Goal: Check status: Check status

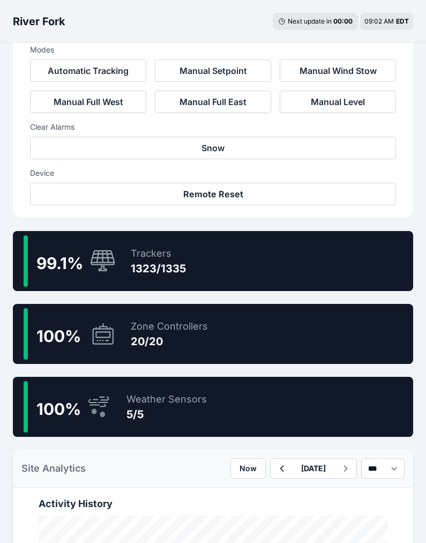
scroll to position [351, 0]
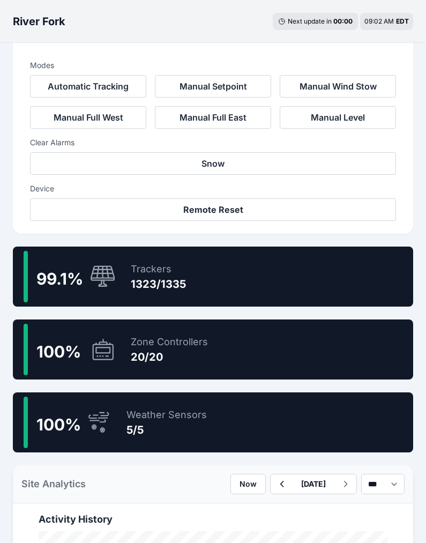
click at [176, 277] on div "1323/1335" at bounding box center [158, 284] width 55 height 15
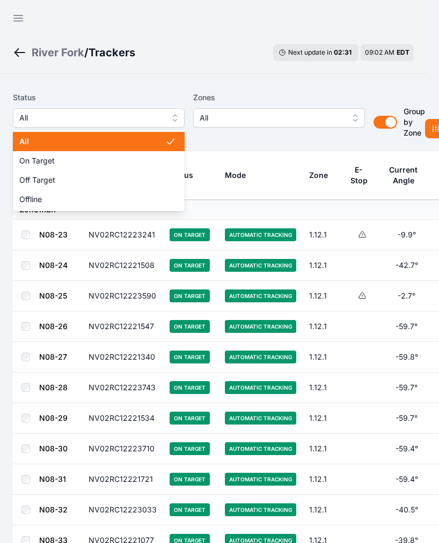
click at [117, 122] on span "All" at bounding box center [91, 118] width 144 height 13
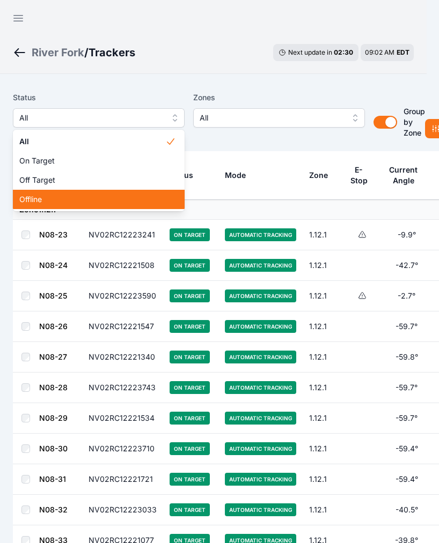
click at [47, 204] on span "Offline" at bounding box center [92, 199] width 146 height 11
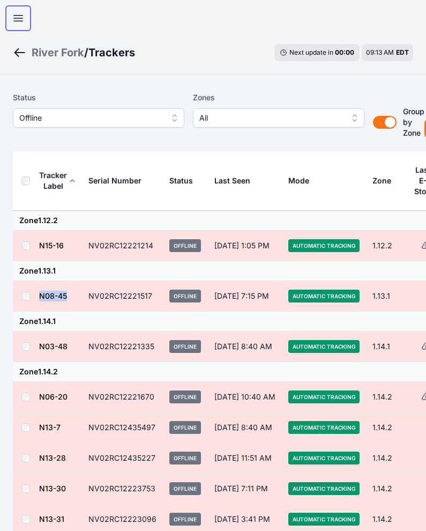
click at [20, 13] on icon "button" at bounding box center [18, 18] width 13 height 13
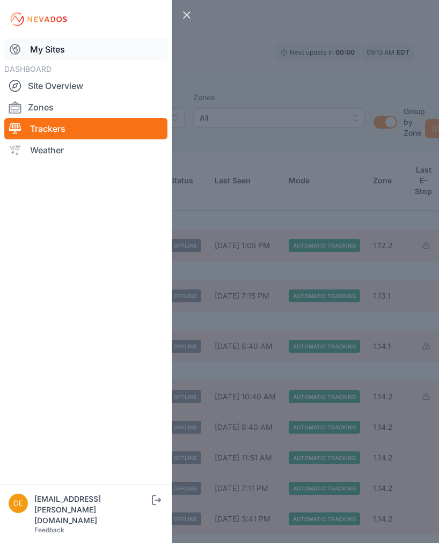
click at [48, 45] on link "My Sites" at bounding box center [85, 49] width 163 height 21
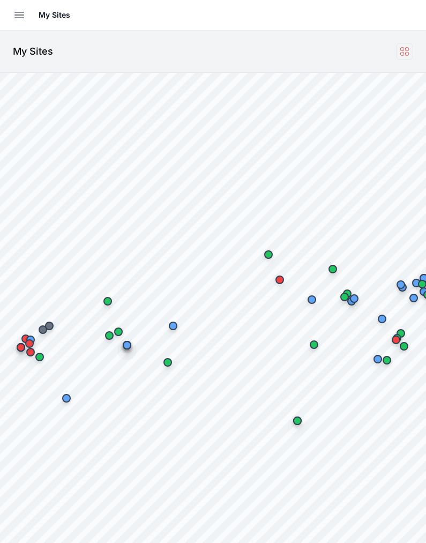
click at [407, 50] on icon at bounding box center [405, 51] width 8 height 8
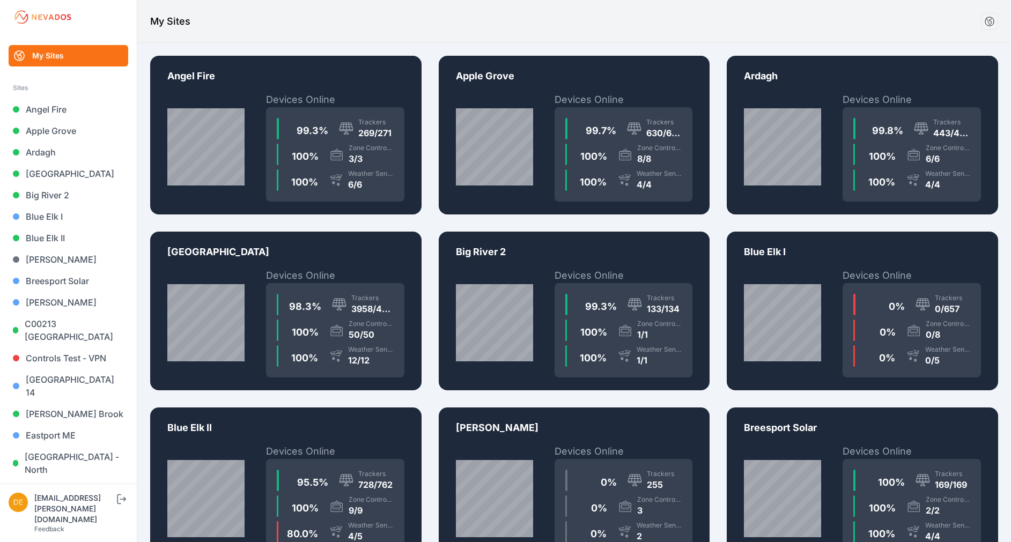
drag, startPoint x: 841, startPoint y: 128, endPoint x: 319, endPoint y: 279, distance: 542.7
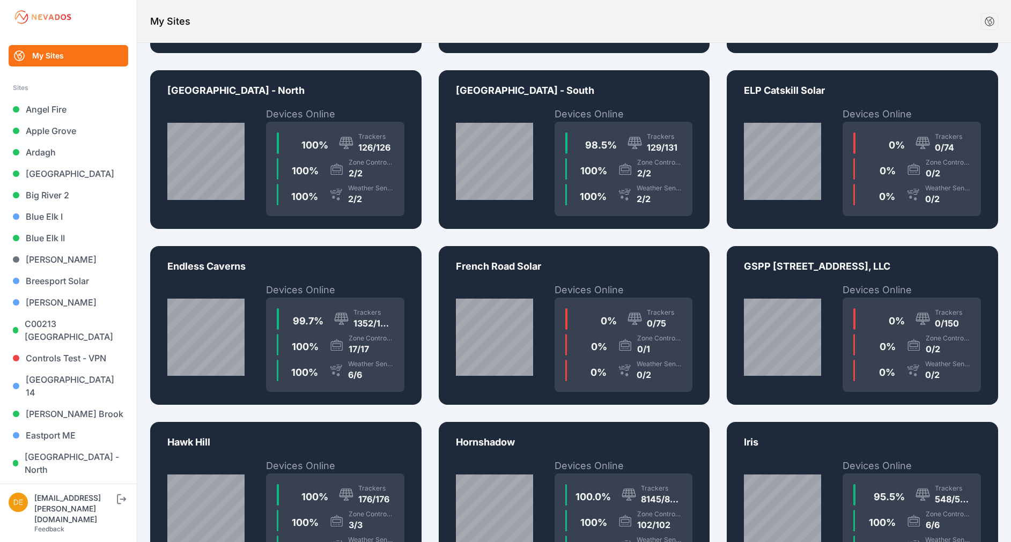
scroll to position [873, 0]
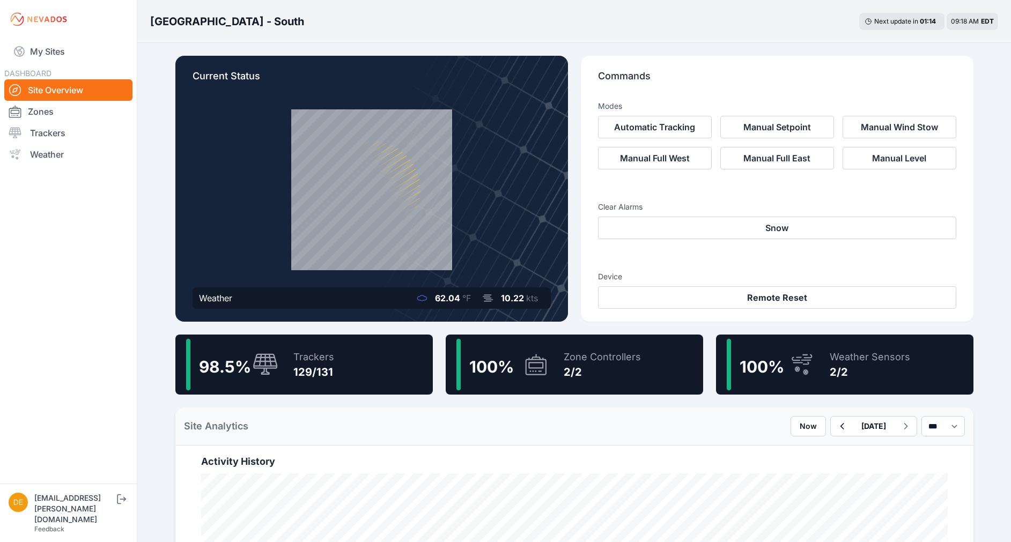
click at [340, 365] on div "98.5 % Trackers 129/131" at bounding box center [303, 365] width 257 height 60
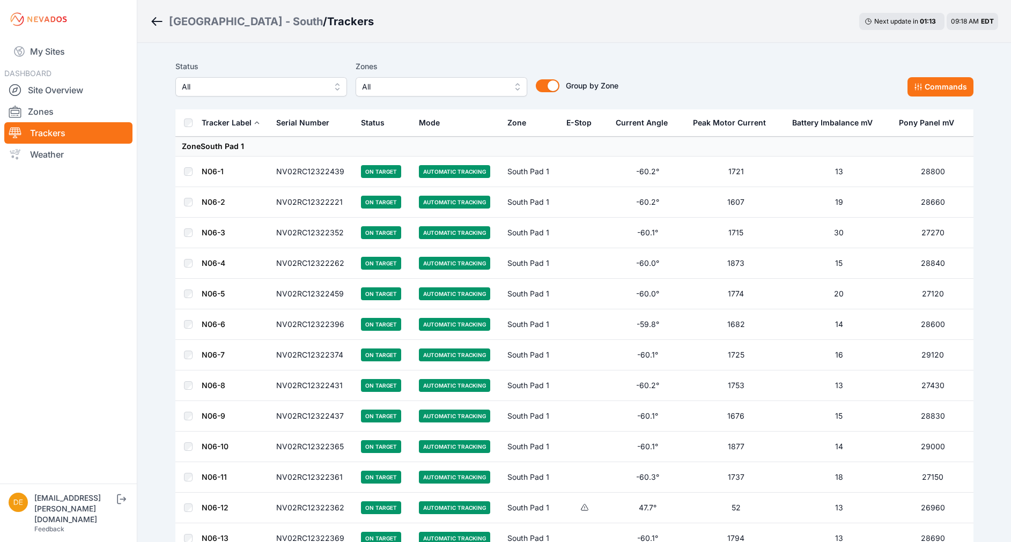
click at [307, 80] on button "All" at bounding box center [261, 86] width 172 height 19
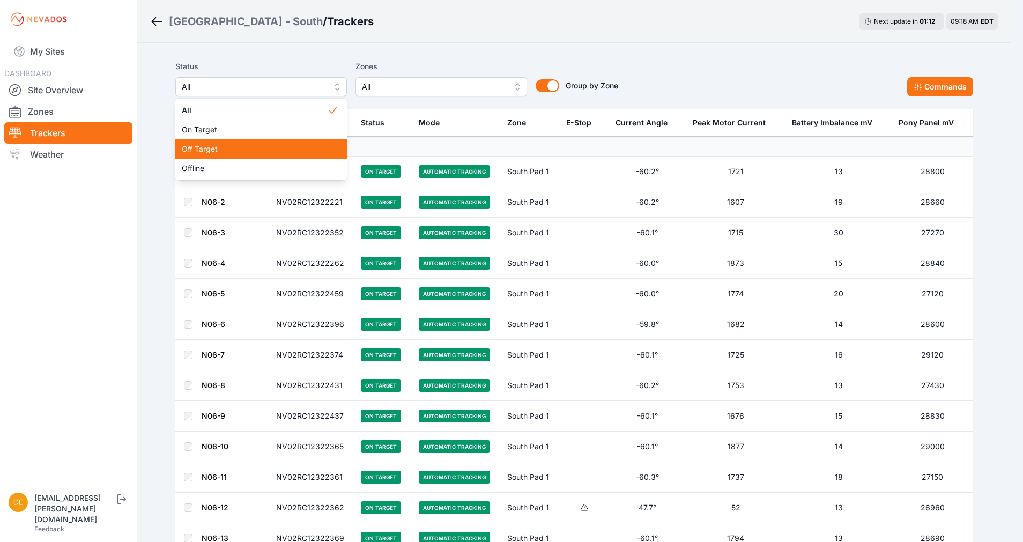
click at [238, 152] on span "Off Target" at bounding box center [255, 149] width 146 height 11
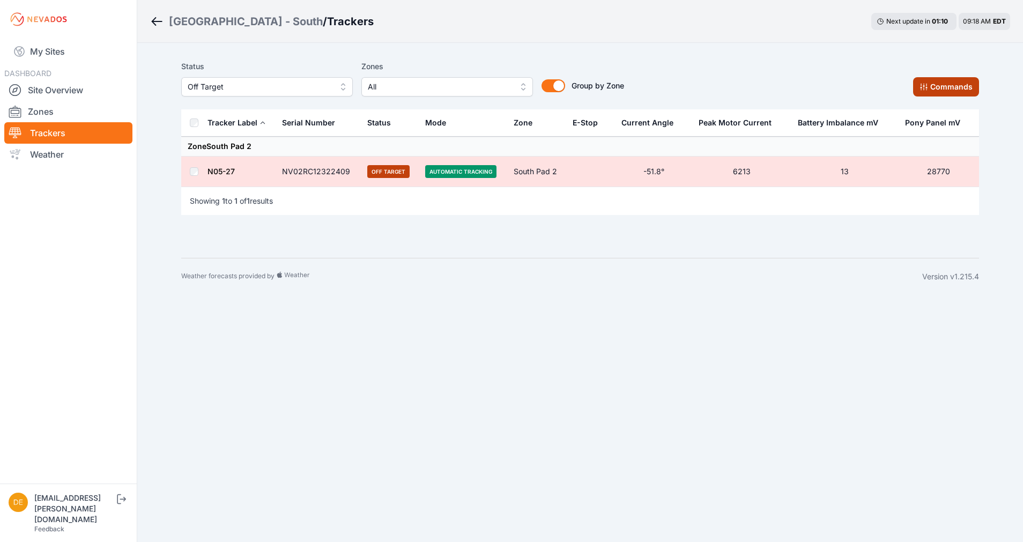
click at [426, 85] on button "Commands" at bounding box center [946, 86] width 66 height 19
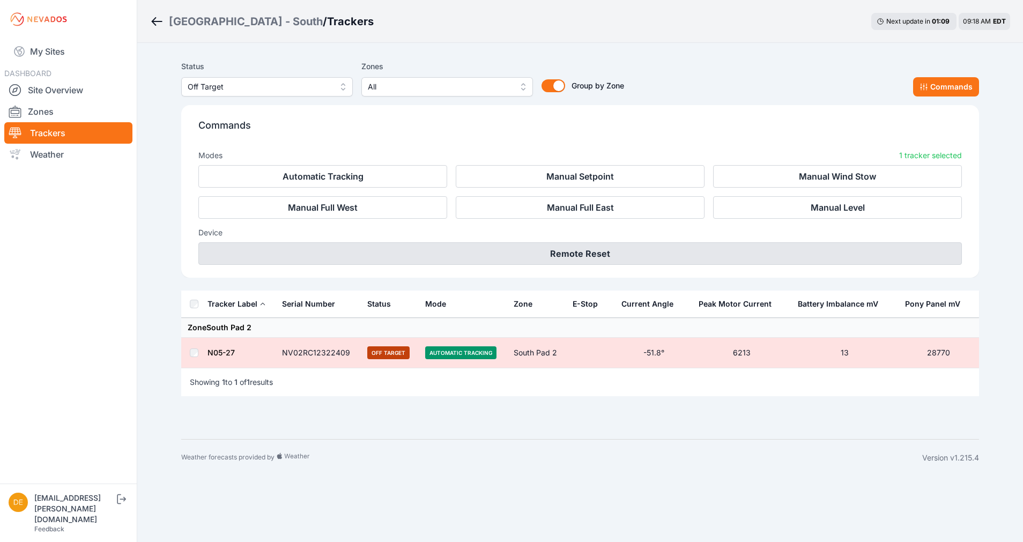
click at [426, 249] on button "Remote Reset" at bounding box center [580, 253] width 764 height 23
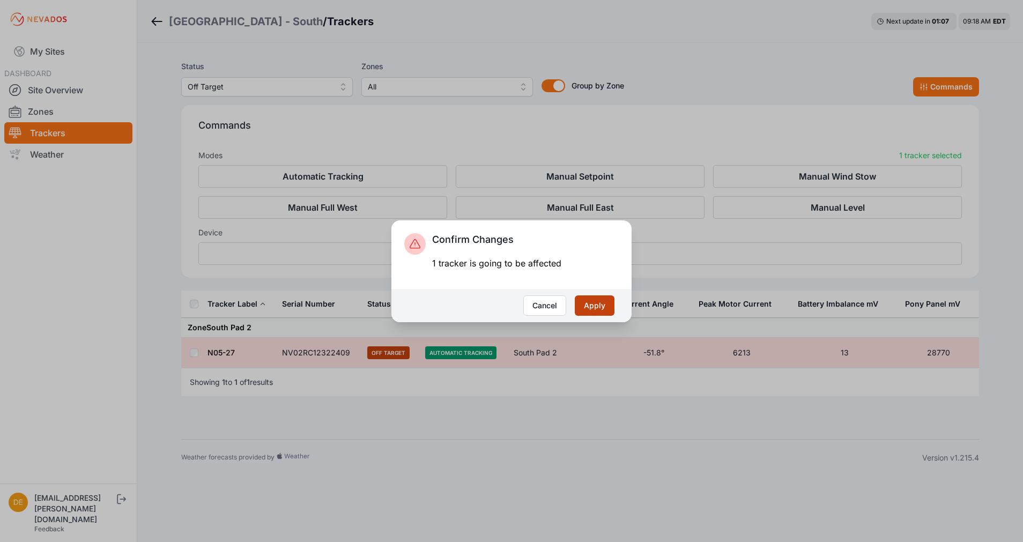
click at [426, 300] on button "Apply" at bounding box center [595, 306] width 40 height 20
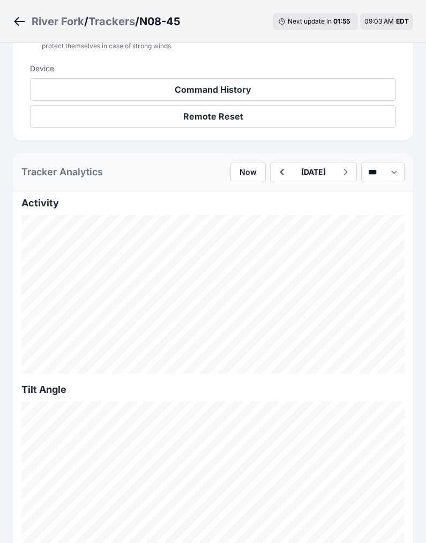
scroll to position [416, 0]
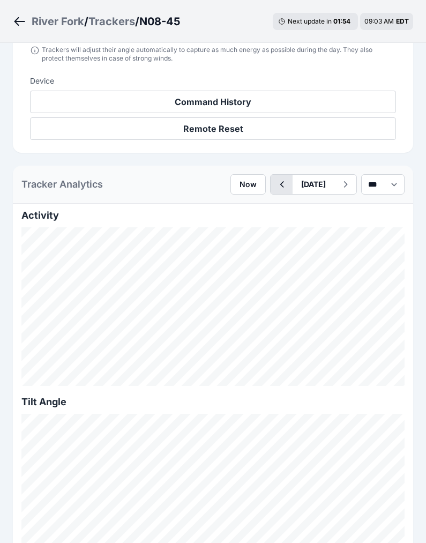
click at [281, 185] on icon "button" at bounding box center [283, 184] width 4 height 6
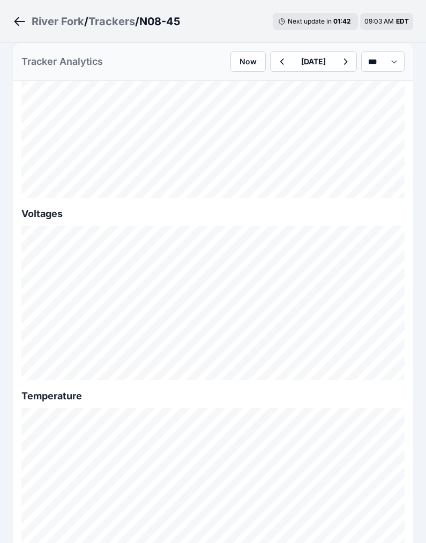
scroll to position [1336, 0]
click at [275, 60] on icon "button" at bounding box center [281, 61] width 13 height 13
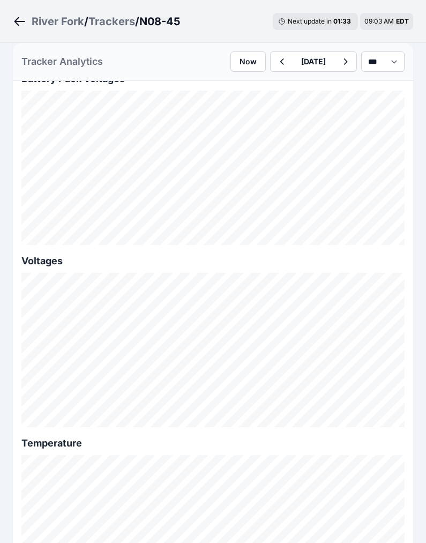
scroll to position [1271, 0]
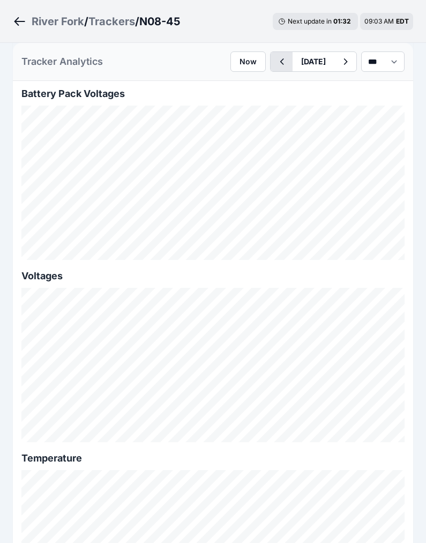
click at [275, 57] on icon "button" at bounding box center [281, 61] width 13 height 13
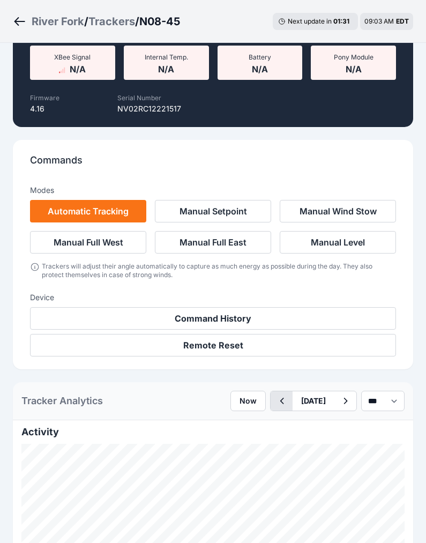
scroll to position [1271, 0]
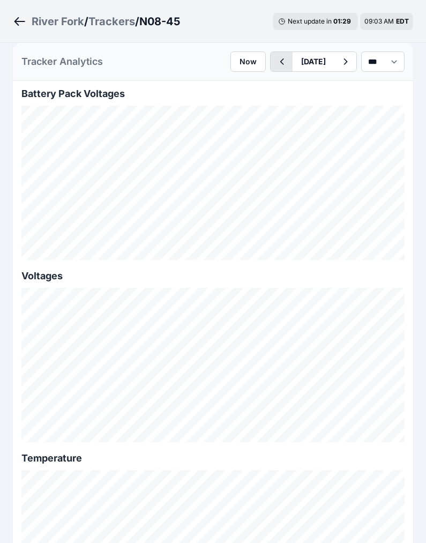
click at [275, 57] on icon "button" at bounding box center [281, 61] width 13 height 13
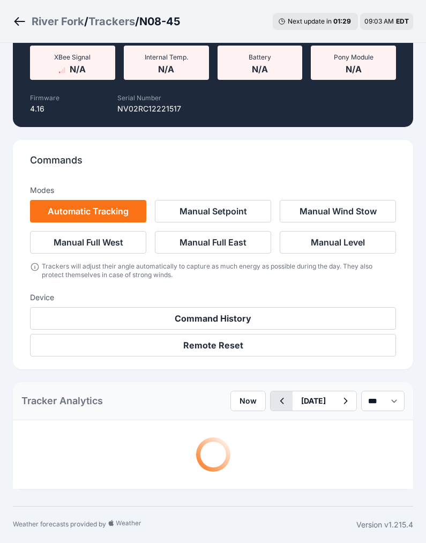
scroll to position [1271, 0]
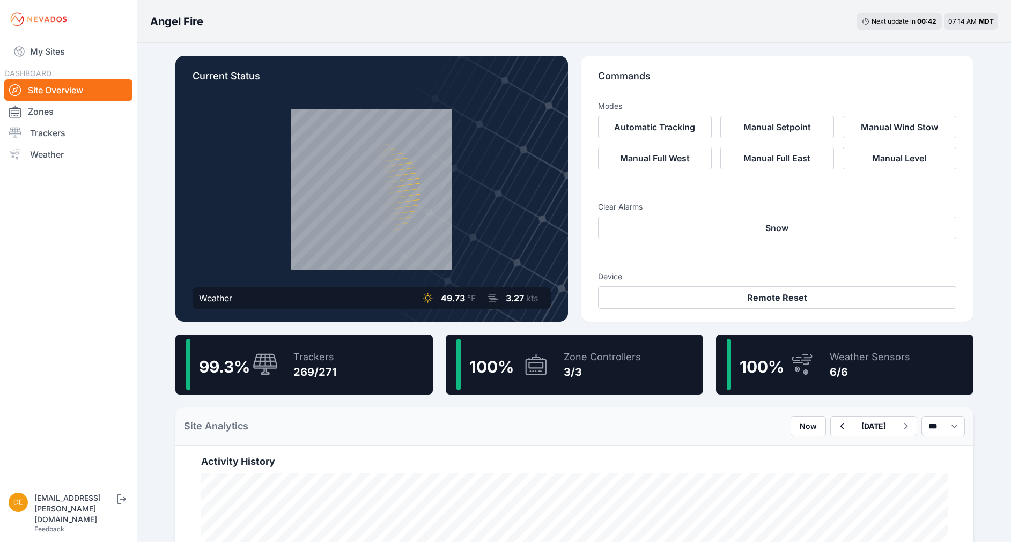
click at [325, 366] on div "269/271" at bounding box center [314, 372] width 43 height 15
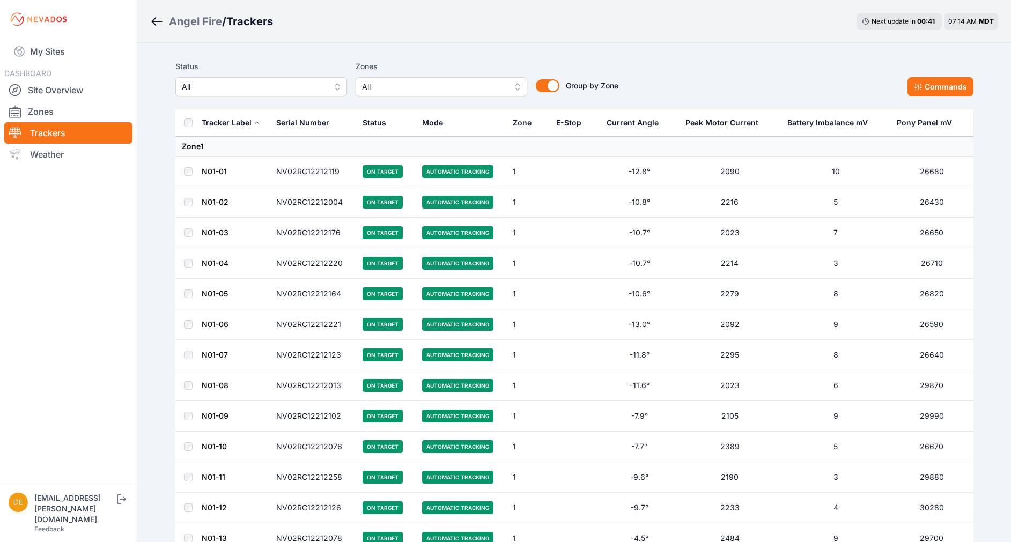
click at [248, 89] on span "All" at bounding box center [254, 86] width 144 height 13
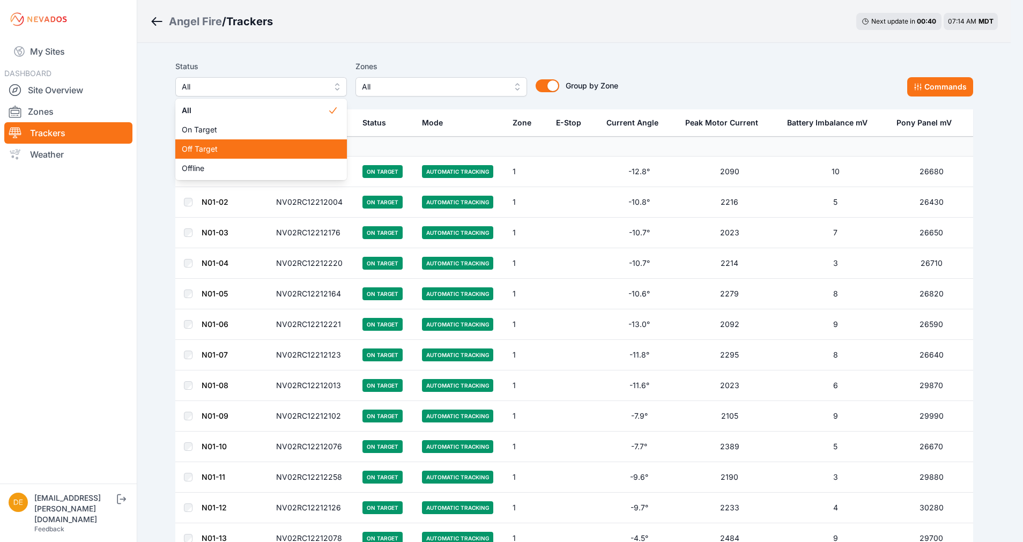
click at [227, 145] on span "Off Target" at bounding box center [255, 149] width 146 height 11
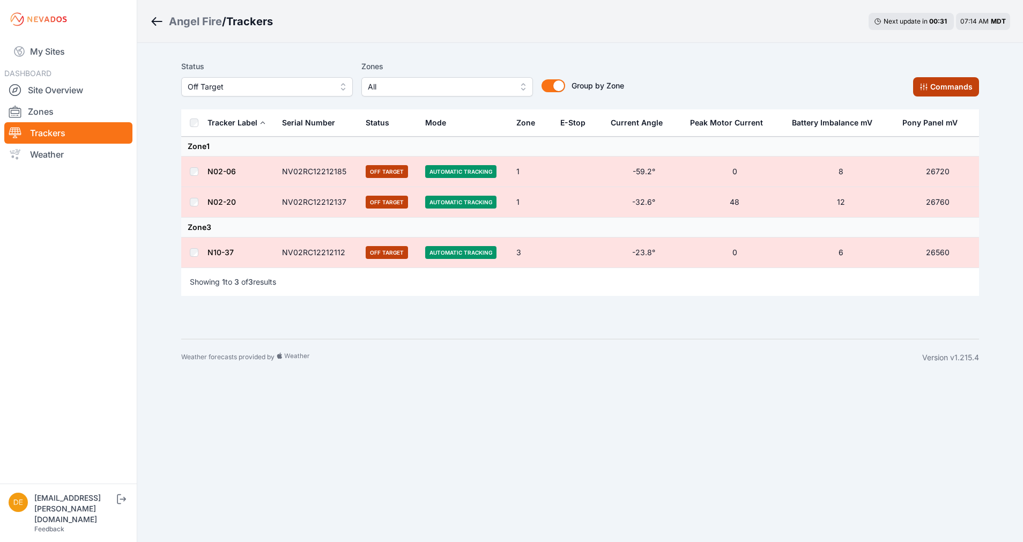
click at [971, 79] on button "Commands" at bounding box center [946, 86] width 66 height 19
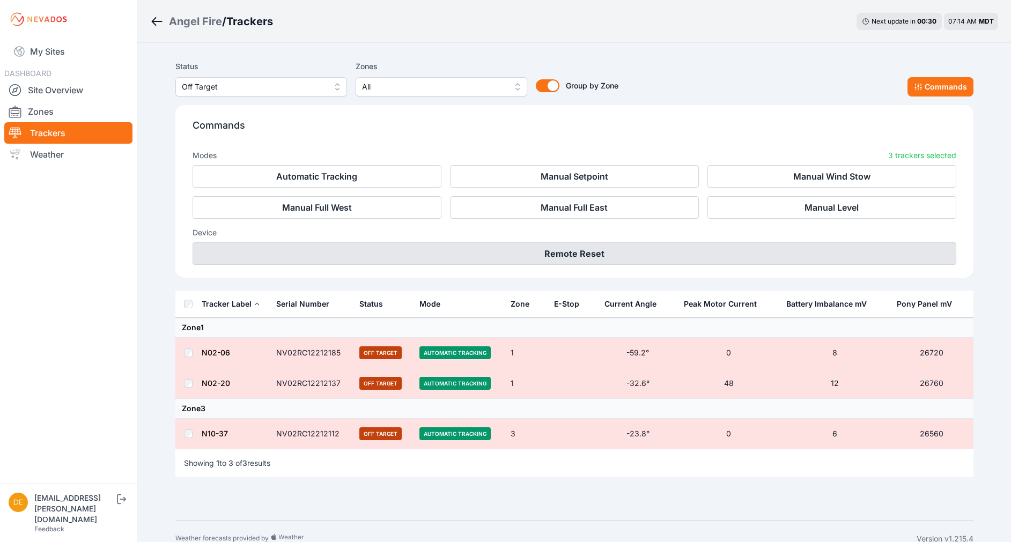
click at [632, 246] on button "Remote Reset" at bounding box center [575, 253] width 764 height 23
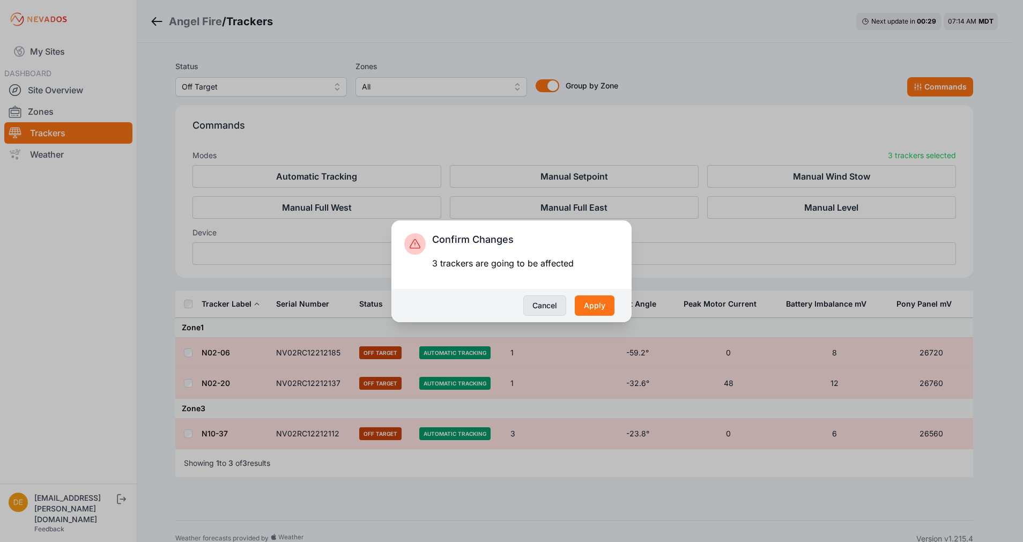
click at [558, 305] on button "Cancel" at bounding box center [545, 306] width 43 height 20
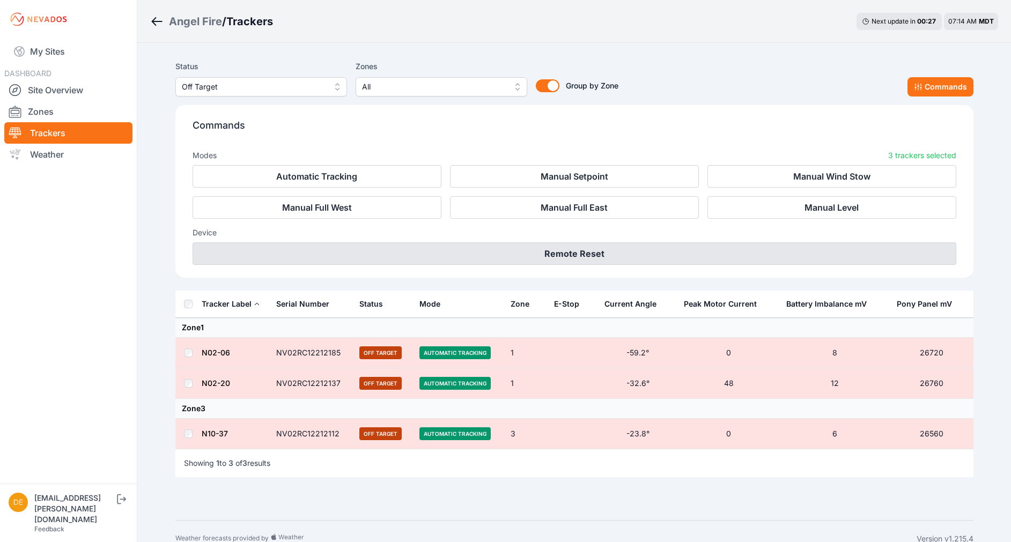
click at [565, 253] on button "Remote Reset" at bounding box center [575, 253] width 764 height 23
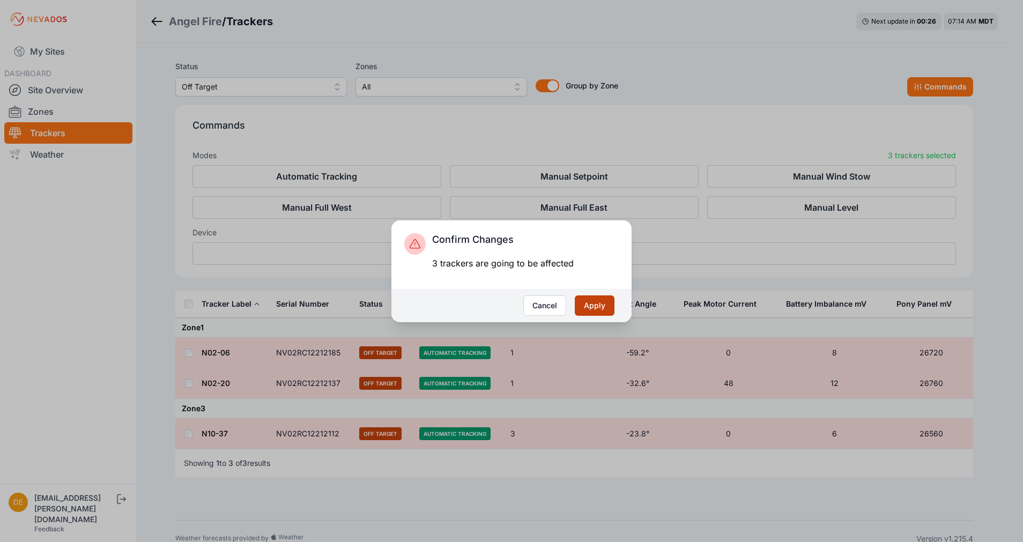
click at [594, 307] on button "Apply" at bounding box center [595, 306] width 40 height 20
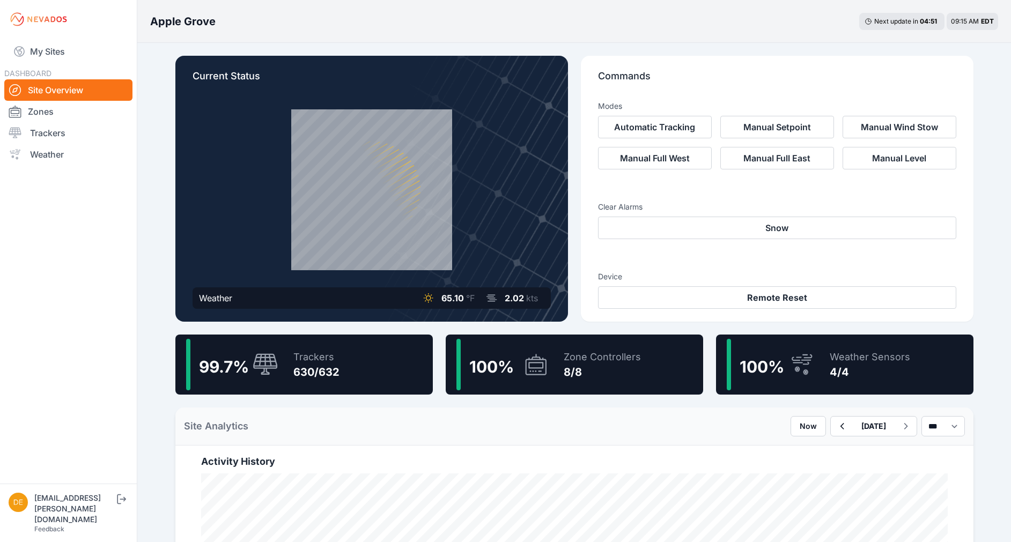
click at [302, 357] on div "Trackers" at bounding box center [316, 357] width 46 height 15
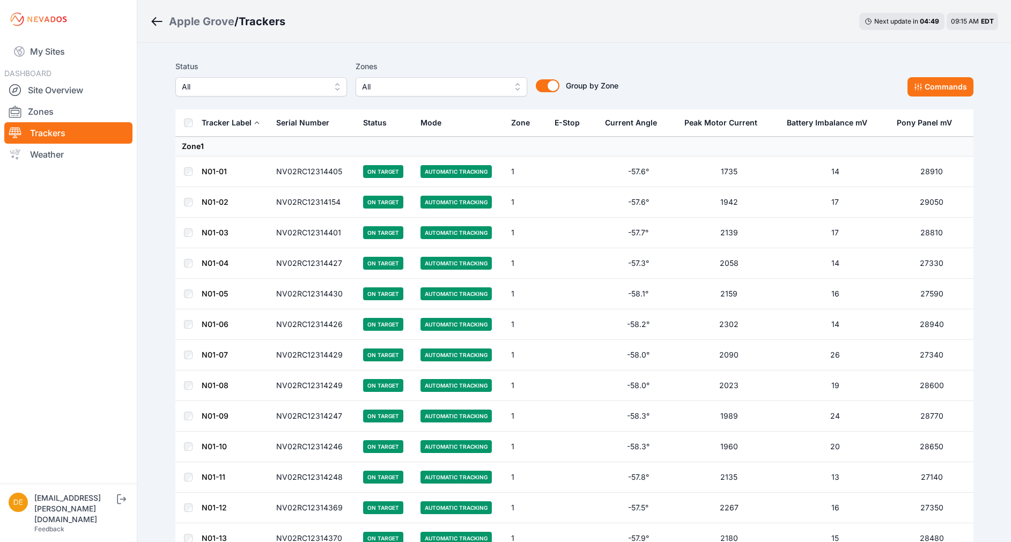
click at [268, 92] on span "All" at bounding box center [254, 86] width 144 height 13
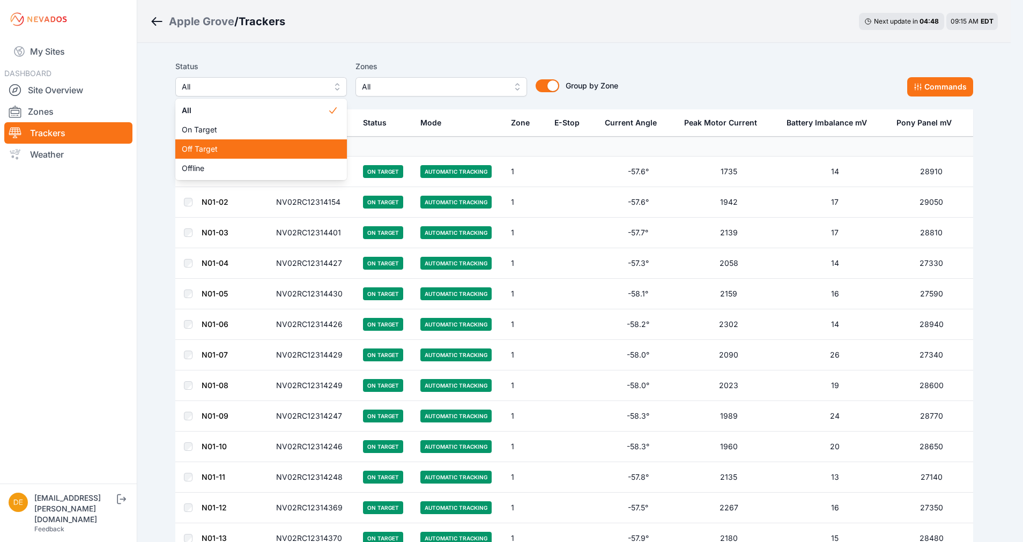
click at [234, 148] on span "Off Target" at bounding box center [255, 149] width 146 height 11
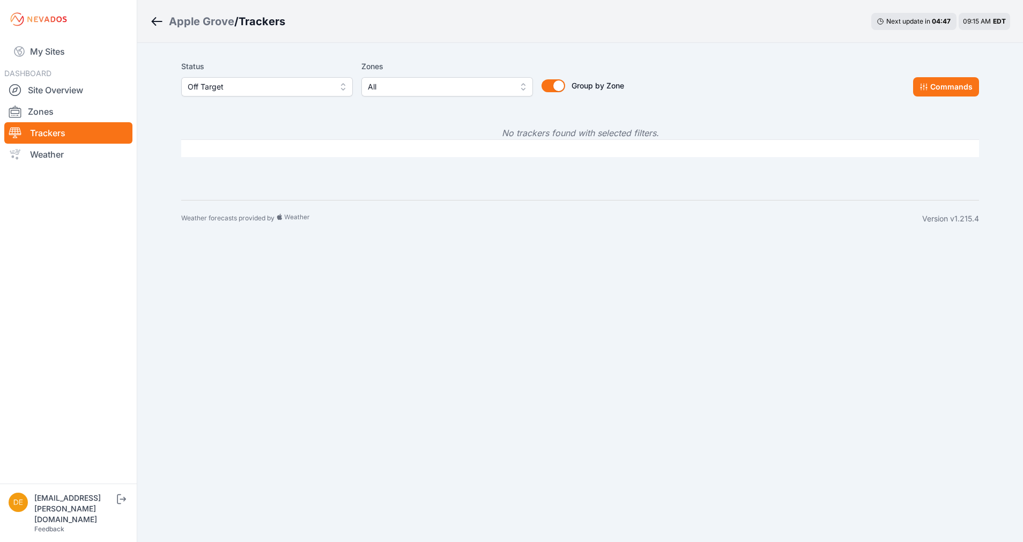
click at [268, 85] on span "Off Target" at bounding box center [260, 86] width 144 height 13
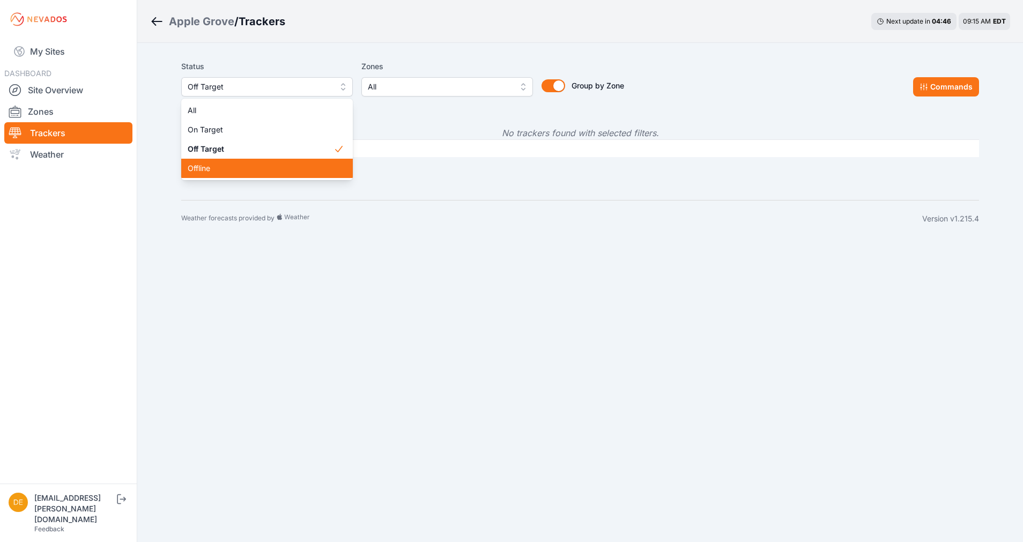
click at [229, 164] on span "Offline" at bounding box center [261, 168] width 146 height 11
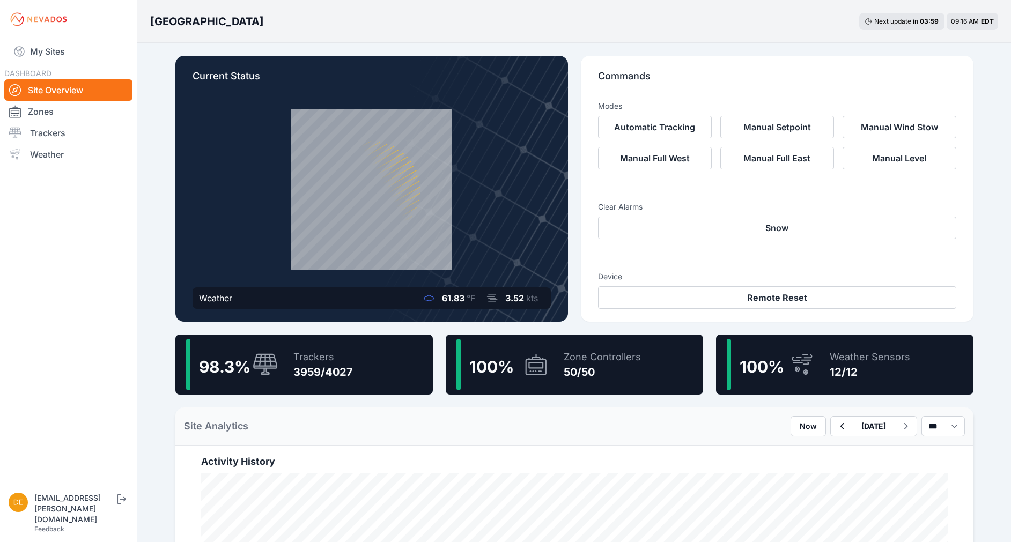
click at [307, 355] on div "Trackers" at bounding box center [323, 357] width 60 height 15
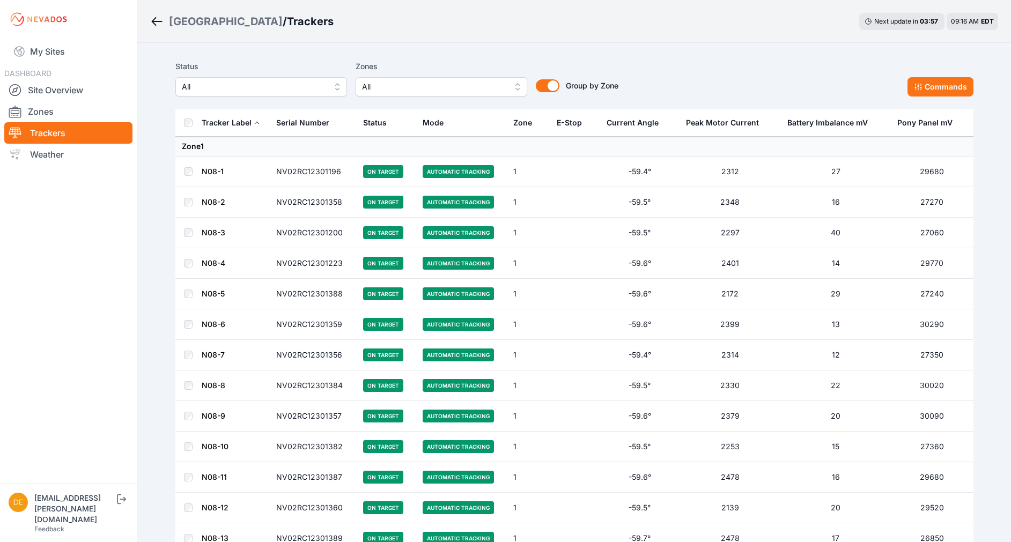
click at [295, 94] on button "All" at bounding box center [261, 86] width 172 height 19
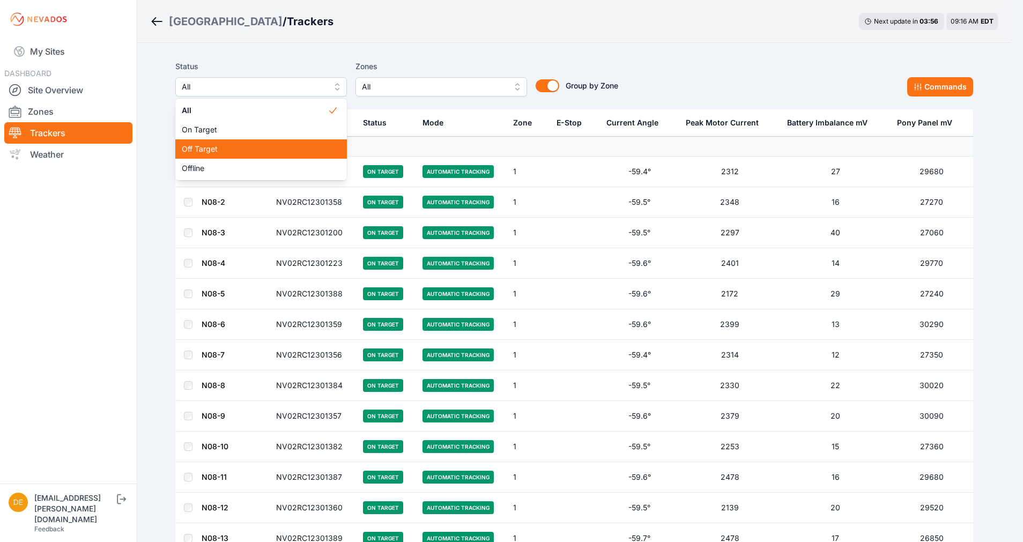
click at [256, 146] on span "Off Target" at bounding box center [255, 149] width 146 height 11
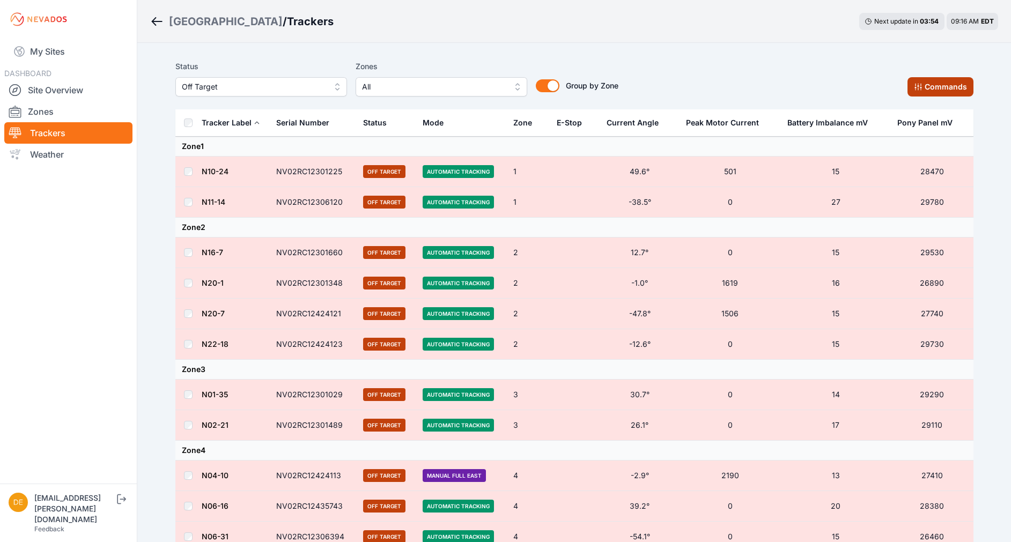
click at [912, 86] on button "Commands" at bounding box center [941, 86] width 66 height 19
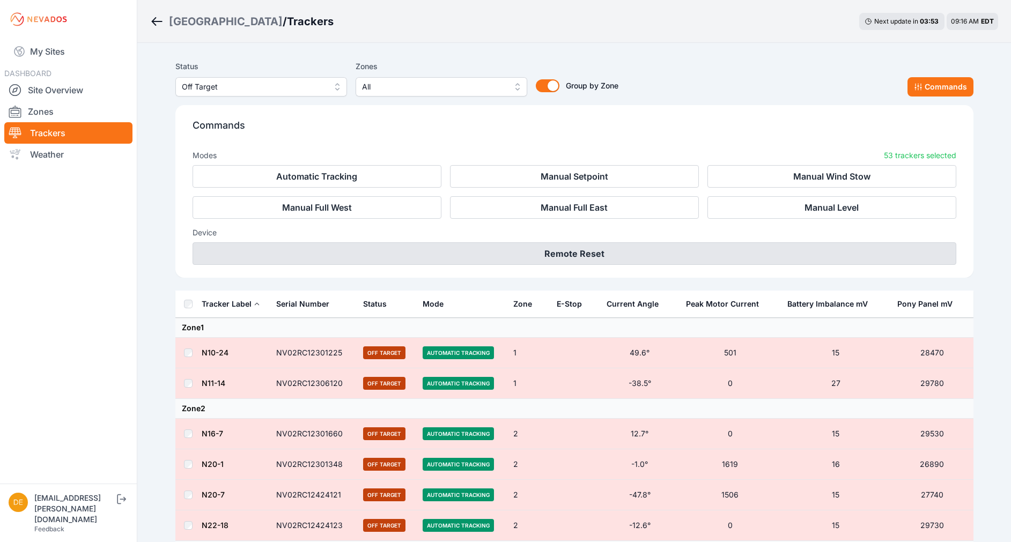
click at [568, 248] on button "Remote Reset" at bounding box center [575, 253] width 764 height 23
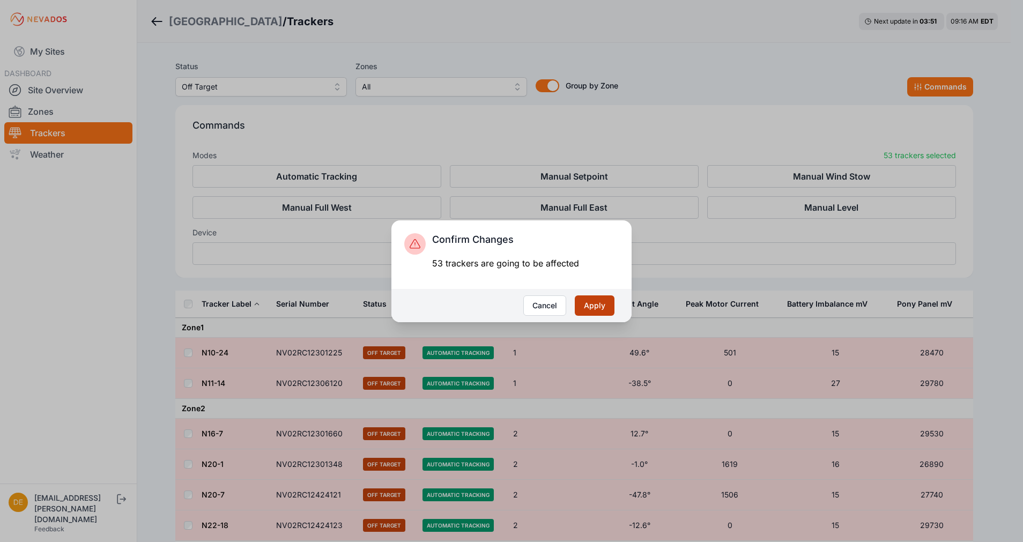
click at [598, 301] on button "Apply" at bounding box center [595, 306] width 40 height 20
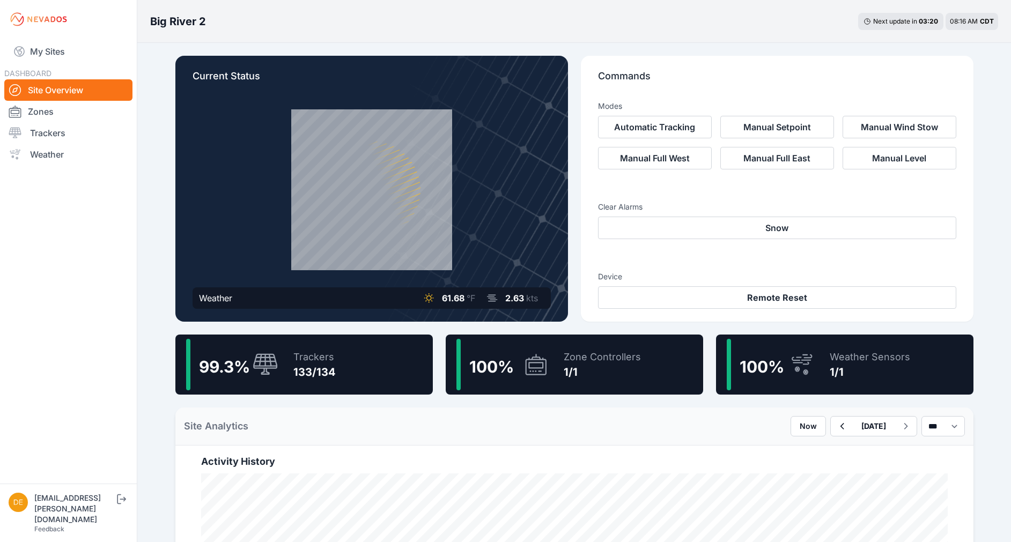
click at [327, 348] on div "Trackers 133/134" at bounding box center [309, 364] width 53 height 51
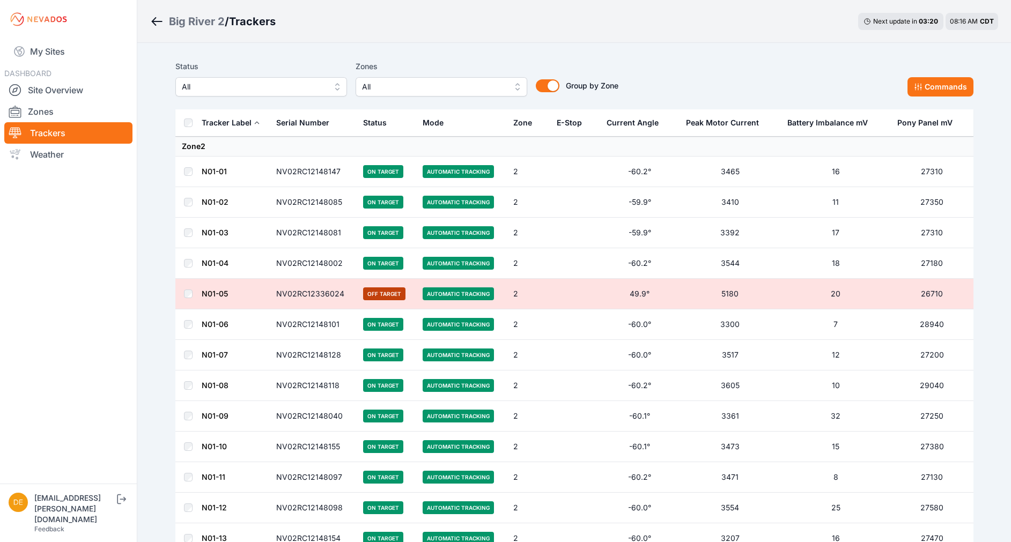
click at [313, 85] on span "All" at bounding box center [254, 86] width 144 height 13
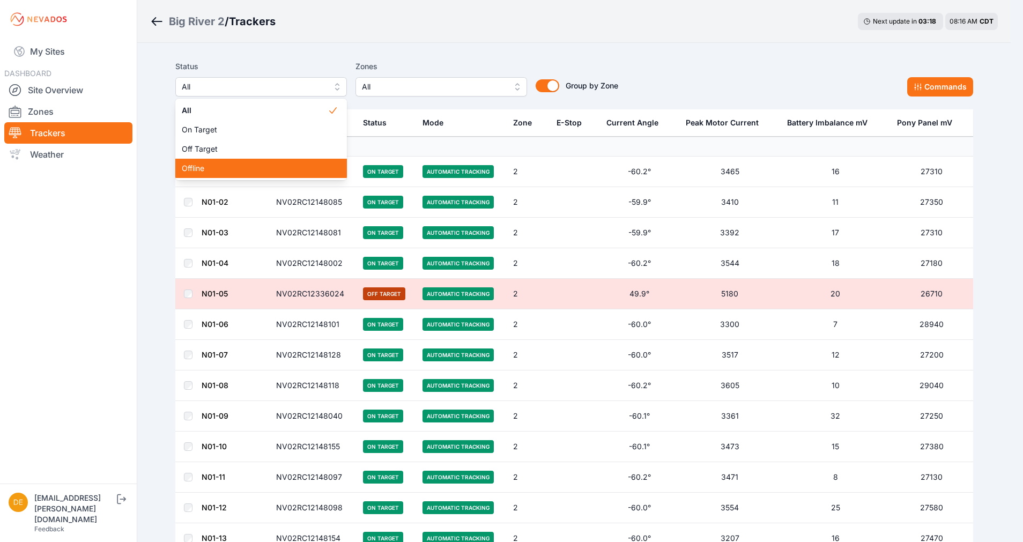
click at [259, 163] on div "Offline" at bounding box center [261, 168] width 172 height 19
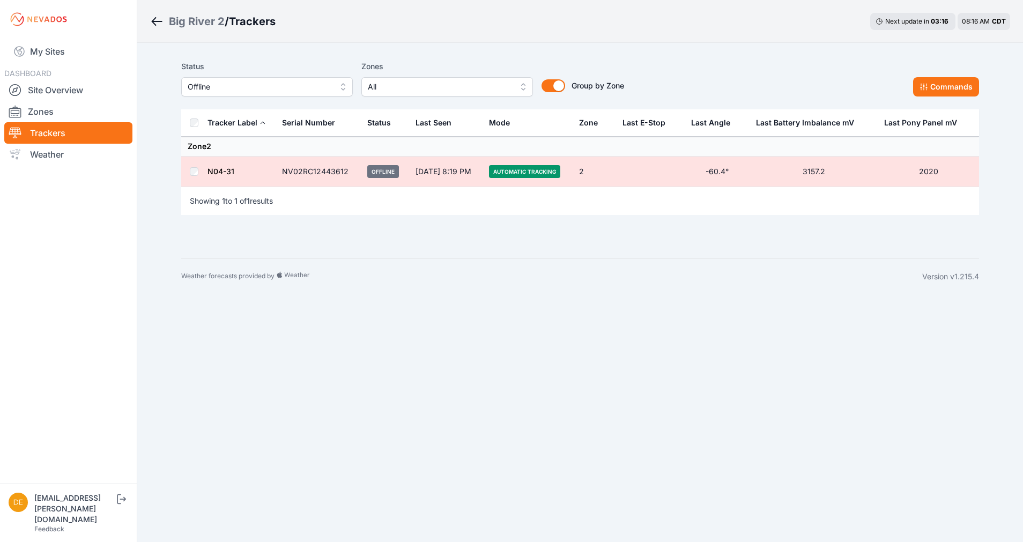
click at [237, 88] on span "Offline" at bounding box center [260, 86] width 144 height 13
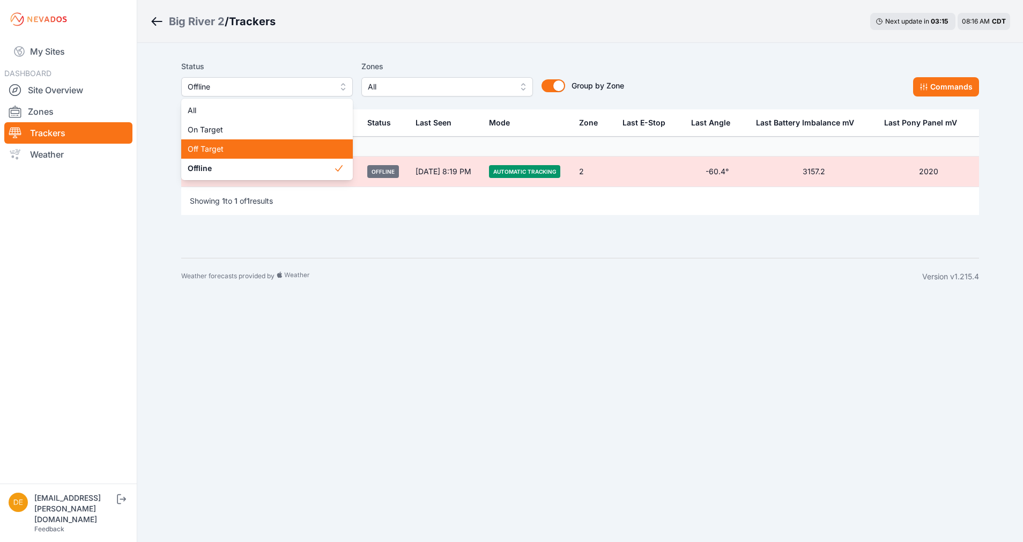
click at [223, 148] on span "Off Target" at bounding box center [261, 149] width 146 height 11
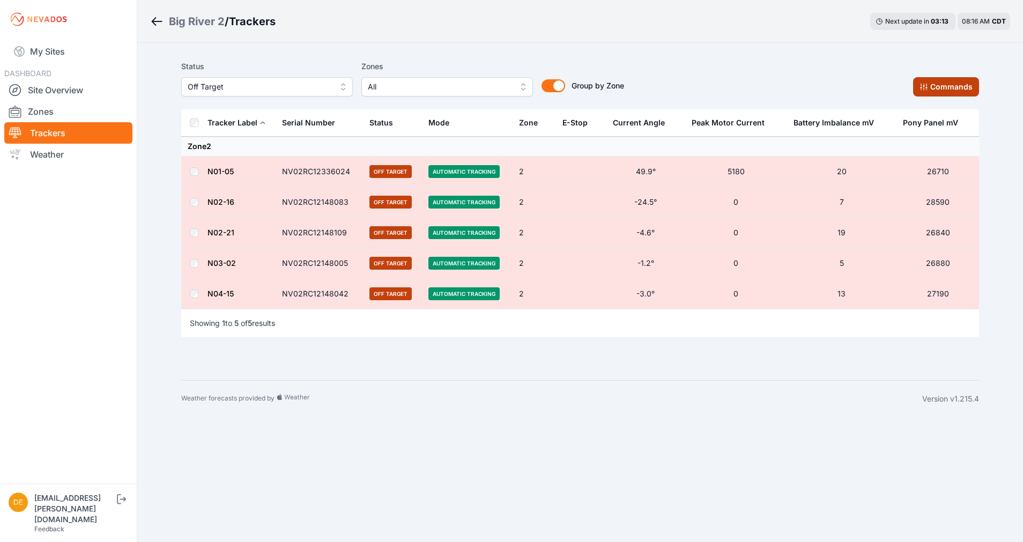
click at [930, 80] on button "Commands" at bounding box center [946, 86] width 66 height 19
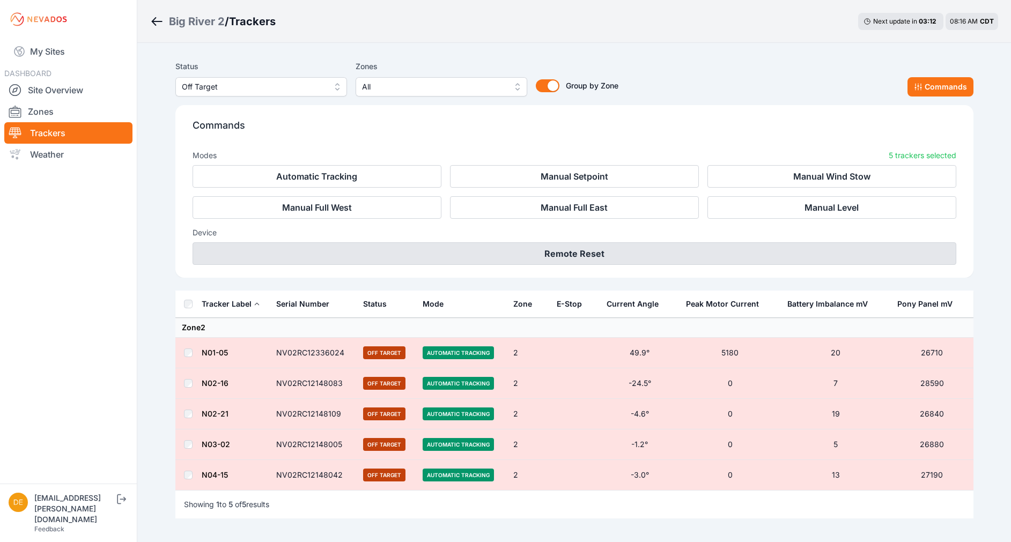
click at [573, 246] on button "Remote Reset" at bounding box center [575, 253] width 764 height 23
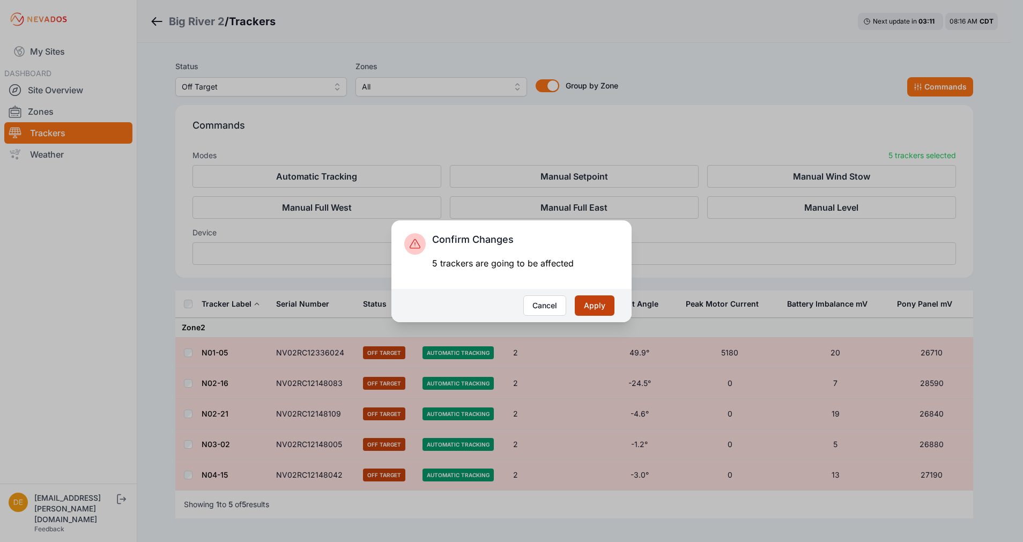
click at [588, 301] on button "Apply" at bounding box center [595, 306] width 40 height 20
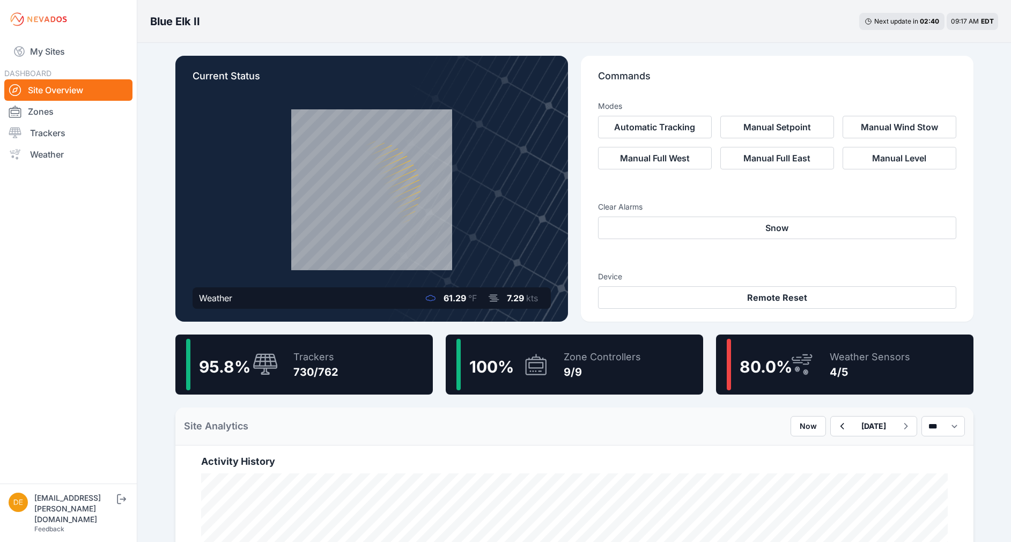
click at [400, 371] on div "95.8 % Trackers 730/762" at bounding box center [303, 365] width 257 height 60
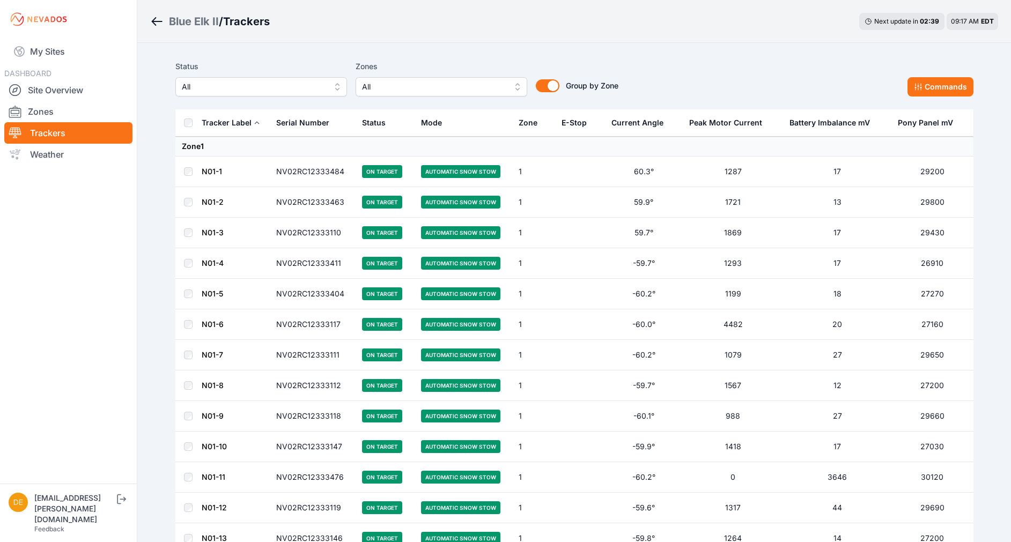
click at [264, 83] on span "All" at bounding box center [254, 86] width 144 height 13
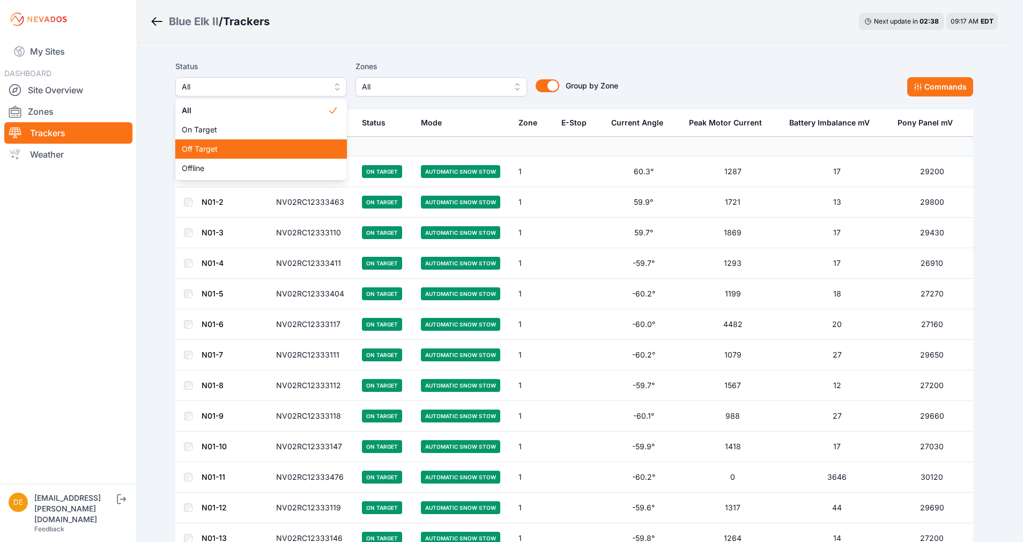
click at [229, 151] on span "Off Target" at bounding box center [255, 149] width 146 height 11
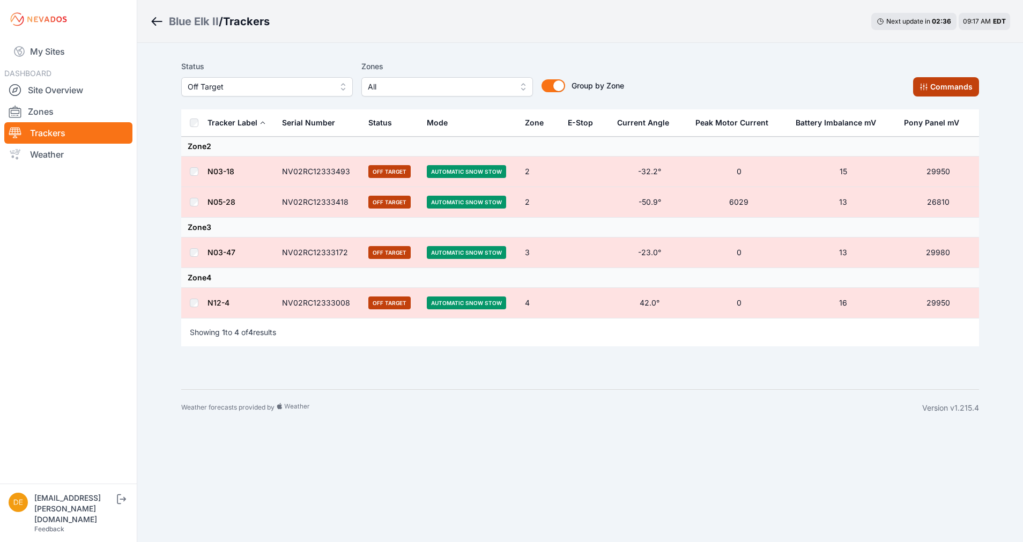
click at [931, 80] on button "Commands" at bounding box center [946, 86] width 66 height 19
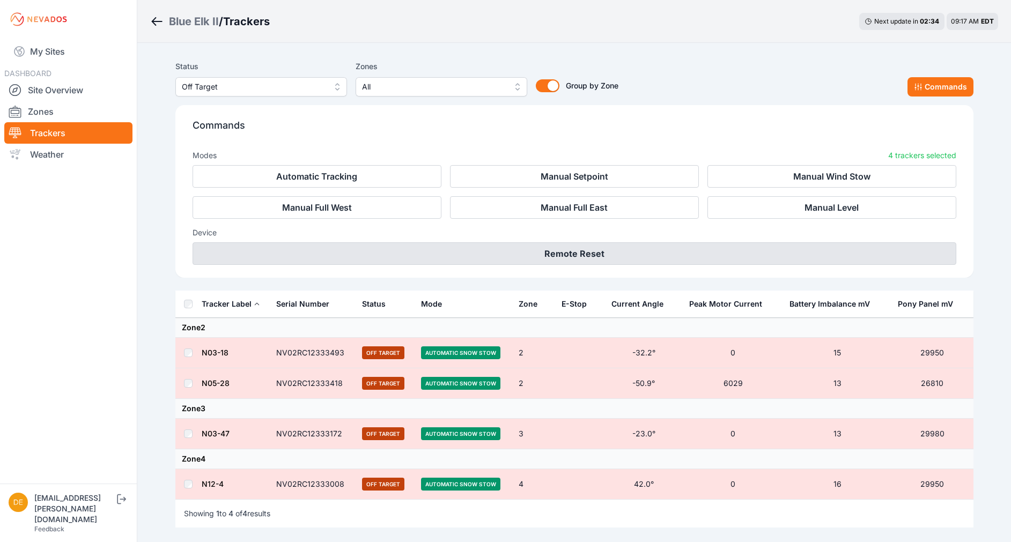
click at [566, 250] on button "Remote Reset" at bounding box center [575, 253] width 764 height 23
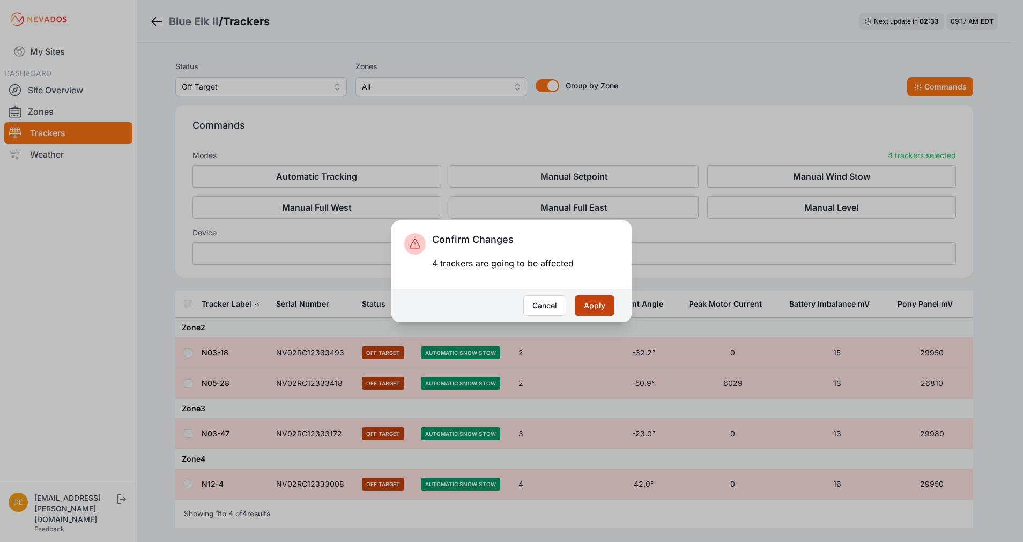
click at [592, 311] on button "Apply" at bounding box center [595, 306] width 40 height 20
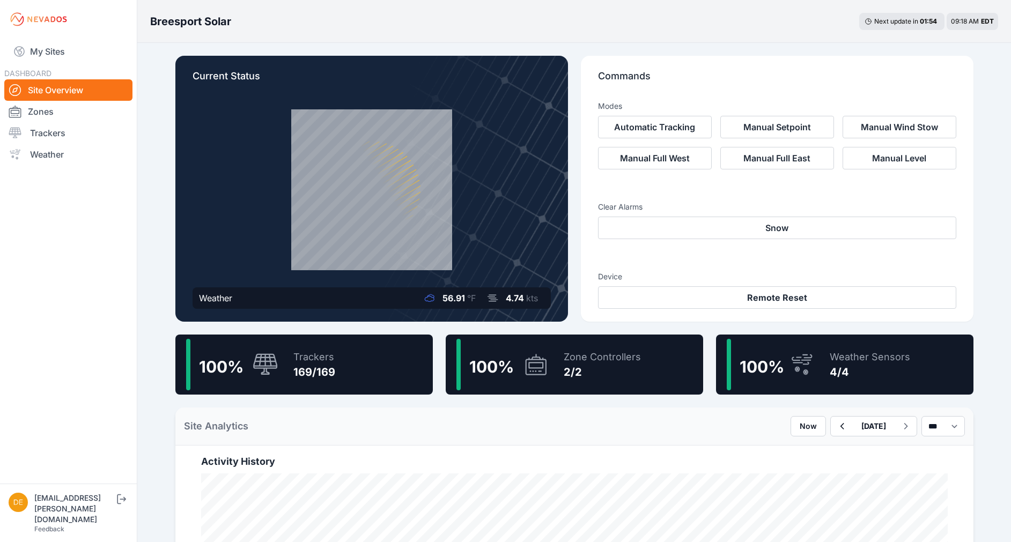
click at [310, 359] on div "Trackers" at bounding box center [314, 357] width 42 height 15
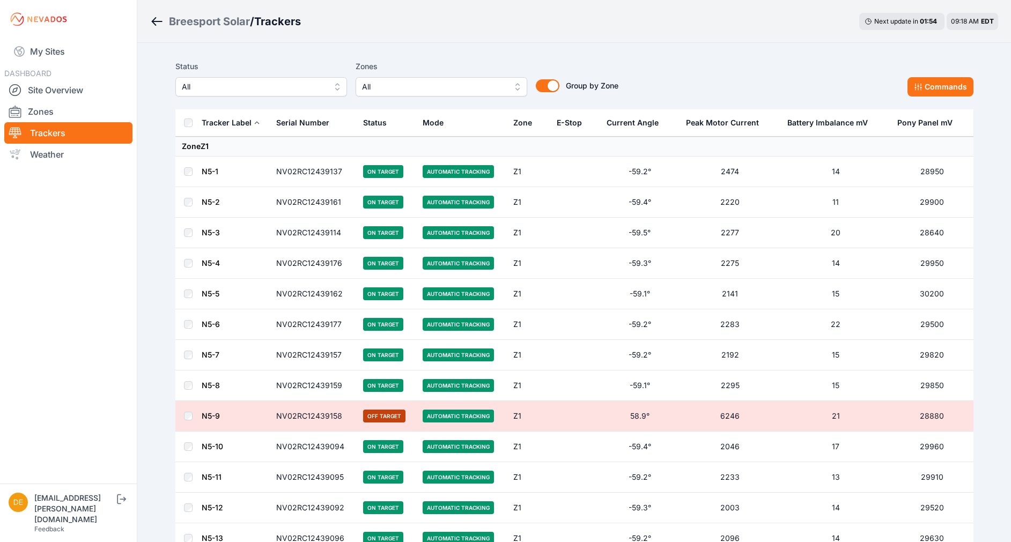
click at [212, 86] on span "All" at bounding box center [254, 86] width 144 height 13
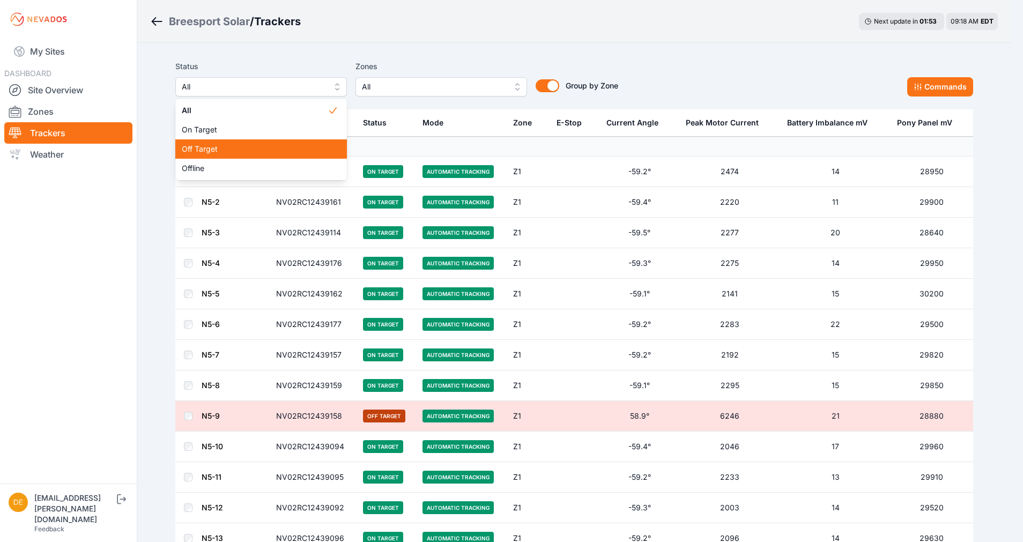
click at [210, 145] on span "Off Target" at bounding box center [255, 149] width 146 height 11
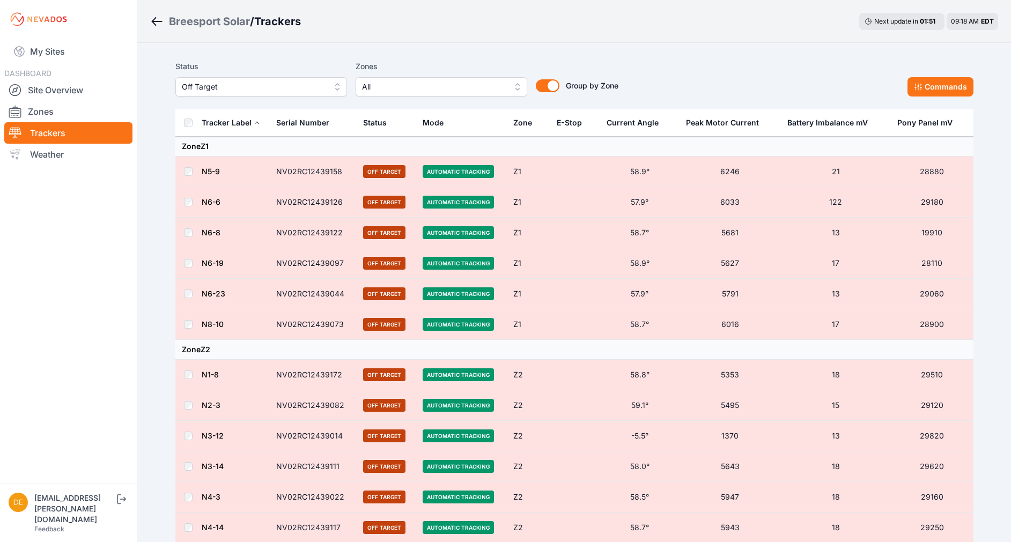
click at [183, 119] on th at bounding box center [188, 122] width 26 height 27
click at [937, 93] on button "Commands" at bounding box center [941, 86] width 66 height 19
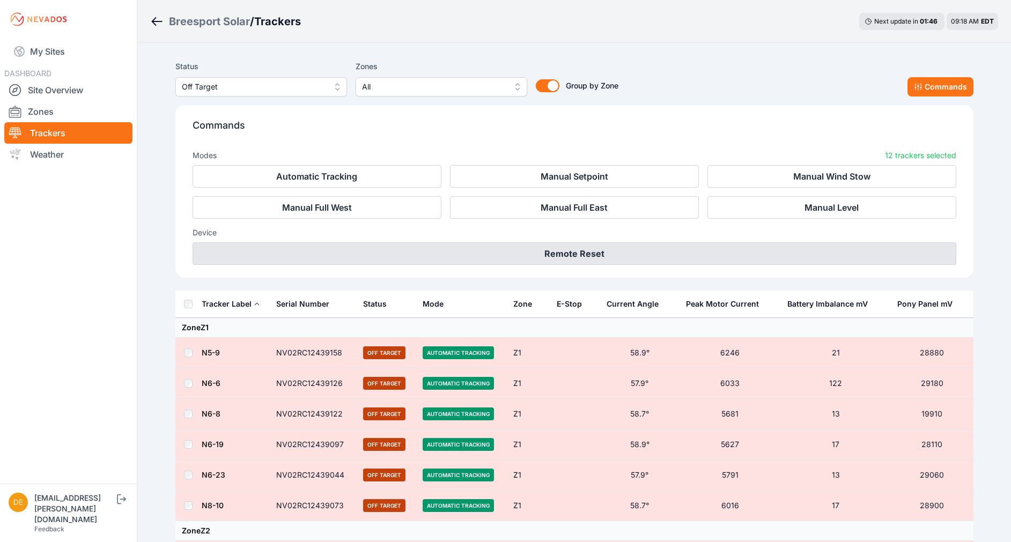
click at [616, 252] on button "Remote Reset" at bounding box center [575, 253] width 764 height 23
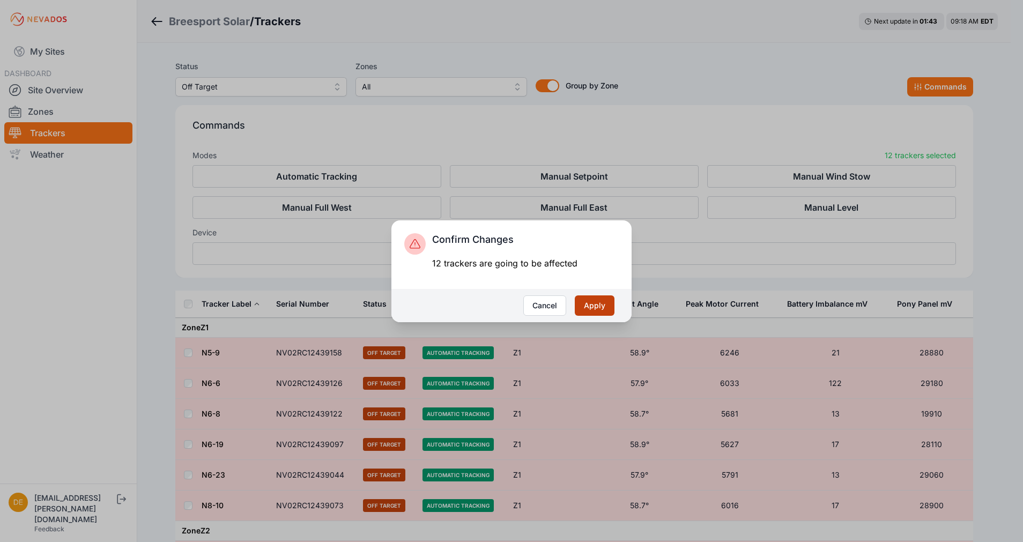
click at [598, 299] on button "Apply" at bounding box center [595, 306] width 40 height 20
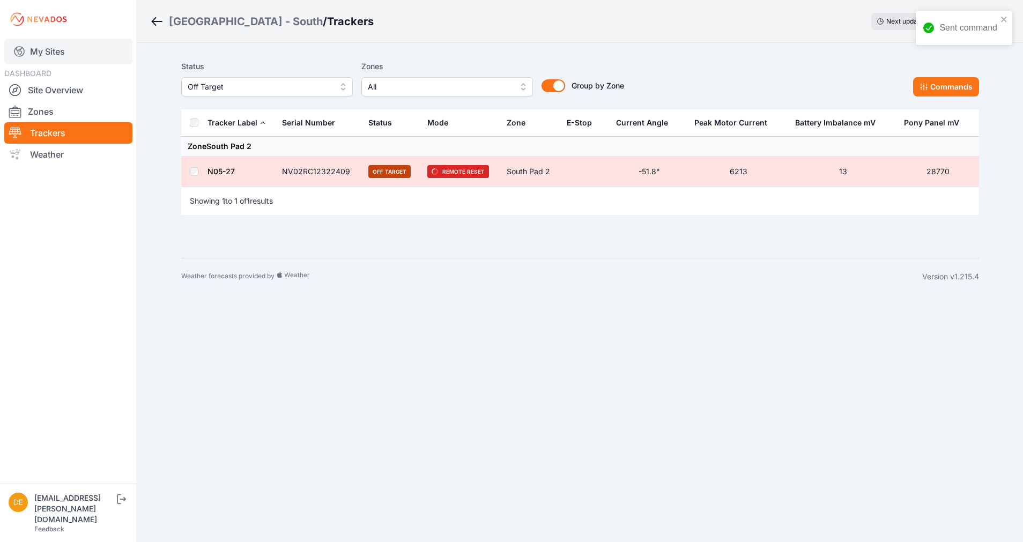
click at [90, 54] on link "My Sites" at bounding box center [68, 52] width 128 height 26
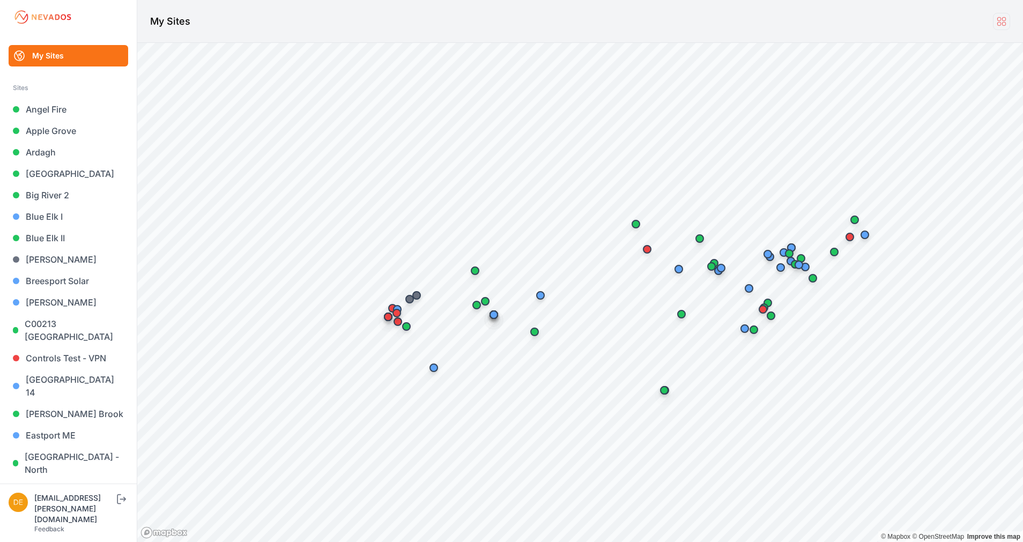
click at [1002, 18] on icon at bounding box center [1002, 22] width 12 height 12
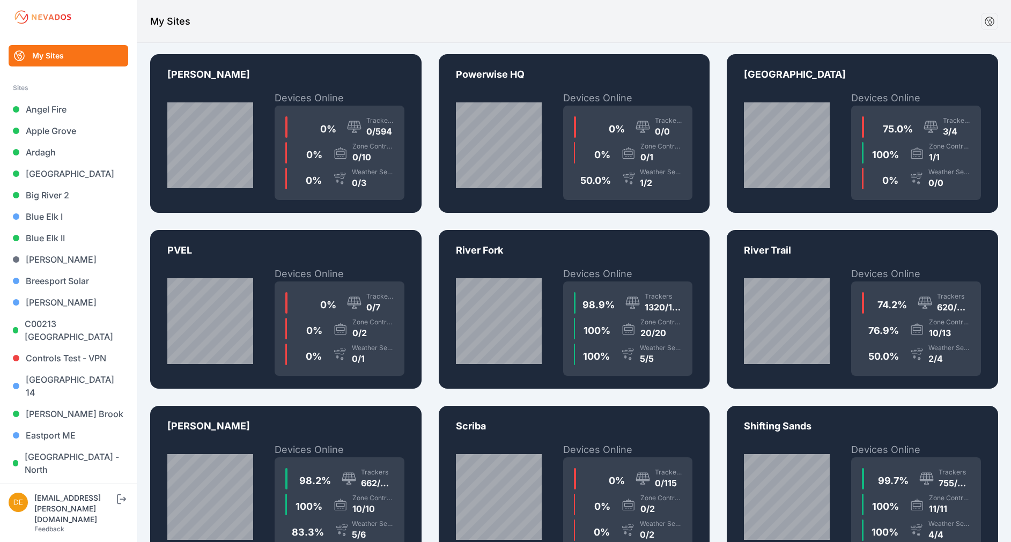
scroll to position [1967, 0]
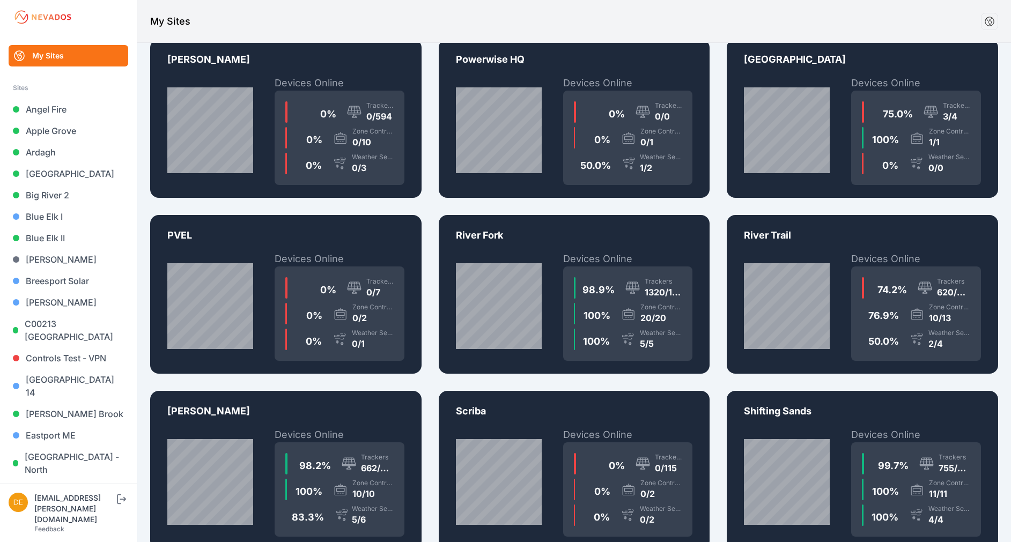
click at [544, 329] on div "Devices Online 98.9 % Trackers 1320/1335 100 % Zone Controllers 20/20 100 % Wea…" at bounding box center [574, 306] width 237 height 109
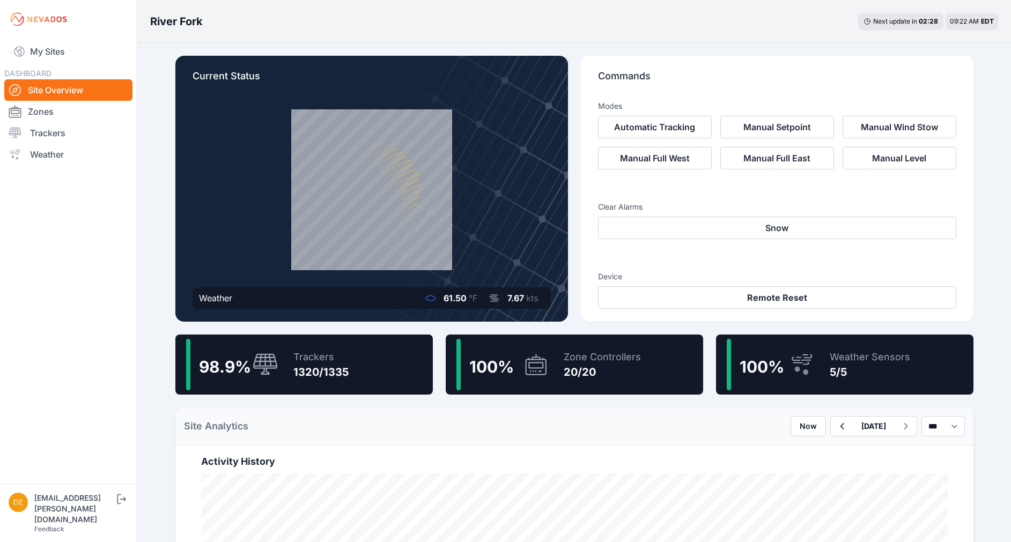
click at [321, 365] on div "1320/1335" at bounding box center [320, 372] width 55 height 15
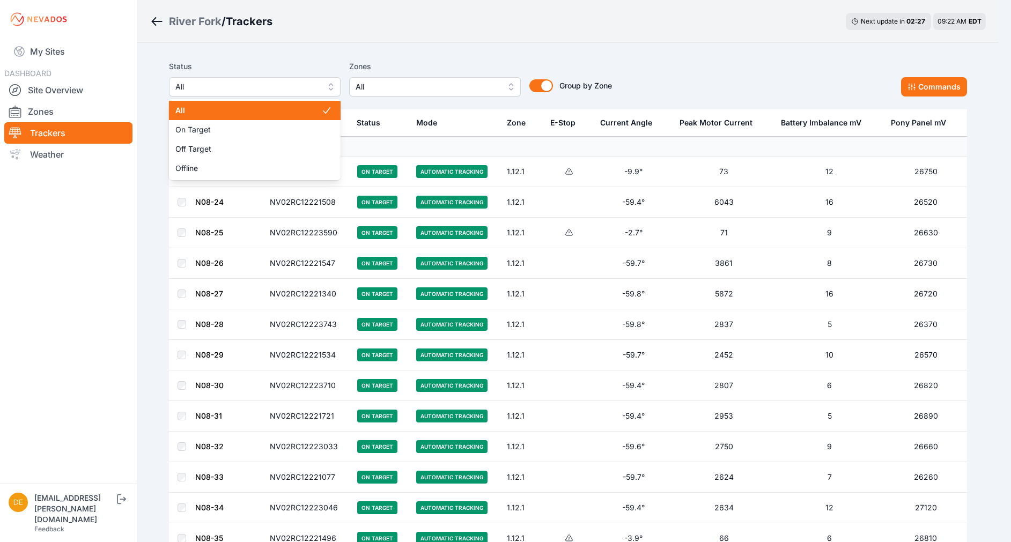
click at [269, 85] on span "All" at bounding box center [247, 86] width 144 height 13
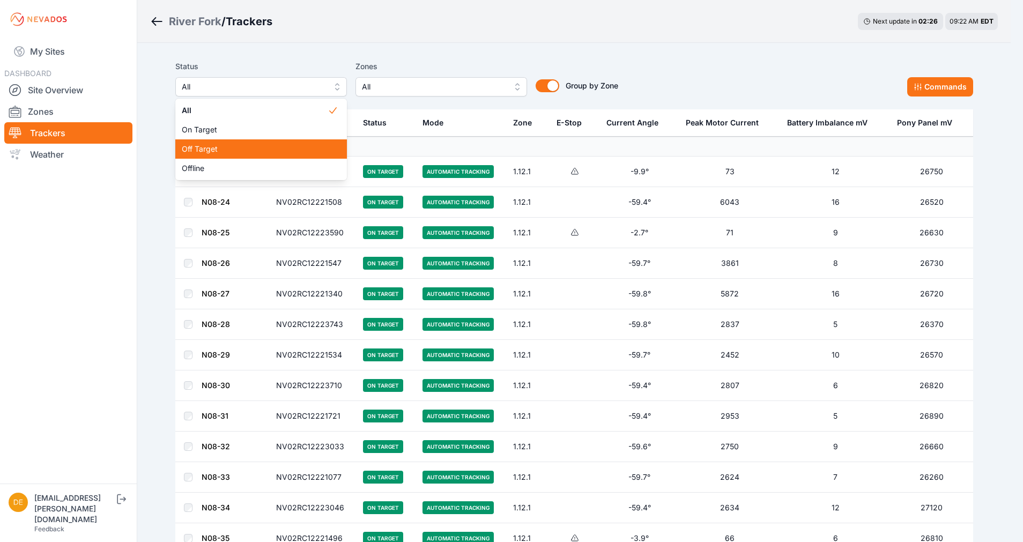
click at [240, 152] on span "Off Target" at bounding box center [255, 149] width 146 height 11
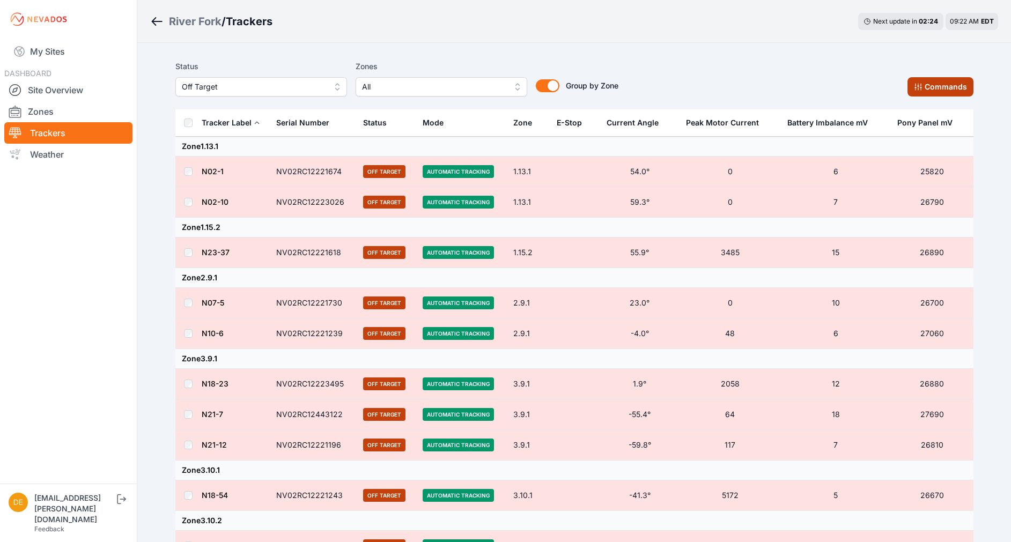
click at [931, 92] on button "Commands" at bounding box center [941, 86] width 66 height 19
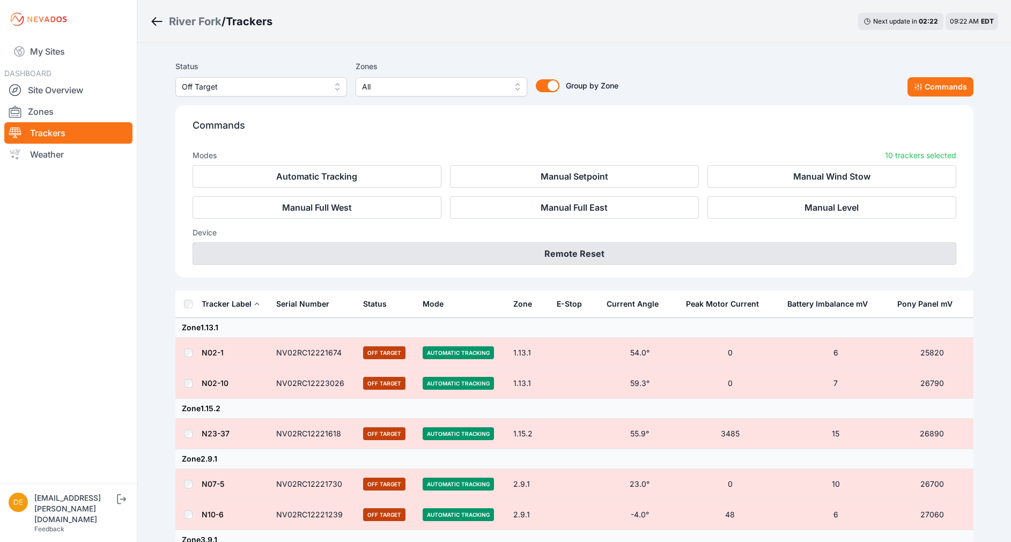
click at [550, 253] on button "Remote Reset" at bounding box center [575, 253] width 764 height 23
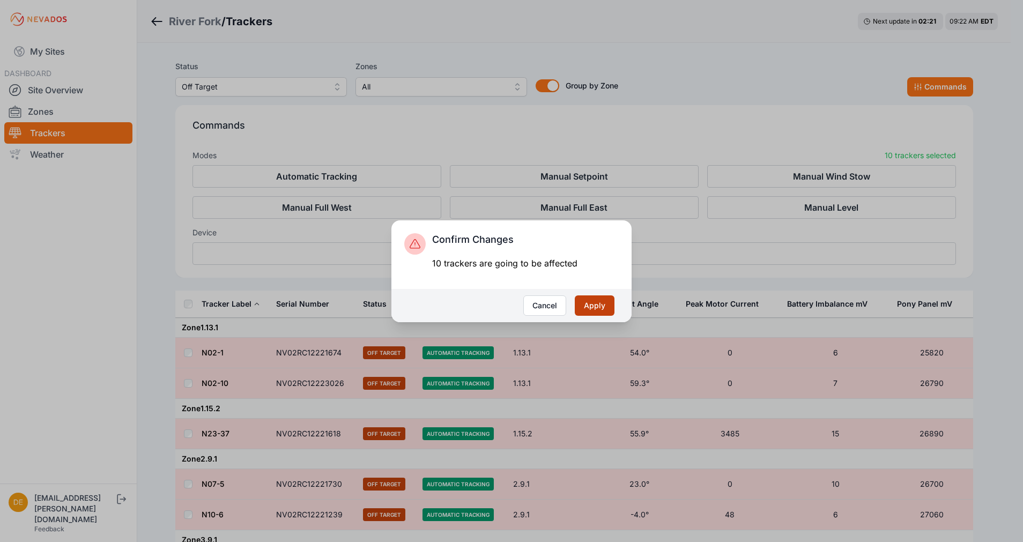
click at [586, 299] on button "Apply" at bounding box center [595, 306] width 40 height 20
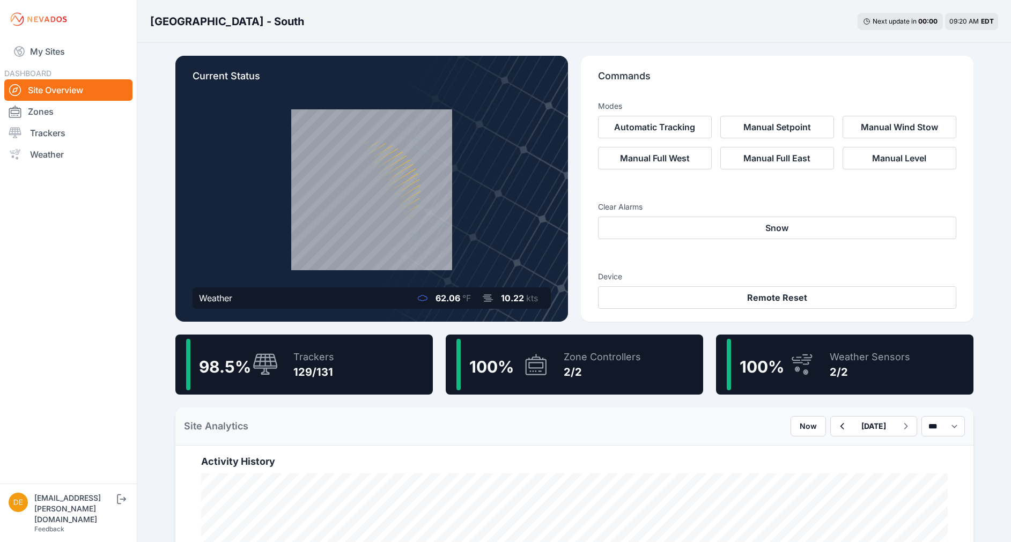
click at [346, 344] on div "98.5 % Trackers 129/131" at bounding box center [303, 365] width 257 height 60
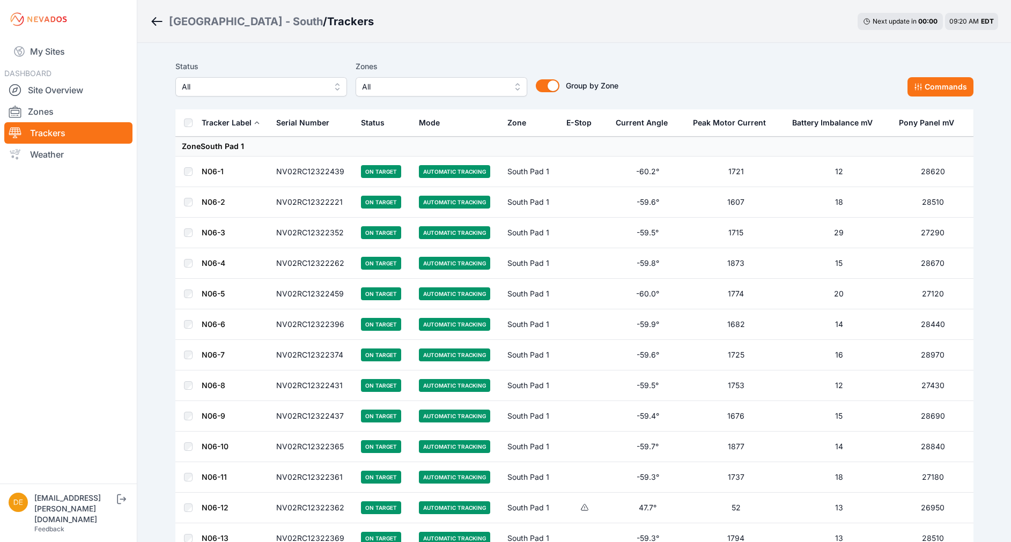
click at [223, 79] on button "All" at bounding box center [261, 86] width 172 height 19
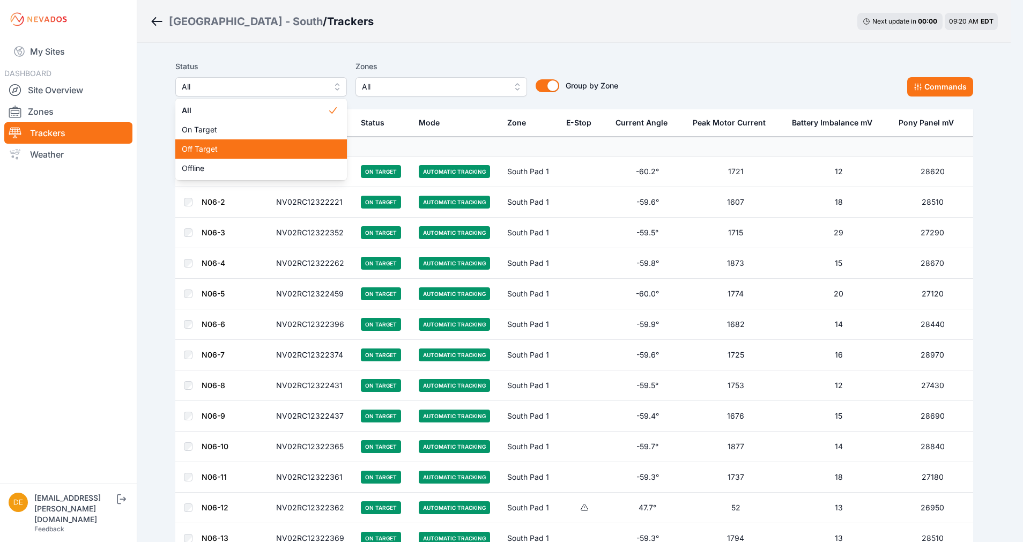
click at [210, 142] on div "Off Target" at bounding box center [261, 148] width 172 height 19
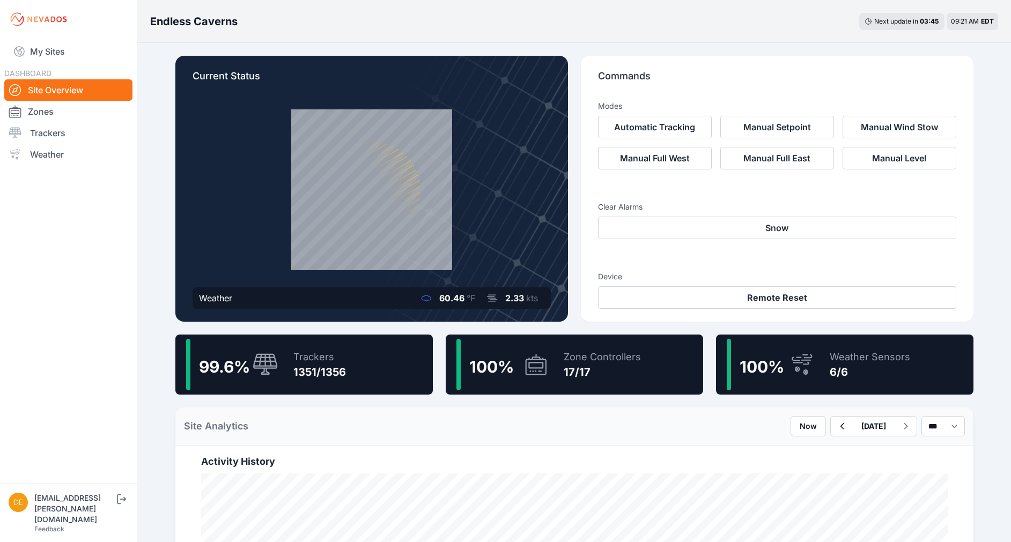
click at [307, 370] on div "1351/1356" at bounding box center [319, 372] width 53 height 15
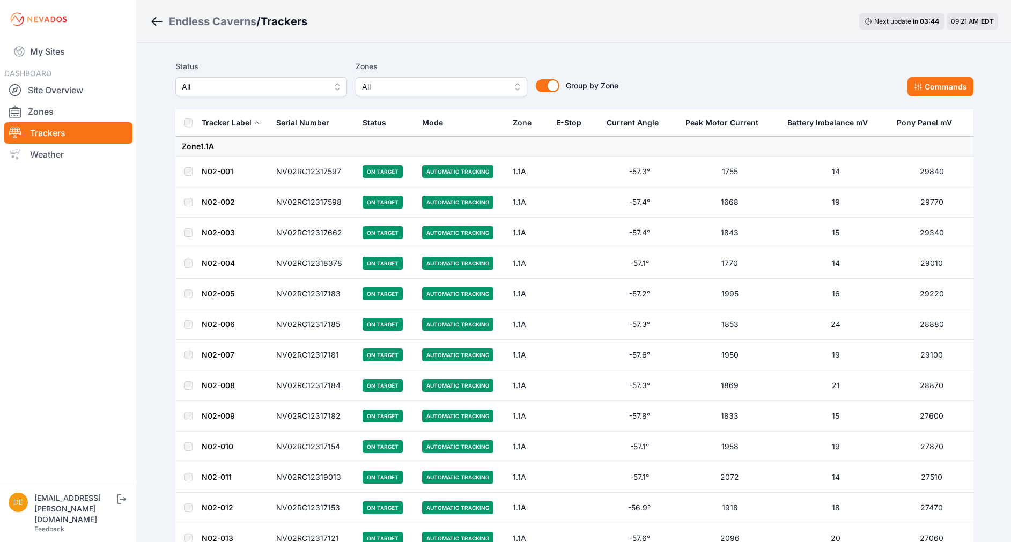
click at [304, 85] on span "All" at bounding box center [254, 86] width 144 height 13
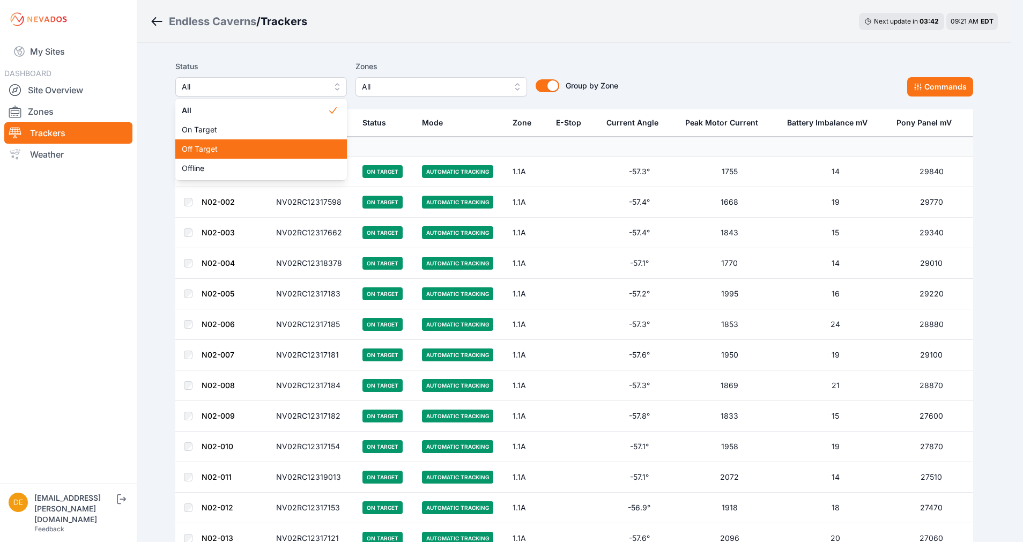
click at [260, 148] on span "Off Target" at bounding box center [255, 149] width 146 height 11
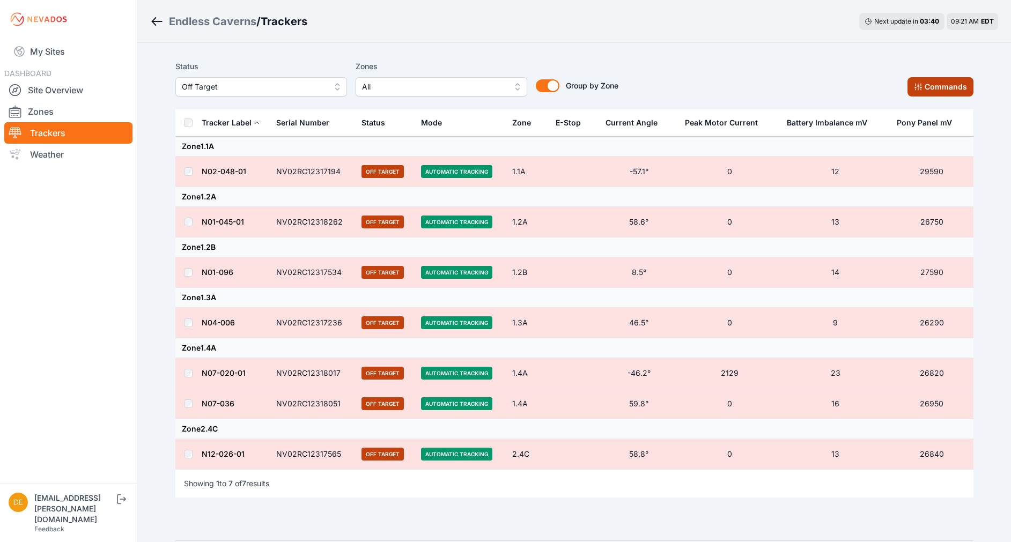
click at [948, 94] on button "Commands" at bounding box center [941, 86] width 66 height 19
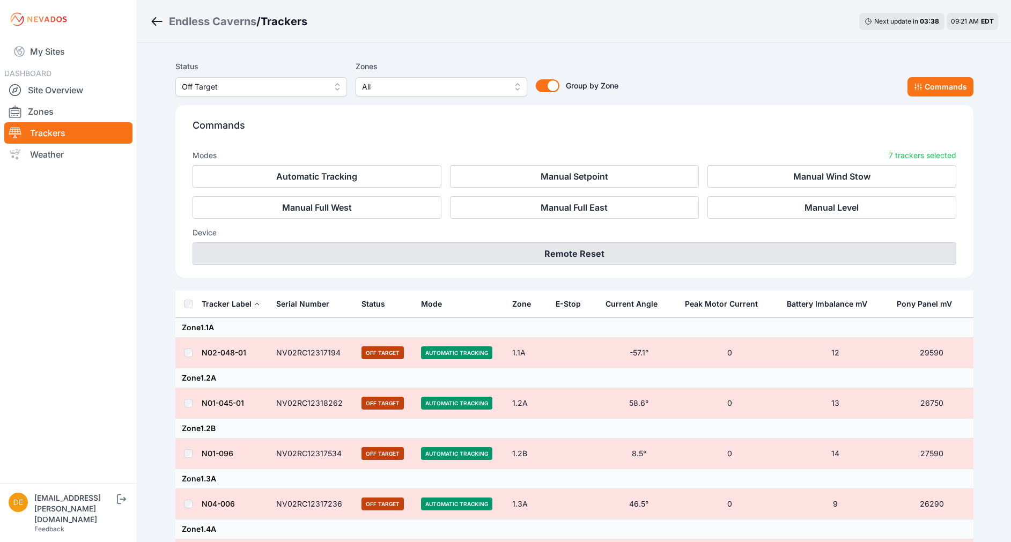
click at [552, 252] on button "Remote Reset" at bounding box center [575, 253] width 764 height 23
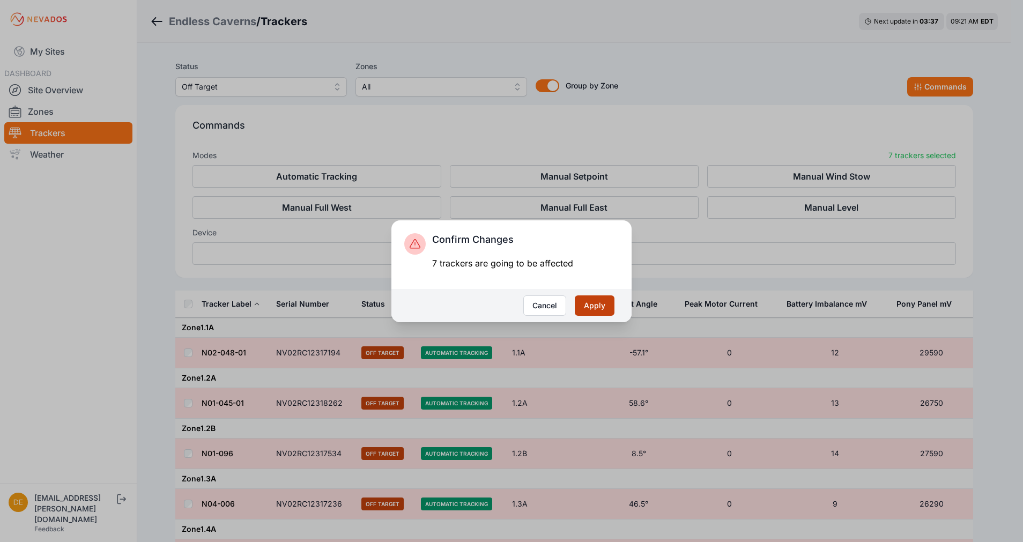
click at [603, 309] on button "Apply" at bounding box center [595, 306] width 40 height 20
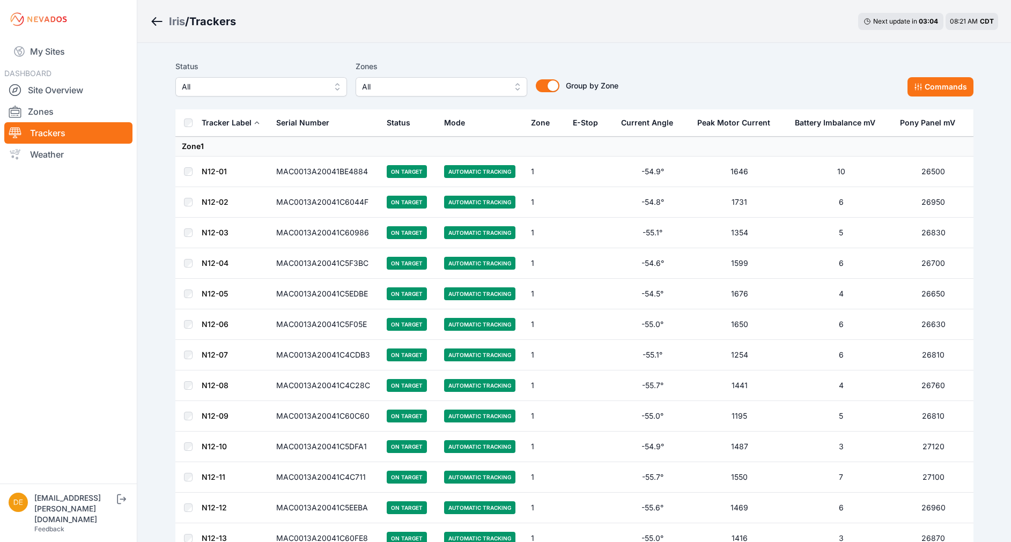
click at [287, 77] on button "All" at bounding box center [261, 86] width 172 height 19
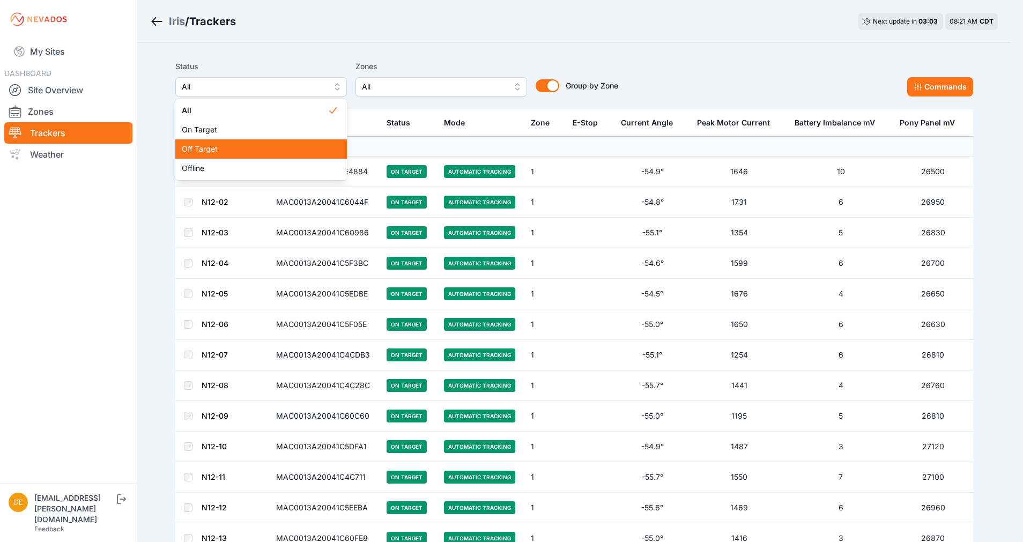
click at [223, 149] on span "Off Target" at bounding box center [255, 149] width 146 height 11
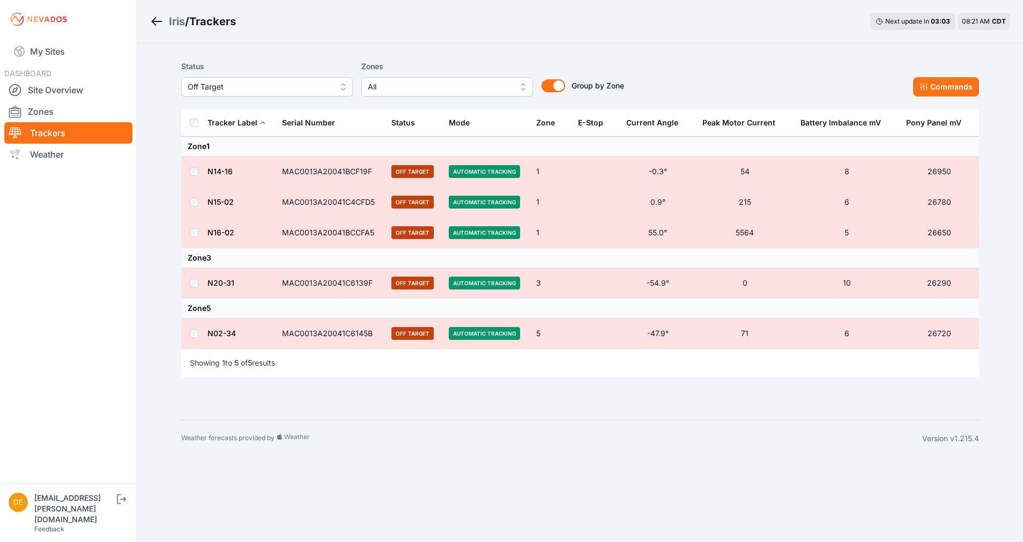
click at [197, 127] on th at bounding box center [194, 122] width 26 height 27
click at [938, 84] on button "Commands" at bounding box center [946, 86] width 66 height 19
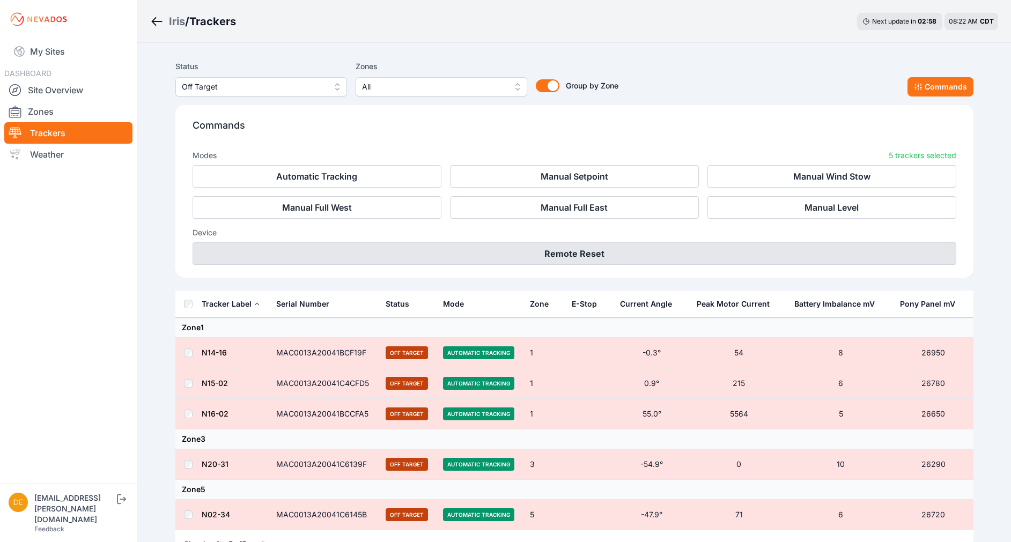
click at [559, 254] on button "Remote Reset" at bounding box center [575, 253] width 764 height 23
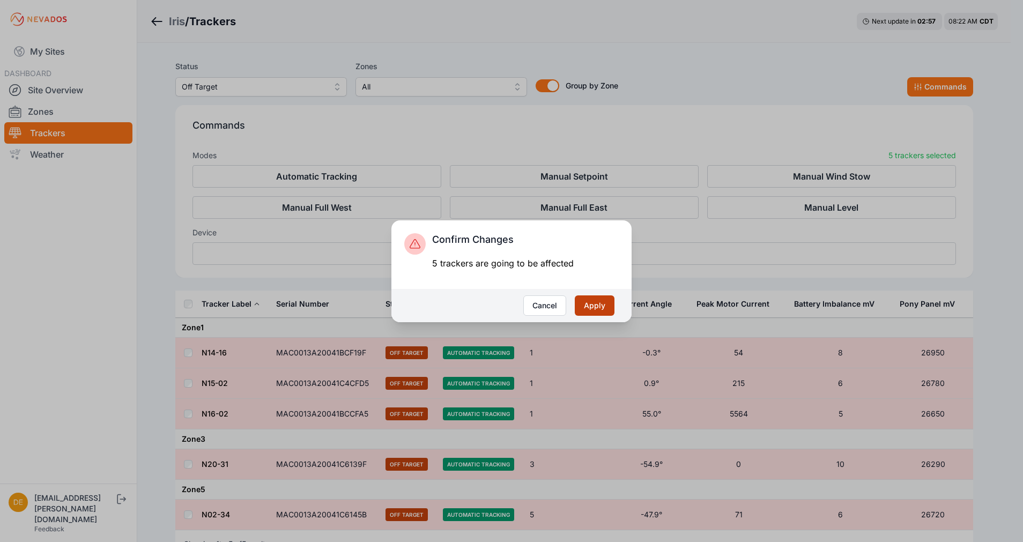
click at [586, 303] on button "Apply" at bounding box center [595, 306] width 40 height 20
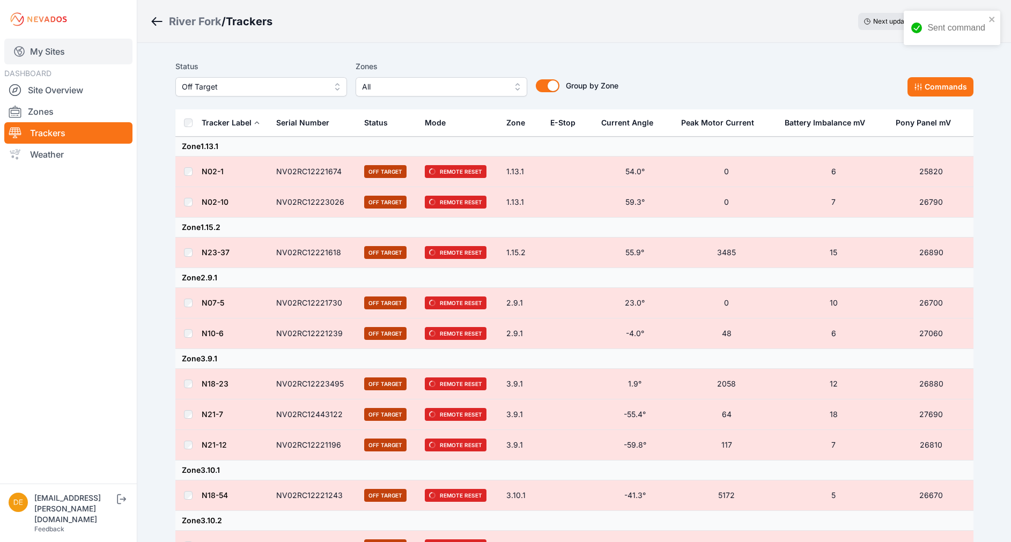
click at [73, 45] on link "My Sites" at bounding box center [68, 52] width 128 height 26
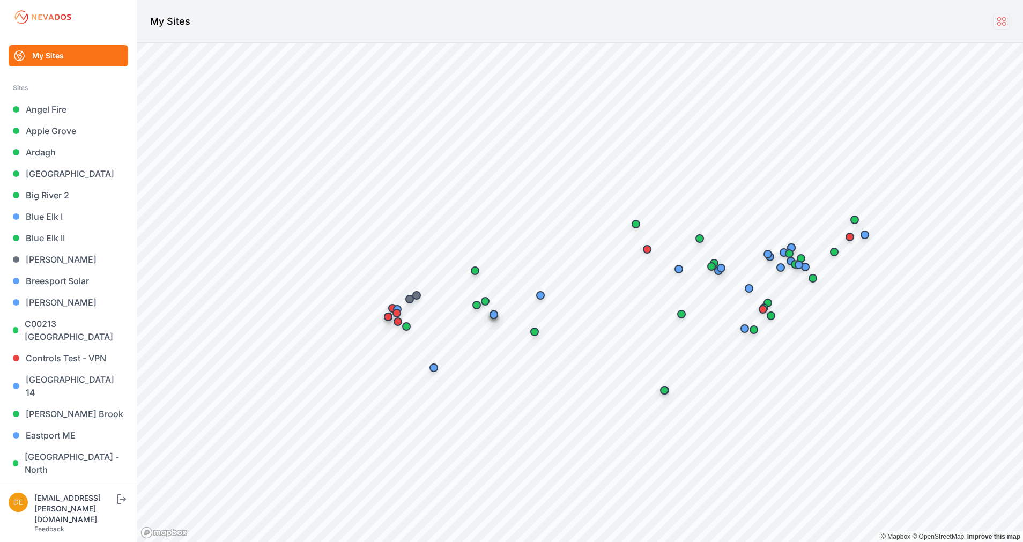
click at [1002, 13] on link at bounding box center [1001, 21] width 17 height 17
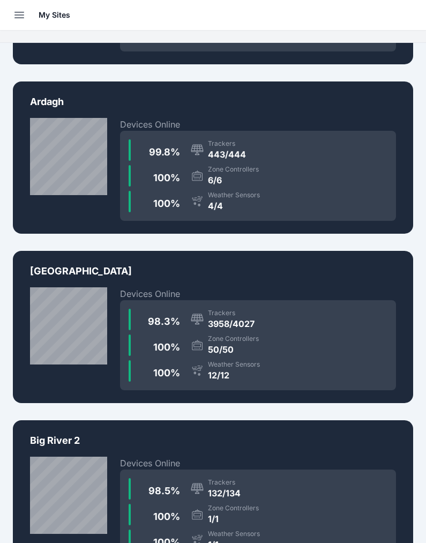
scroll to position [402, 0]
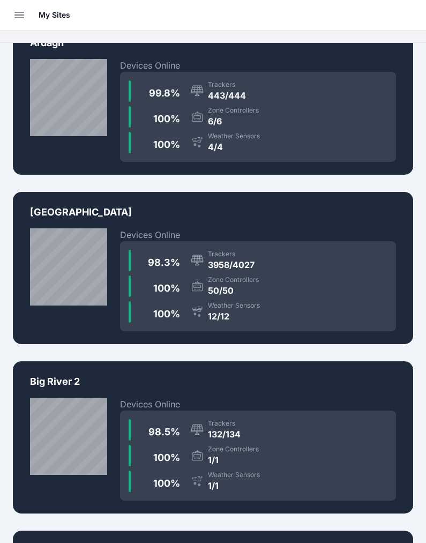
drag, startPoint x: 109, startPoint y: 266, endPoint x: 421, endPoint y: 171, distance: 325.4
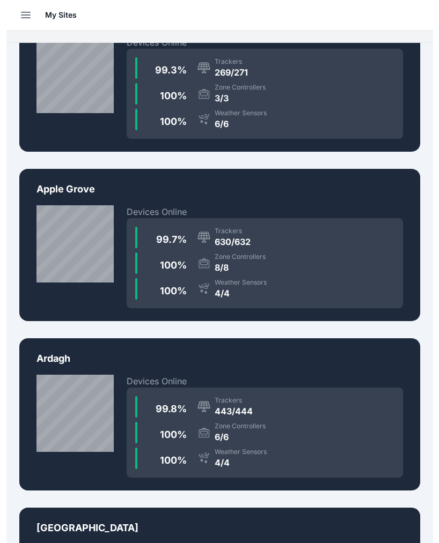
scroll to position [0, 0]
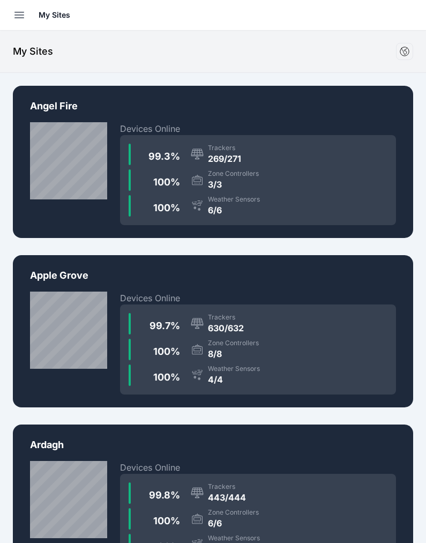
click at [27, 10] on button "Open sidebar" at bounding box center [20, 15] width 24 height 24
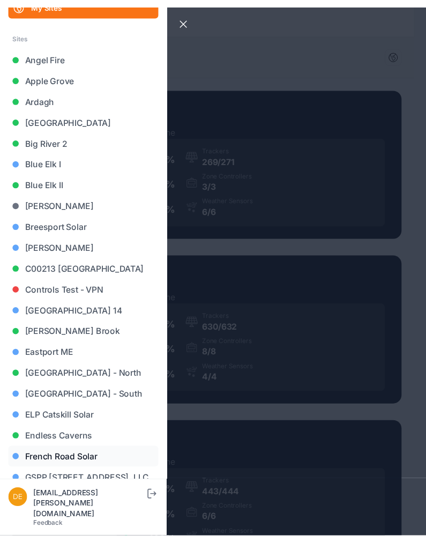
scroll to position [80, 0]
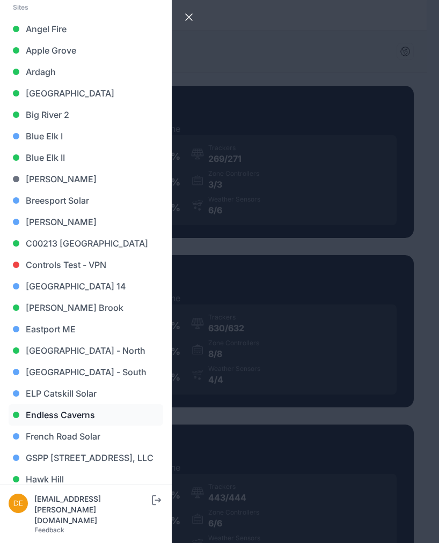
click at [76, 411] on link "Endless Caverns" at bounding box center [86, 414] width 154 height 21
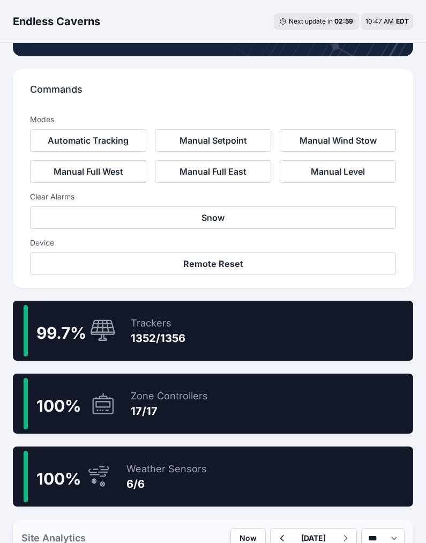
scroll to position [322, 0]
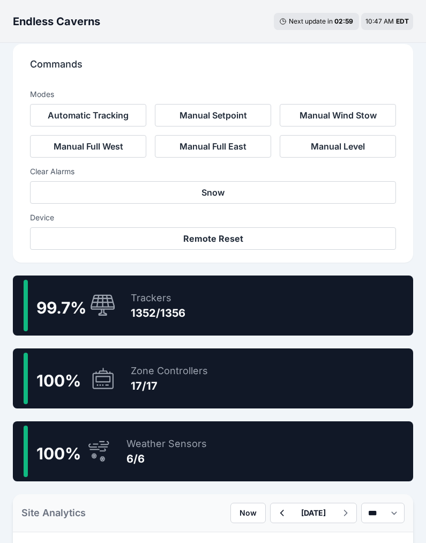
click at [157, 299] on div "Trackers" at bounding box center [158, 298] width 55 height 15
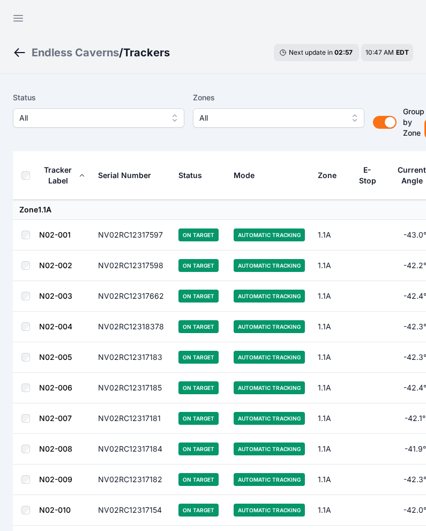
click at [149, 110] on button "All" at bounding box center [99, 117] width 172 height 19
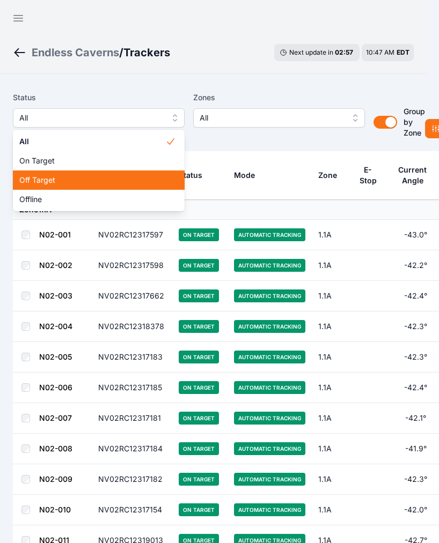
click at [95, 173] on div "Off Target" at bounding box center [99, 180] width 172 height 19
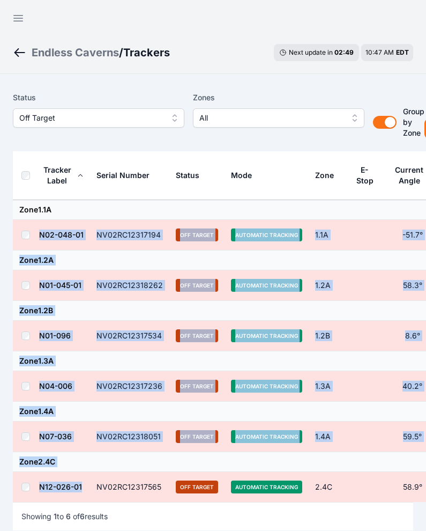
drag, startPoint x: 84, startPoint y: 411, endPoint x: 38, endPoint y: 234, distance: 182.4
click at [38, 234] on tbody "Zone 1.1A N02-048-01 NV02RC12317194 Off Target Automatic Tracking 1.1A -51.7° 0…" at bounding box center [301, 351] width 576 height 303
copy tbody "N02-048-01 NV02RC12317194 Off Target Automatic Tracking 1.1A -51.7° 0 12 29030 …"
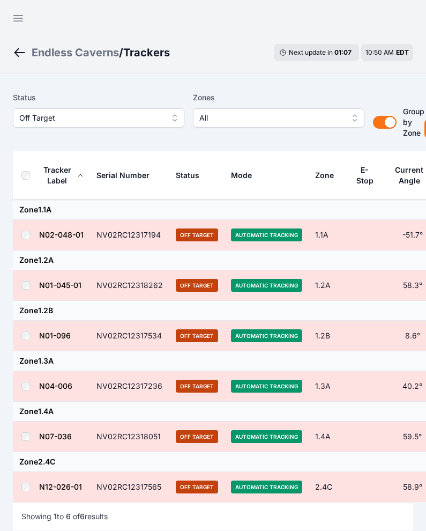
click at [115, 204] on td "Zone 1.1A" at bounding box center [301, 210] width 576 height 20
drag, startPoint x: 84, startPoint y: 285, endPoint x: 31, endPoint y: 286, distance: 53.7
click at [31, 286] on tr "N01-045-01 NV02RC12318262 Off Target Automatic Tracking 1.2A 58.3° 0 15 26490" at bounding box center [301, 285] width 576 height 31
copy tr "N01-045-01"
click at [394, 204] on td "Zone 1.1A" at bounding box center [301, 210] width 576 height 20
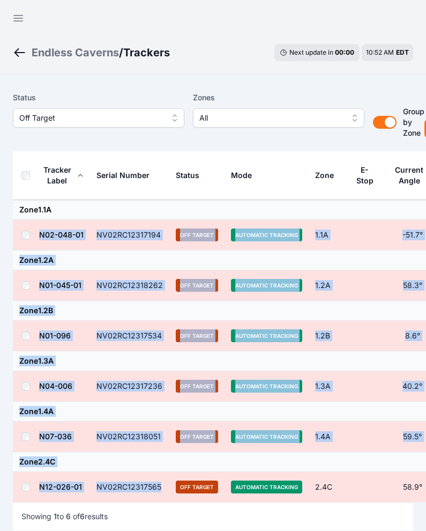
drag, startPoint x: 159, startPoint y: 488, endPoint x: 35, endPoint y: 227, distance: 288.9
click at [35, 227] on tbody "Zone 1.1A N02-048-01 NV02RC12317194 Off Target Automatic Tracking 1.1A -51.7° 0…" at bounding box center [301, 351] width 576 height 303
copy tbody "N02-048-01 NV02RC12317194 Off Target Automatic Tracking 1.1A -51.7° 0 12 29030 …"
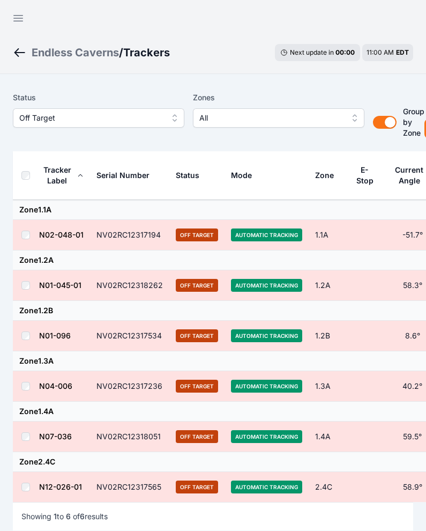
click at [203, 51] on div "Endless Caverns / Trackers Next update in 00 : 00 11:00 AM EDT" at bounding box center [213, 52] width 426 height 43
drag, startPoint x: 61, startPoint y: 229, endPoint x: 211, endPoint y: 84, distance: 209.4
click at [211, 84] on div "Status Off Target Zones All Group by Zone Group by Zone Commands Tracker Label …" at bounding box center [213, 323] width 426 height 499
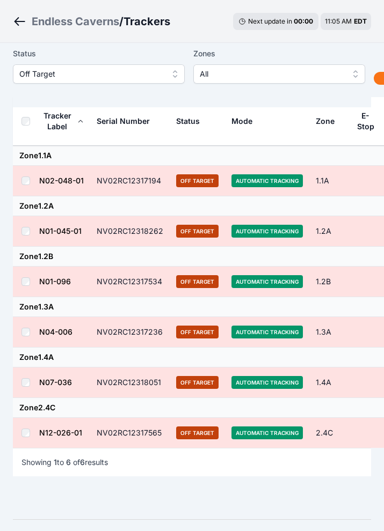
scroll to position [79, 0]
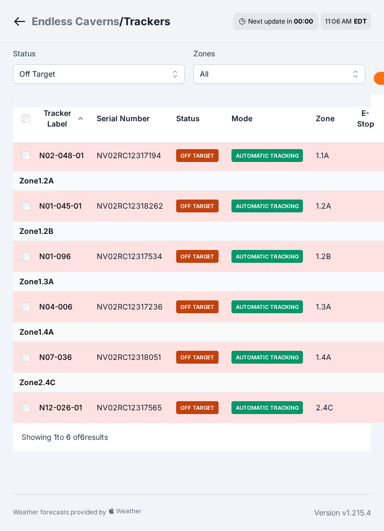
drag, startPoint x: 22, startPoint y: 17, endPoint x: 54, endPoint y: 18, distance: 31.7
click at [22, 17] on icon "Breadcrumb" at bounding box center [19, 21] width 13 height 13
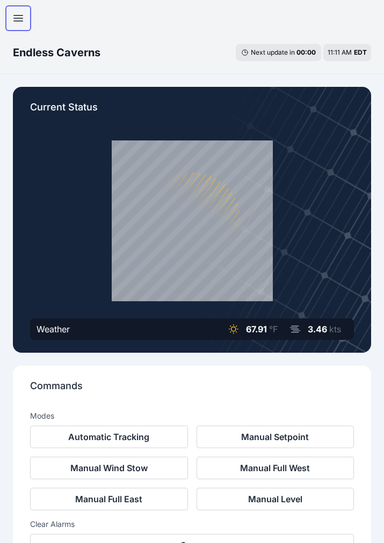
click at [17, 17] on icon "button" at bounding box center [18, 18] width 13 height 13
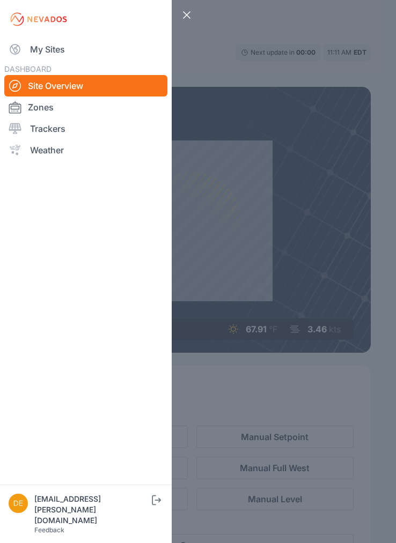
drag, startPoint x: 58, startPoint y: 56, endPoint x: 175, endPoint y: 69, distance: 118.2
click at [58, 55] on link "My Sites" at bounding box center [85, 49] width 163 height 21
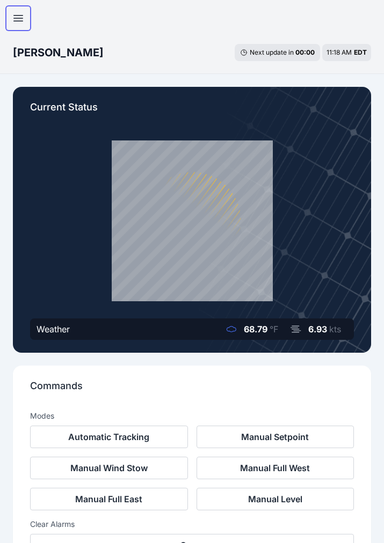
click at [17, 29] on button "Open sidebar" at bounding box center [18, 18] width 26 height 26
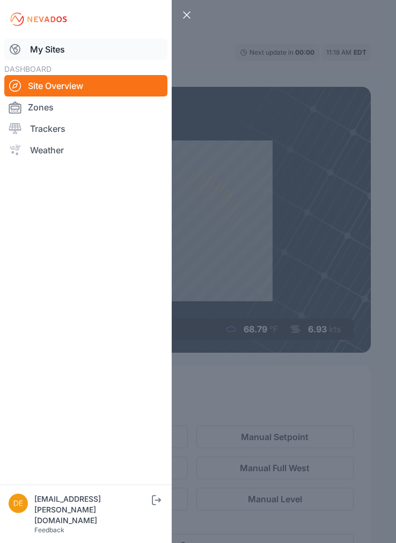
click at [40, 53] on link "My Sites" at bounding box center [85, 49] width 163 height 21
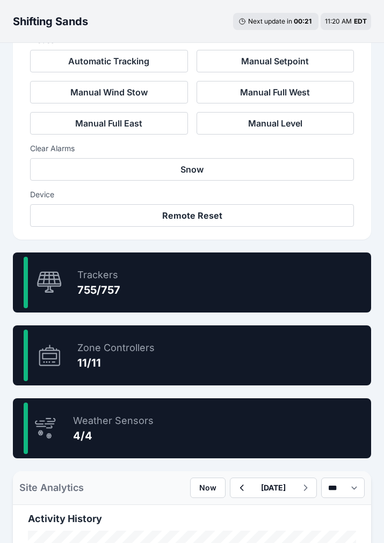
scroll to position [483, 0]
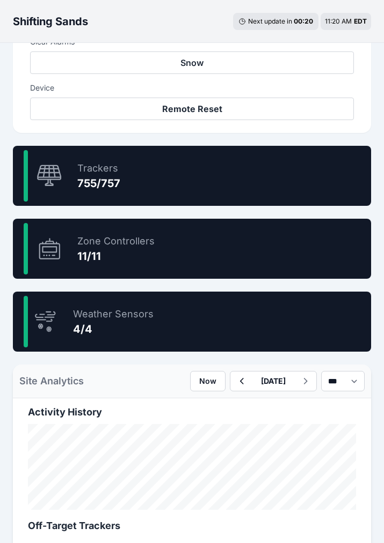
click at [161, 170] on div "99.7 % Trackers 755/757" at bounding box center [192, 176] width 358 height 60
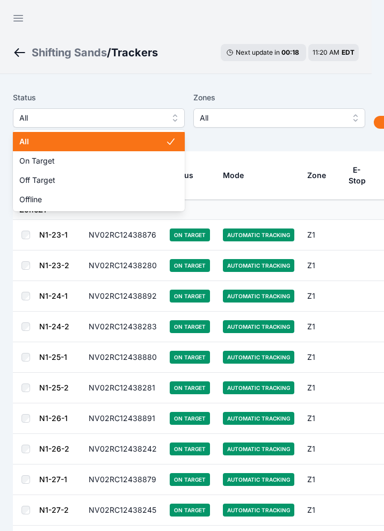
click at [75, 122] on span "All" at bounding box center [91, 118] width 144 height 13
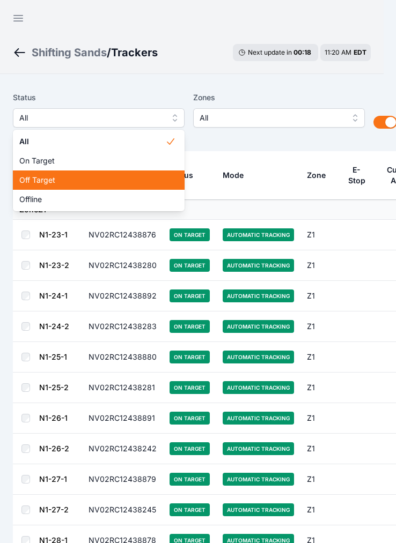
click at [82, 178] on span "Off Target" at bounding box center [92, 180] width 146 height 11
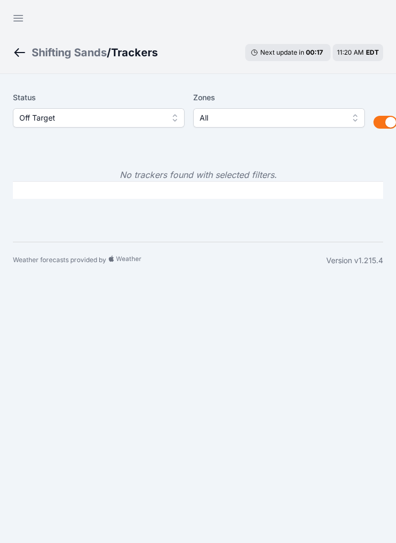
click at [87, 114] on span "Off Target" at bounding box center [91, 118] width 144 height 13
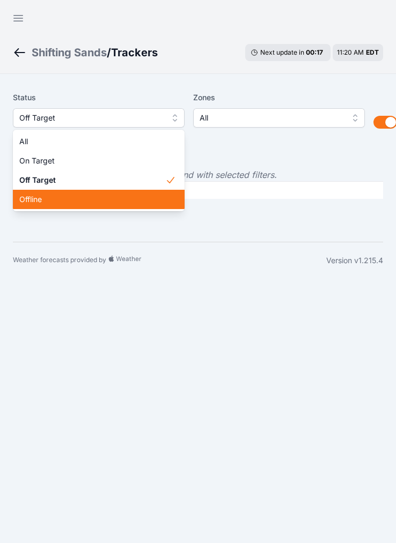
click at [91, 194] on span "Offline" at bounding box center [92, 199] width 146 height 11
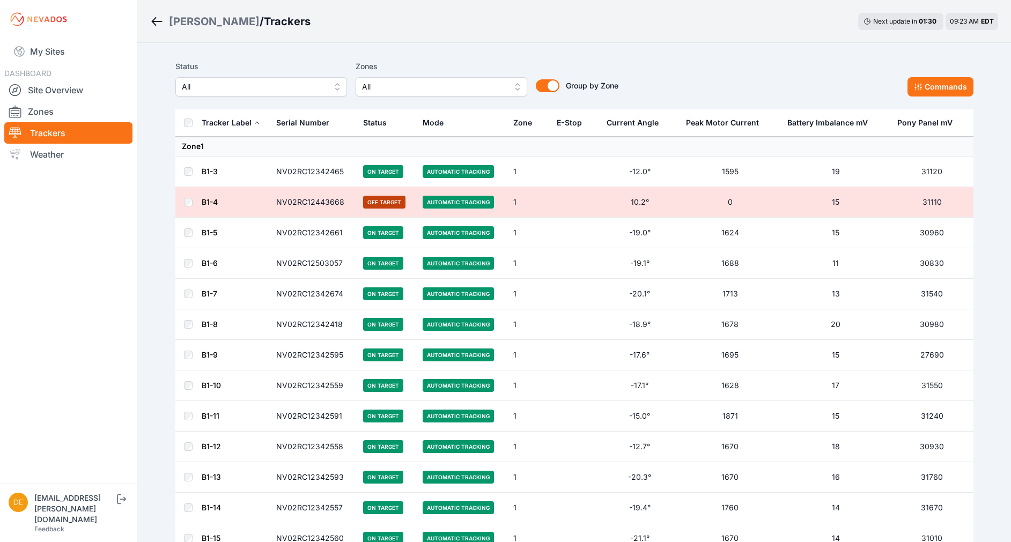
click at [272, 89] on span "All" at bounding box center [254, 86] width 144 height 13
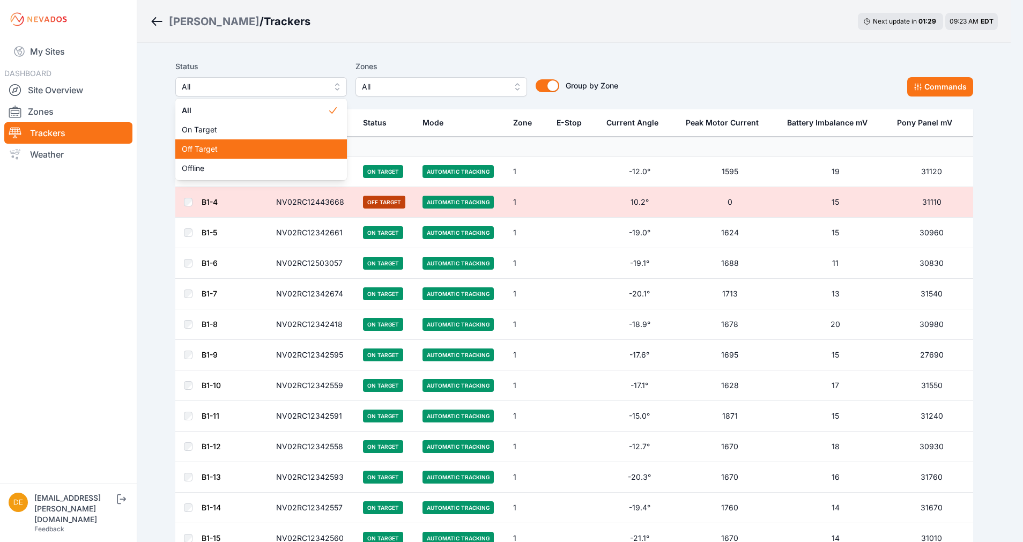
click at [243, 145] on span "Off Target" at bounding box center [255, 149] width 146 height 11
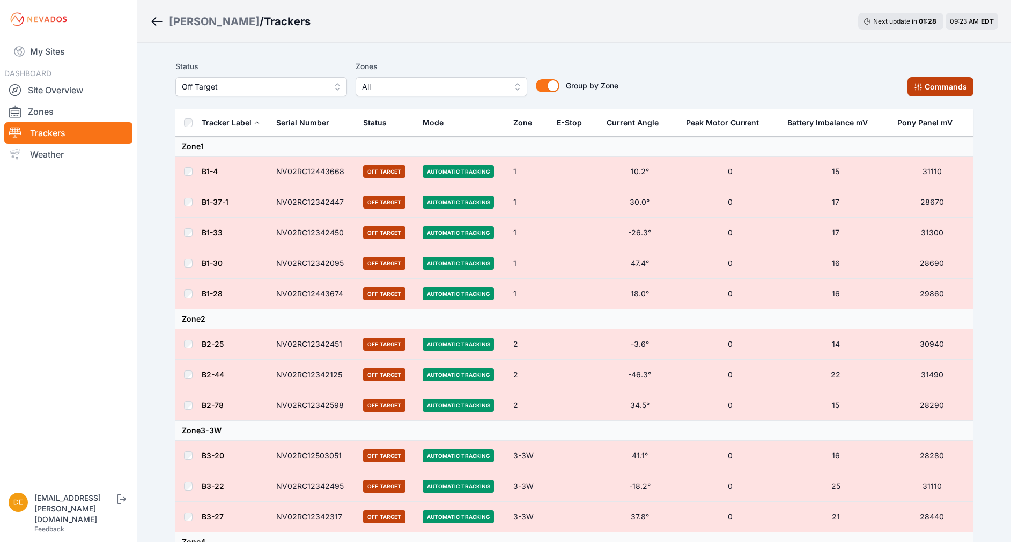
click at [948, 92] on button "Commands" at bounding box center [941, 86] width 66 height 19
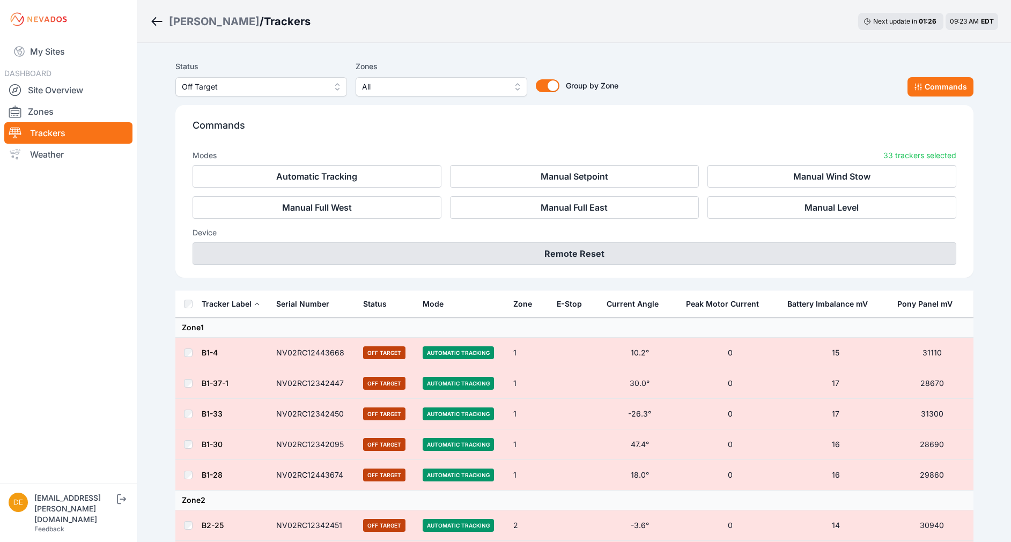
click at [552, 253] on button "Remote Reset" at bounding box center [575, 253] width 764 height 23
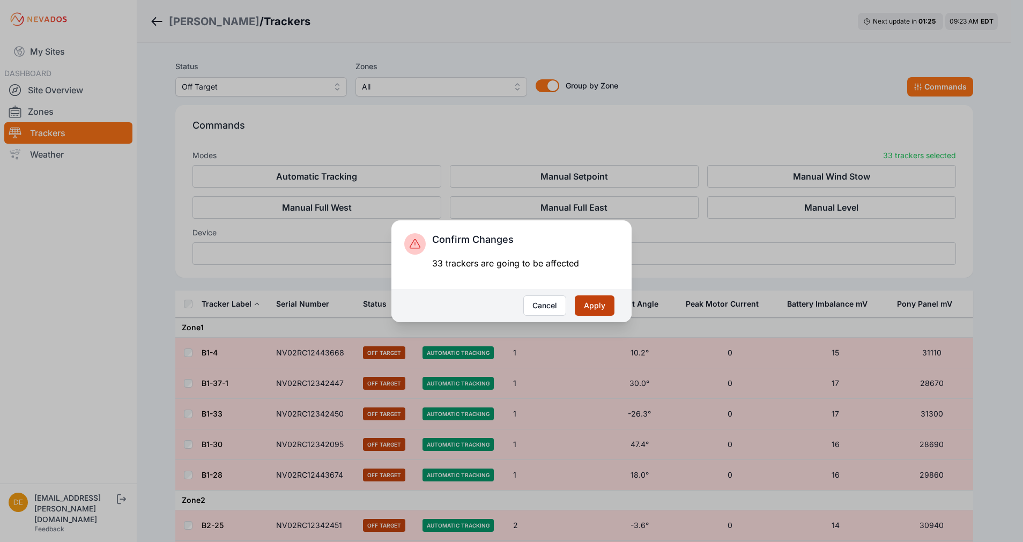
click at [592, 312] on button "Apply" at bounding box center [595, 306] width 40 height 20
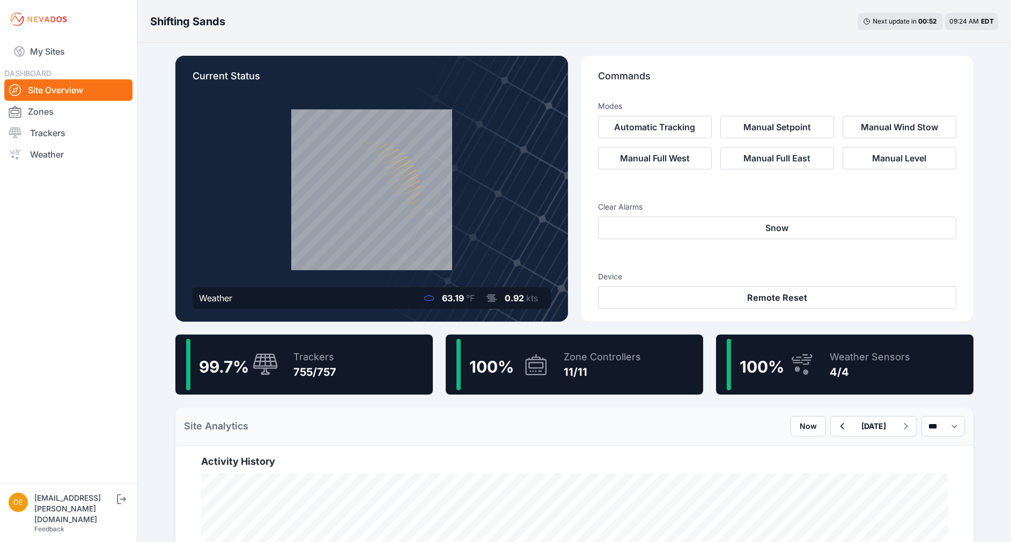
drag, startPoint x: 319, startPoint y: 357, endPoint x: 277, endPoint y: 359, distance: 41.9
click at [277, 359] on icon at bounding box center [266, 364] width 26 height 23
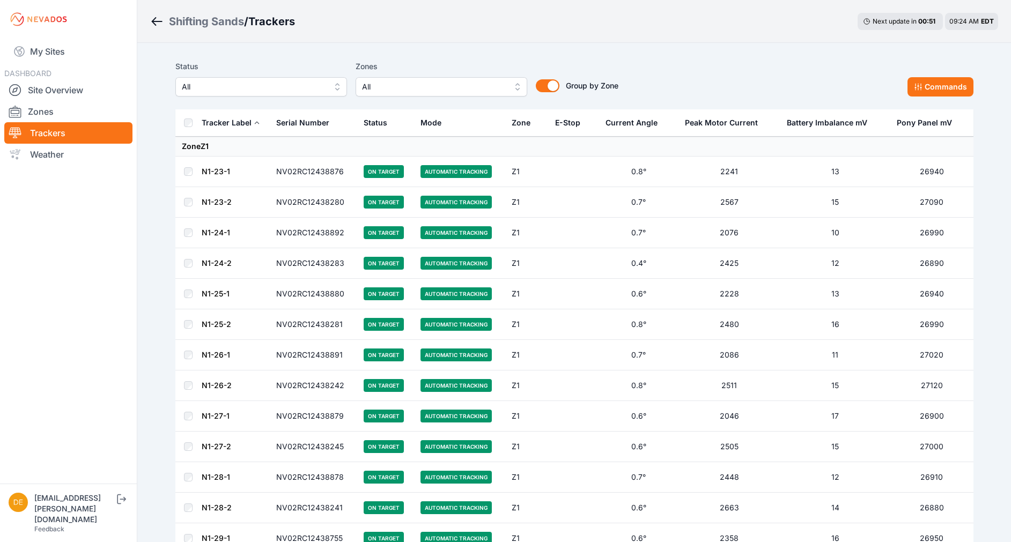
click at [311, 89] on span "All" at bounding box center [254, 86] width 144 height 13
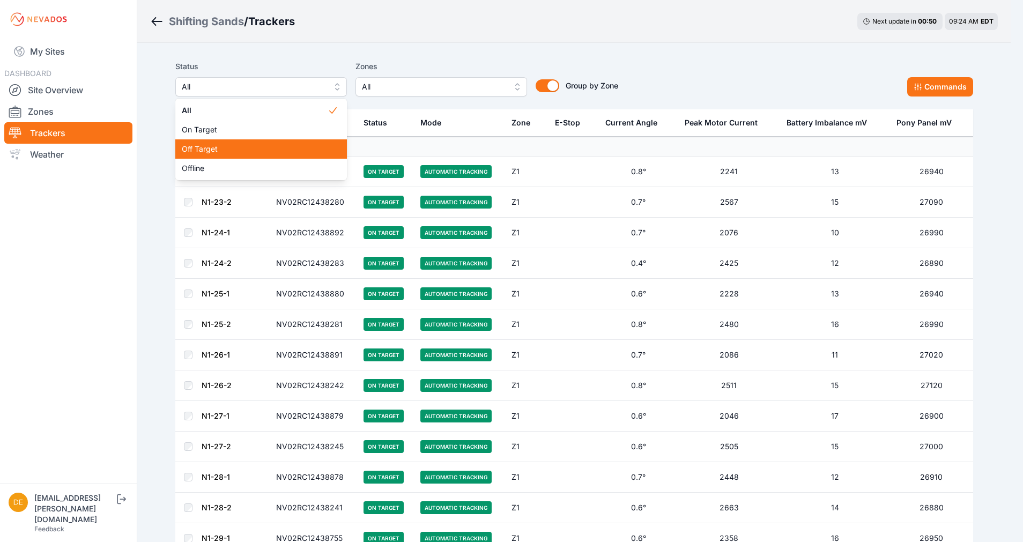
click at [256, 146] on span "Off Target" at bounding box center [255, 149] width 146 height 11
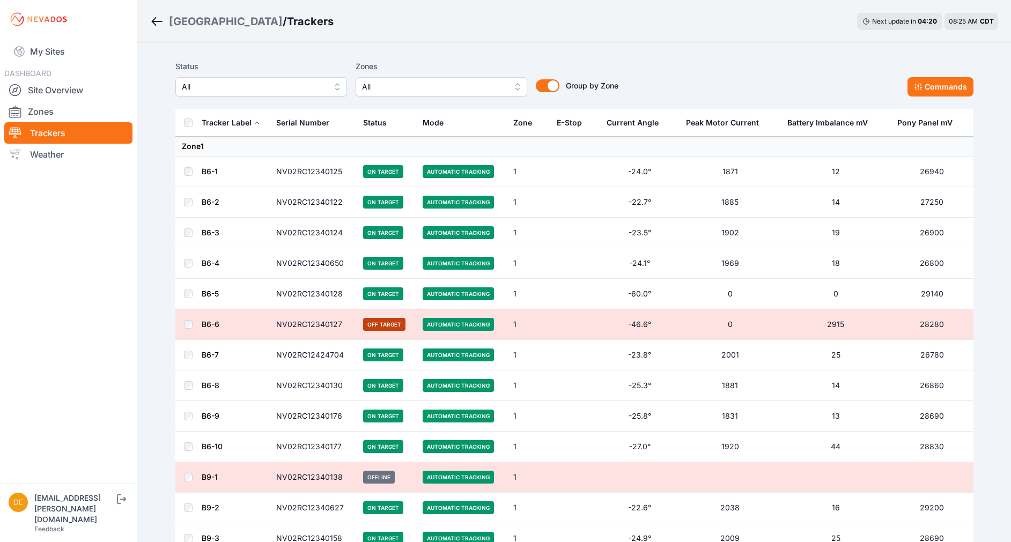
click at [312, 86] on span "All" at bounding box center [254, 86] width 144 height 13
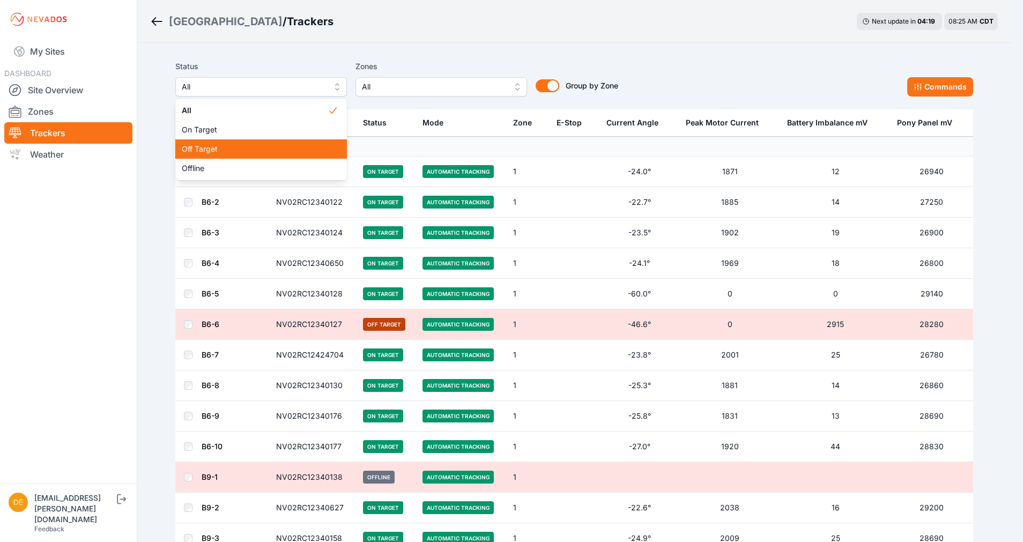
click at [307, 143] on div "Off Target" at bounding box center [261, 148] width 172 height 19
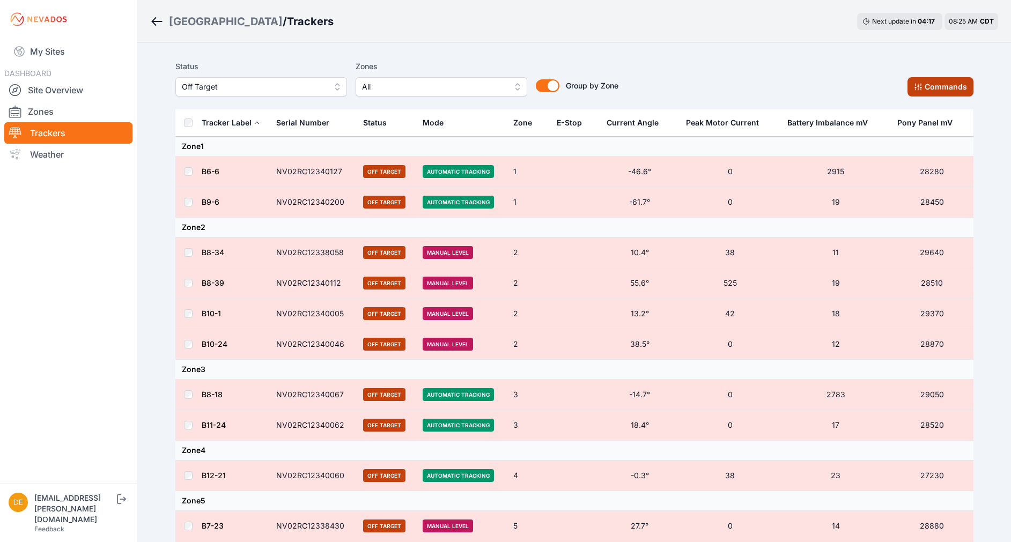
click at [937, 89] on button "Commands" at bounding box center [941, 86] width 66 height 19
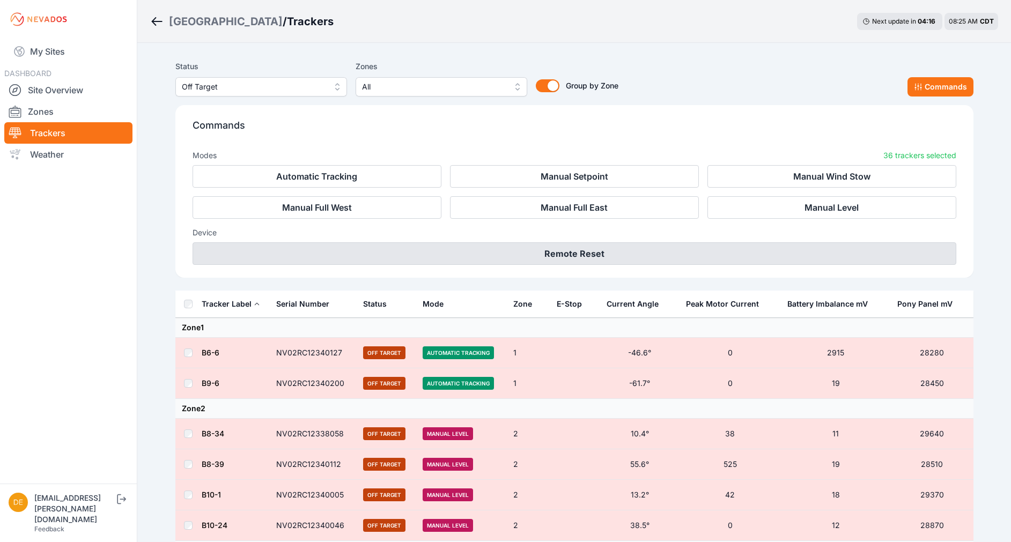
click at [605, 252] on button "Remote Reset" at bounding box center [575, 253] width 764 height 23
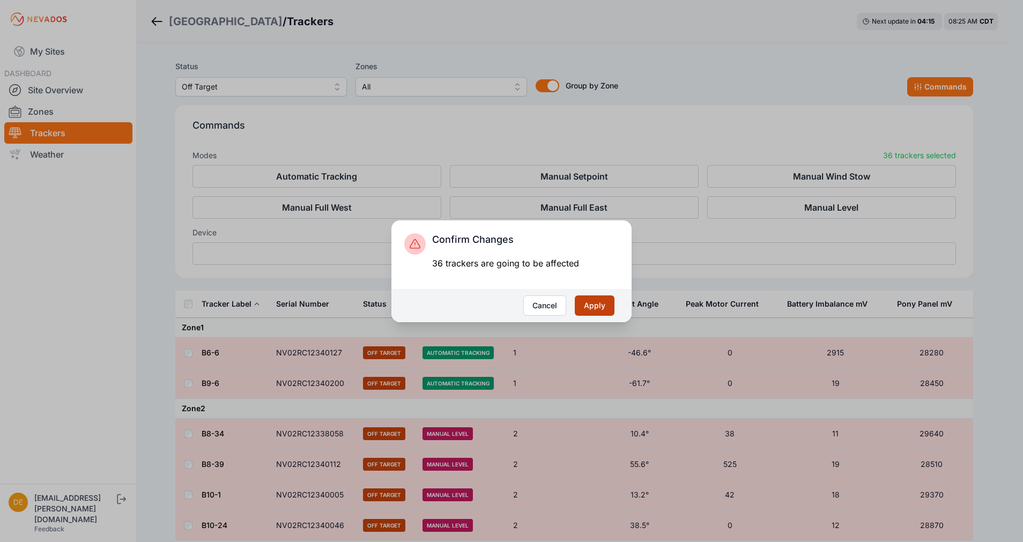
click at [599, 301] on button "Apply" at bounding box center [595, 306] width 40 height 20
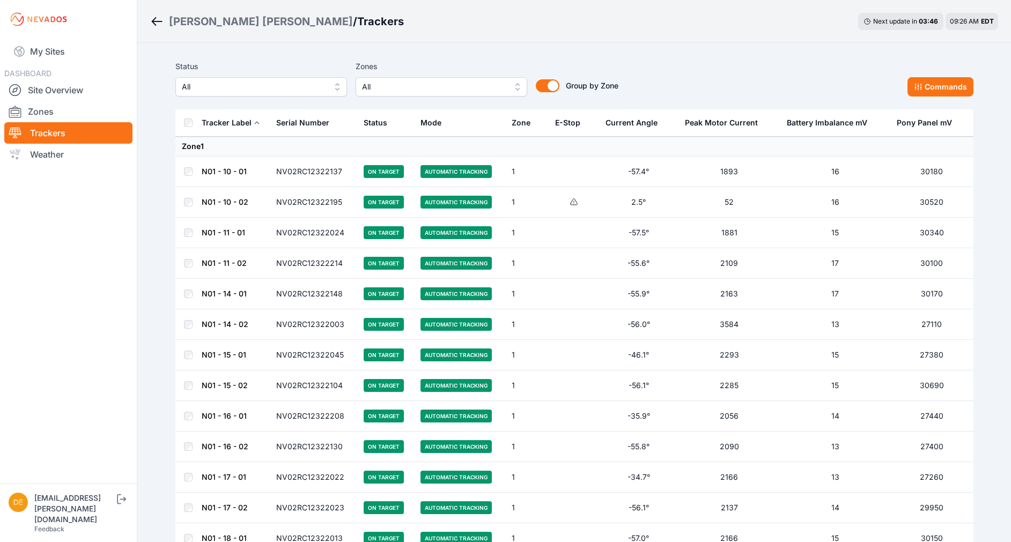
click at [334, 86] on button "All" at bounding box center [261, 86] width 172 height 19
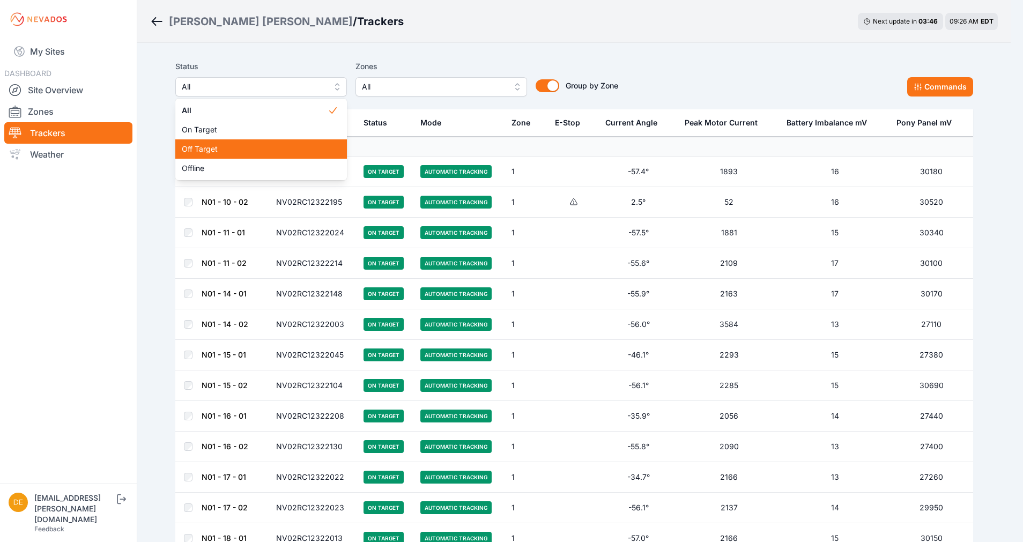
click at [266, 141] on div "Off Target" at bounding box center [261, 148] width 172 height 19
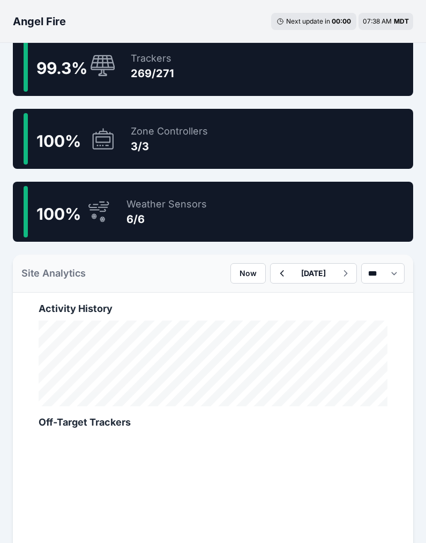
scroll to position [563, 0]
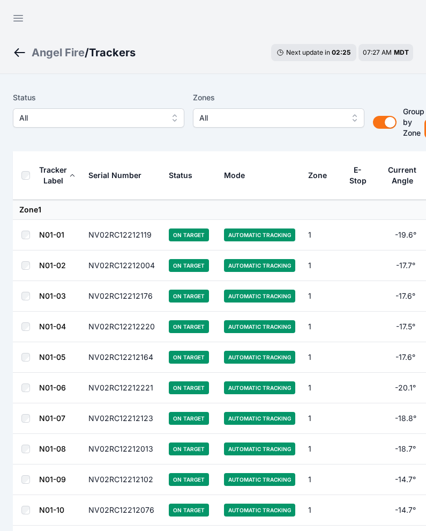
click at [119, 113] on span "All" at bounding box center [91, 118] width 144 height 13
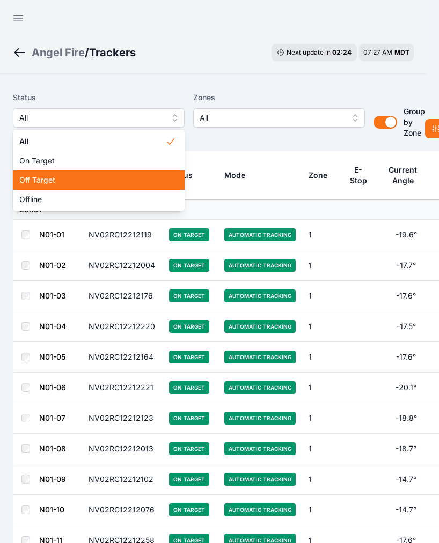
click at [114, 176] on span "Off Target" at bounding box center [92, 180] width 146 height 11
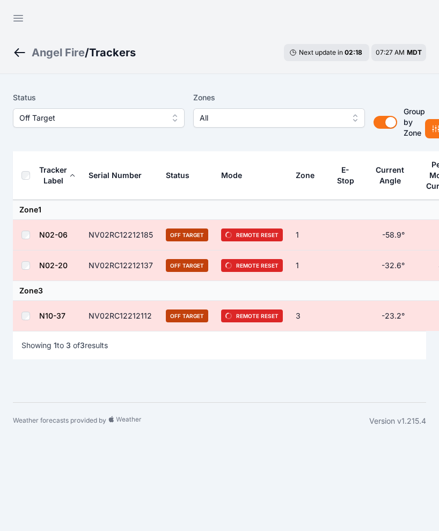
drag, startPoint x: 63, startPoint y: 237, endPoint x: 212, endPoint y: 35, distance: 251.1
click at [210, 25] on div "Open sidebar" at bounding box center [219, 15] width 439 height 31
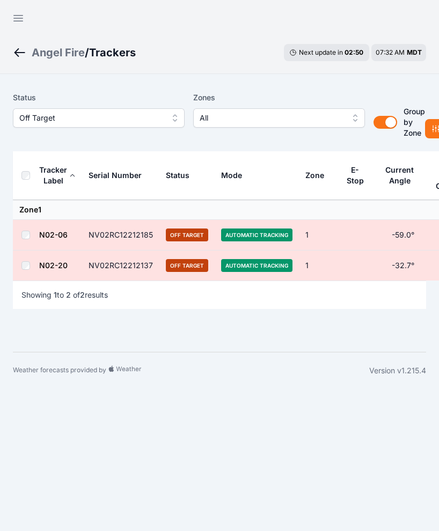
click at [24, 49] on icon "Breadcrumb" at bounding box center [19, 52] width 13 height 13
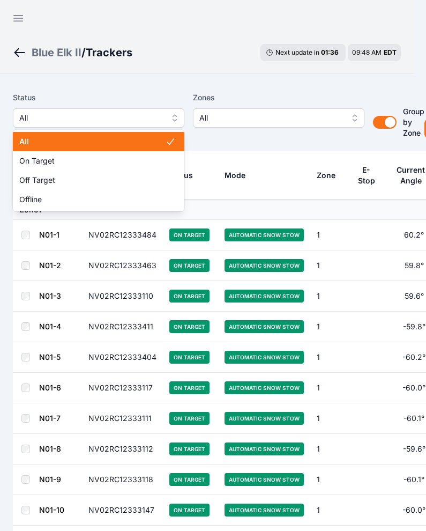
click at [88, 114] on span "All" at bounding box center [91, 118] width 144 height 13
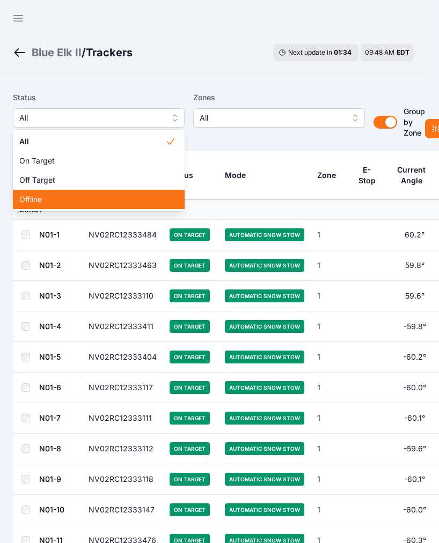
click at [78, 195] on span "Offline" at bounding box center [92, 199] width 146 height 11
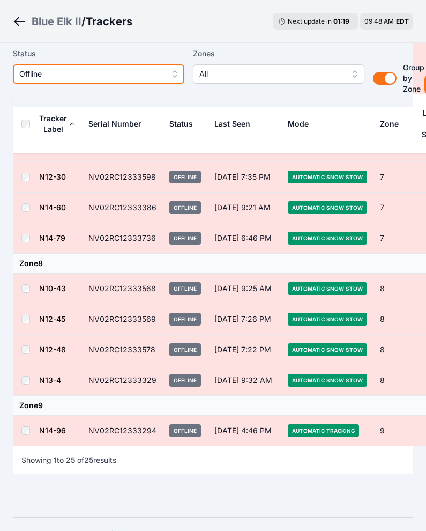
scroll to position [711, 0]
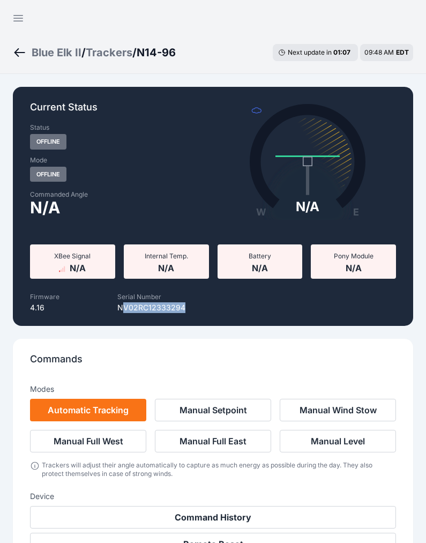
drag, startPoint x: 183, startPoint y: 307, endPoint x: 121, endPoint y: 311, distance: 62.3
click at [121, 311] on div "Serial Number NV02RC12333294" at bounding box center [151, 302] width 167 height 24
drag, startPoint x: 121, startPoint y: 311, endPoint x: 186, endPoint y: 308, distance: 65.5
click at [187, 309] on div "Serial Number NV02RC12333294" at bounding box center [151, 302] width 167 height 24
click at [186, 306] on div "Serial Number NV02RC12333294" at bounding box center [151, 302] width 167 height 24
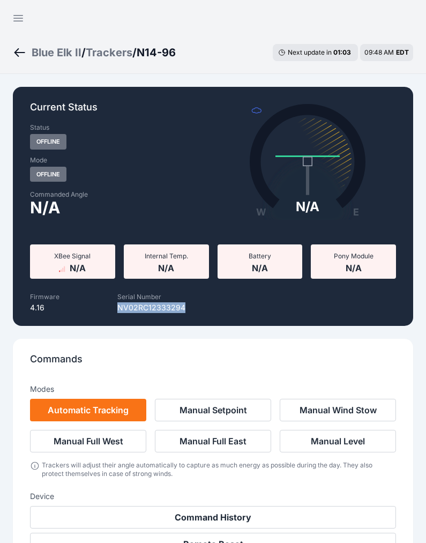
drag, startPoint x: 184, startPoint y: 306, endPoint x: 116, endPoint y: 305, distance: 68.1
click at [116, 305] on div "Serial Number NV02RC12333294" at bounding box center [151, 302] width 167 height 24
copy p "NV02RC12333294"
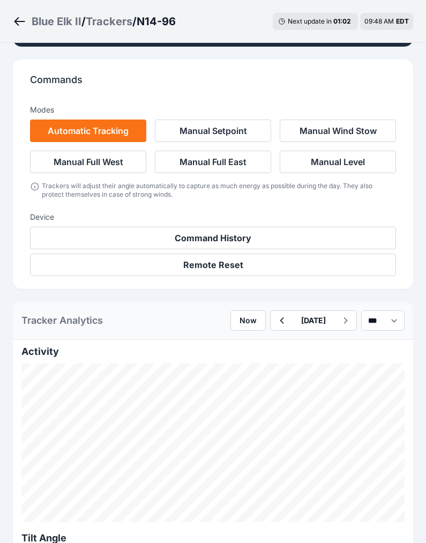
scroll to position [322, 0]
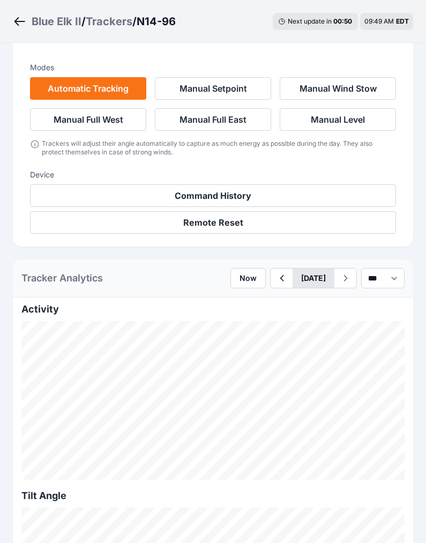
click at [304, 274] on button "August 28" at bounding box center [314, 278] width 42 height 19
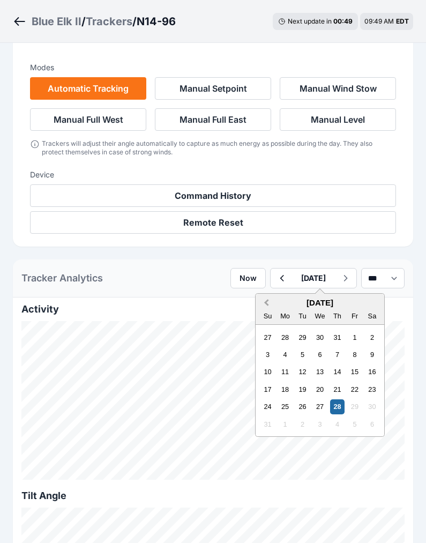
click at [267, 303] on span "Previous Month" at bounding box center [267, 303] width 0 height 12
drag, startPoint x: 242, startPoint y: 303, endPoint x: 244, endPoint y: 354, distance: 51.5
click at [261, 354] on div "8" at bounding box center [268, 355] width 14 height 14
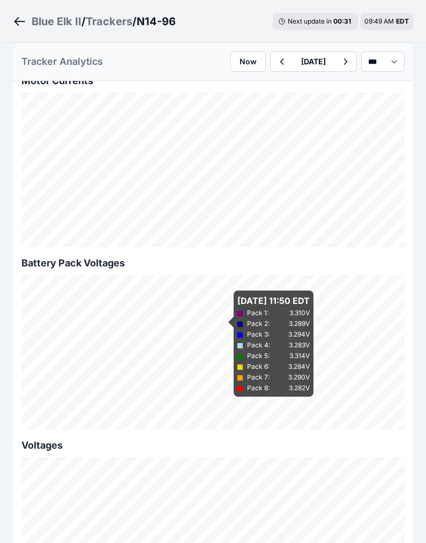
scroll to position [1126, 0]
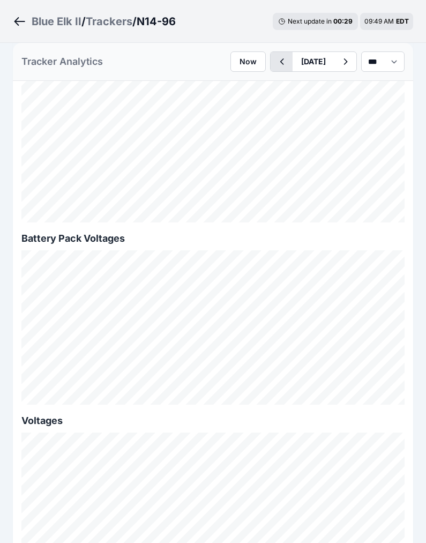
click at [275, 60] on icon "button" at bounding box center [281, 61] width 13 height 13
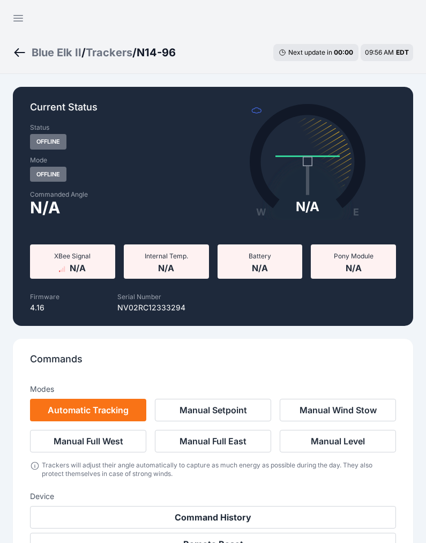
drag, startPoint x: 21, startPoint y: 53, endPoint x: 165, endPoint y: 67, distance: 145.0
click at [21, 53] on icon "Breadcrumb" at bounding box center [19, 52] width 13 height 13
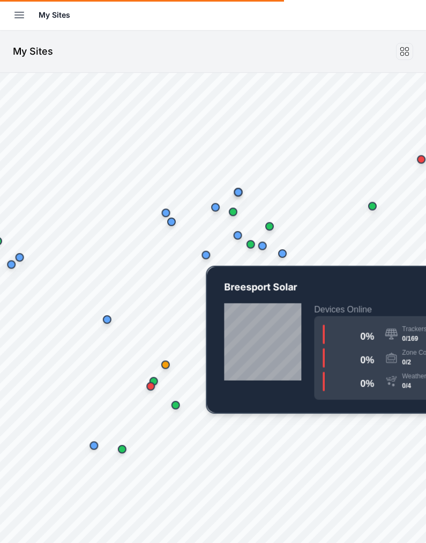
drag, startPoint x: 271, startPoint y: 272, endPoint x: 207, endPoint y: 259, distance: 66.3
click at [202, 263] on div "Map marker" at bounding box center [205, 255] width 21 height 21
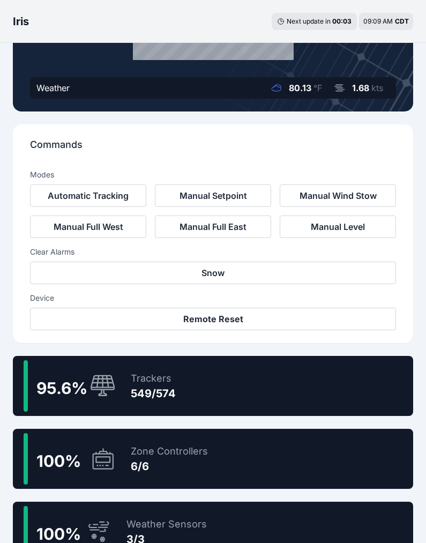
scroll to position [322, 0]
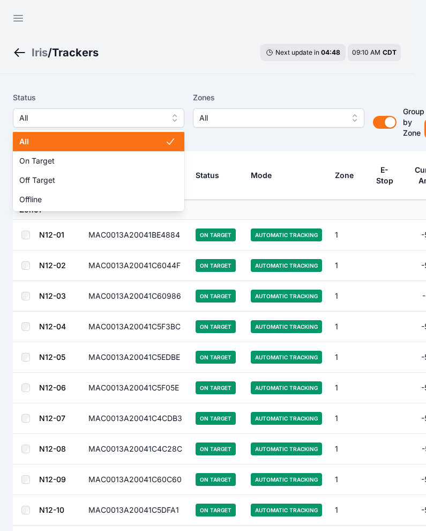
click at [101, 113] on span "All" at bounding box center [91, 118] width 144 height 13
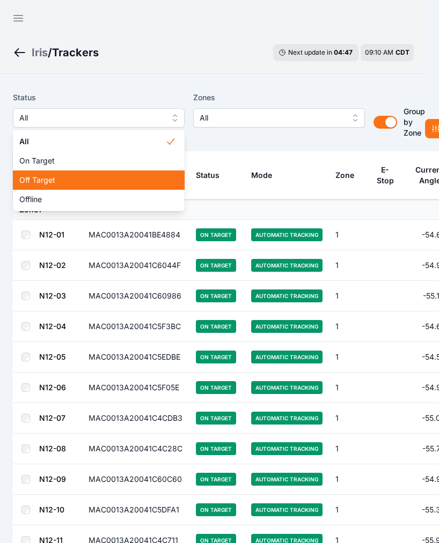
click at [109, 181] on span "Off Target" at bounding box center [92, 180] width 146 height 11
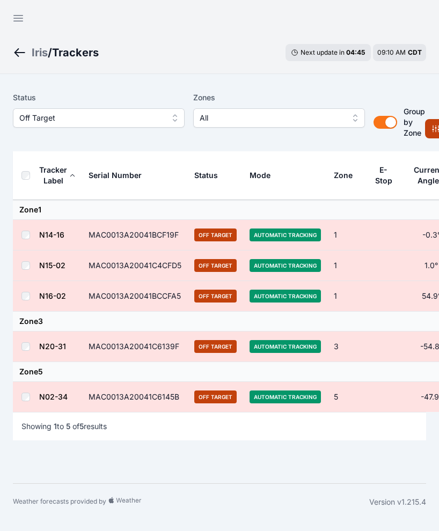
click at [426, 129] on icon at bounding box center [435, 128] width 9 height 9
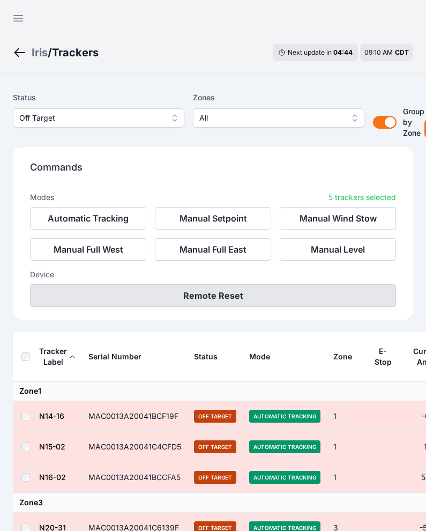
click at [220, 293] on button "Remote Reset" at bounding box center [213, 295] width 366 height 23
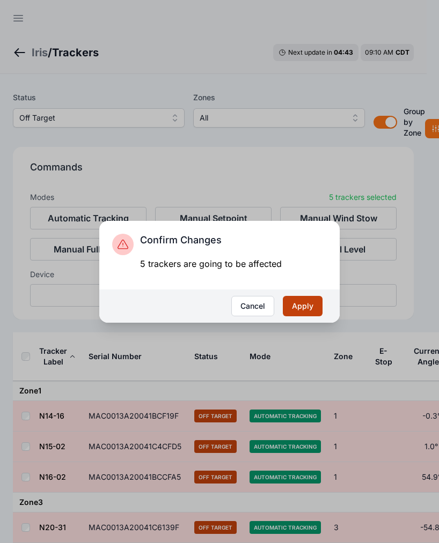
click at [294, 306] on button "Apply" at bounding box center [303, 306] width 40 height 20
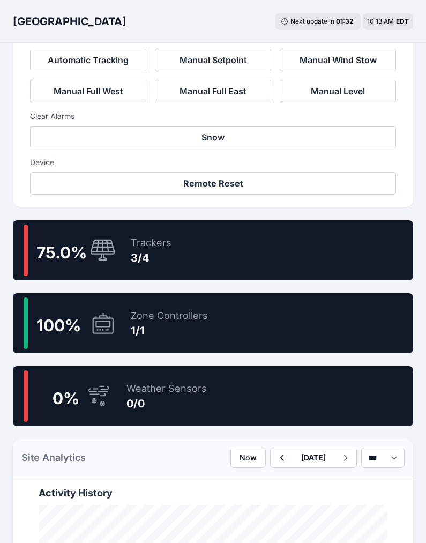
scroll to position [402, 0]
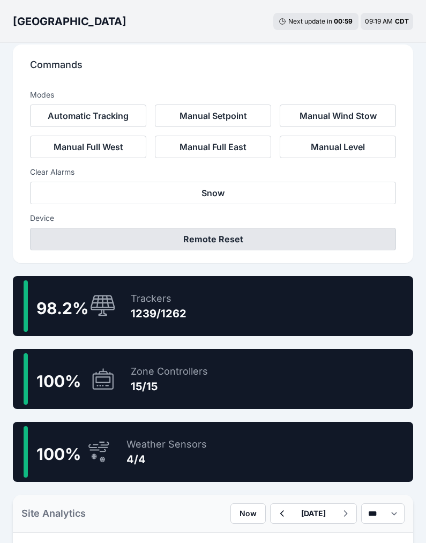
scroll to position [322, 0]
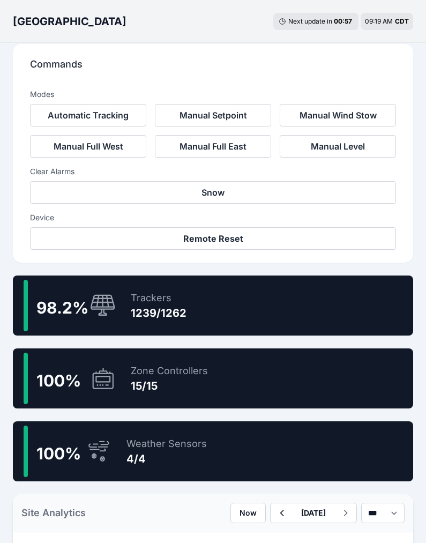
drag, startPoint x: 151, startPoint y: 292, endPoint x: 156, endPoint y: 298, distance: 8.0
click at [150, 298] on div "Trackers" at bounding box center [159, 298] width 56 height 15
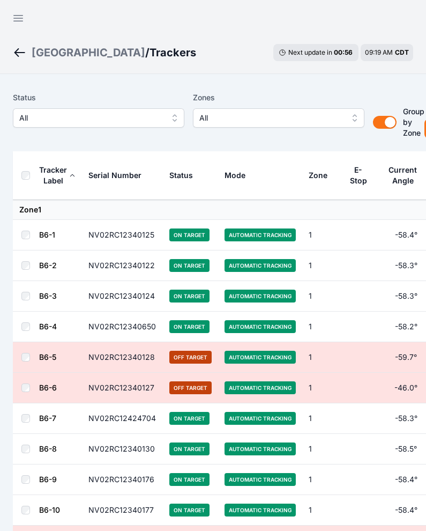
click at [137, 113] on span "All" at bounding box center [91, 118] width 144 height 13
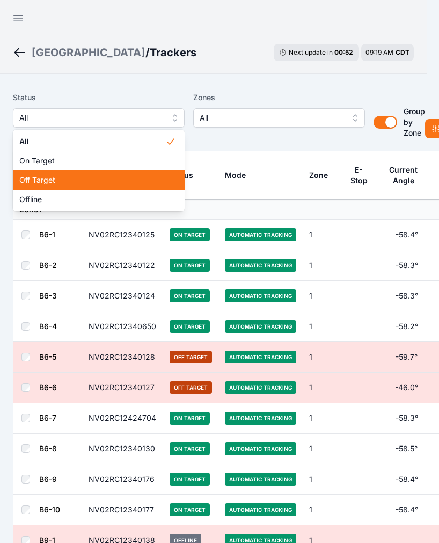
click at [86, 185] on span "Off Target" at bounding box center [92, 180] width 146 height 11
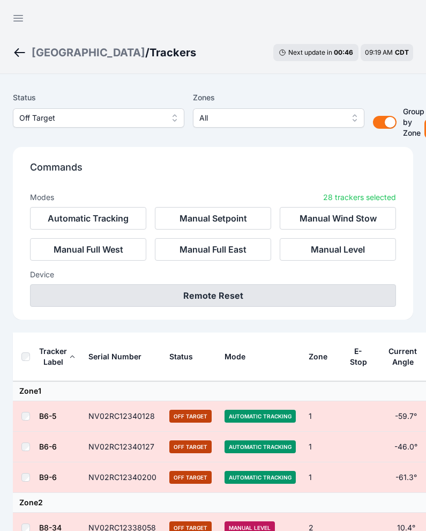
click at [217, 294] on button "Remote Reset" at bounding box center [213, 295] width 366 height 23
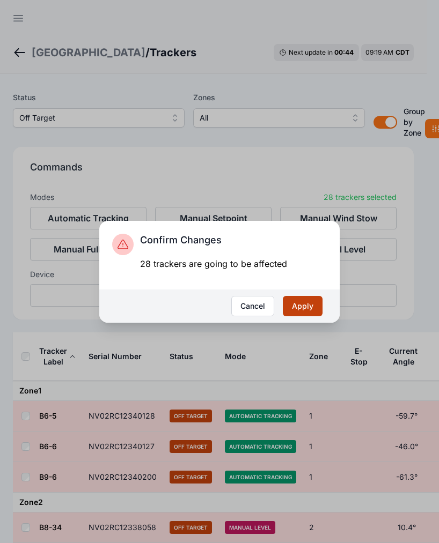
click at [299, 303] on button "Apply" at bounding box center [303, 306] width 40 height 20
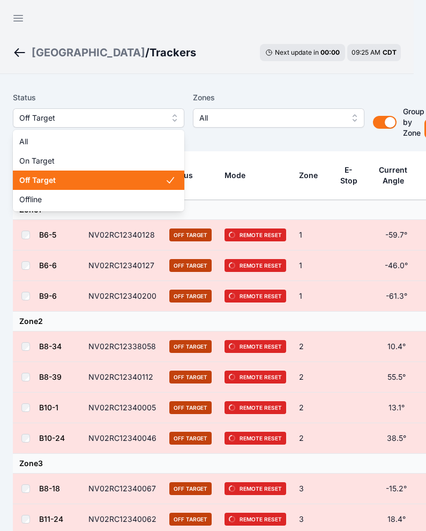
click at [95, 109] on button "Off Target" at bounding box center [99, 117] width 172 height 19
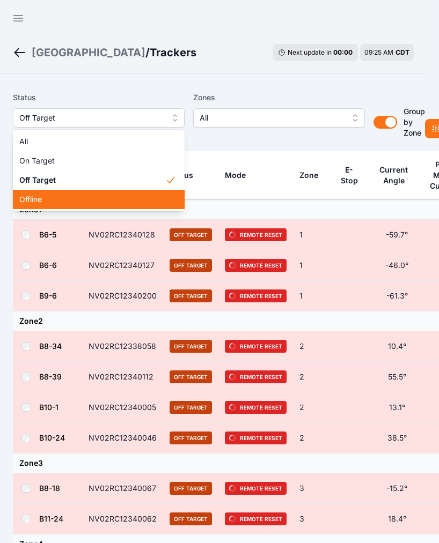
click at [82, 202] on span "Offline" at bounding box center [92, 199] width 146 height 11
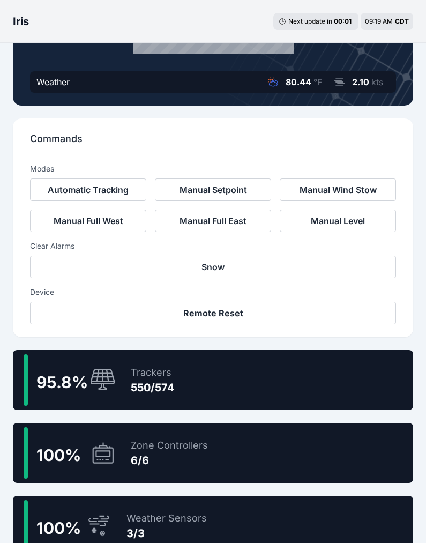
scroll to position [322, 0]
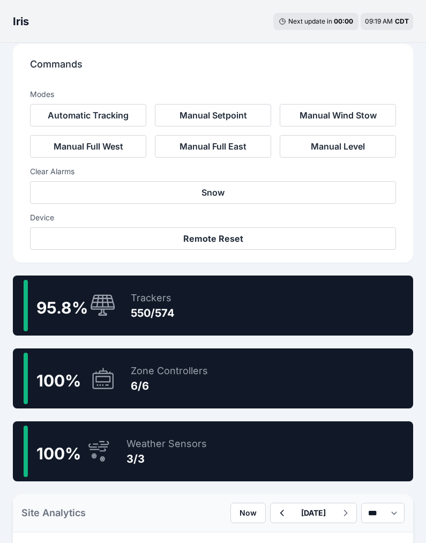
click at [210, 289] on div "95.8 % Trackers 550/574" at bounding box center [213, 306] width 401 height 60
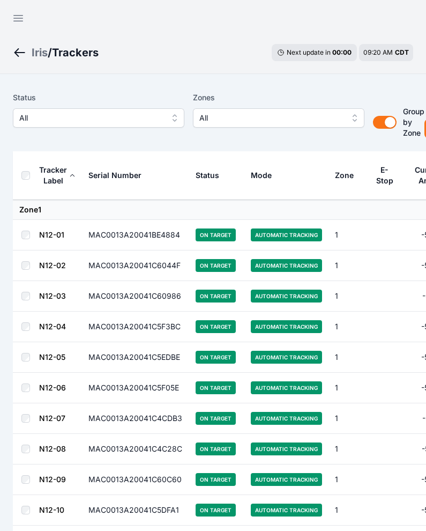
click at [127, 115] on span "All" at bounding box center [91, 118] width 144 height 13
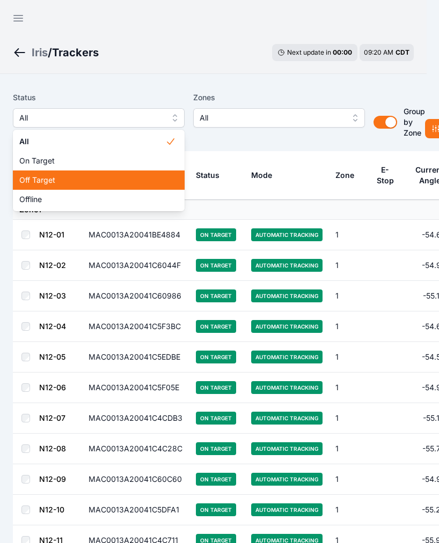
click at [107, 172] on div "Off Target" at bounding box center [99, 180] width 172 height 19
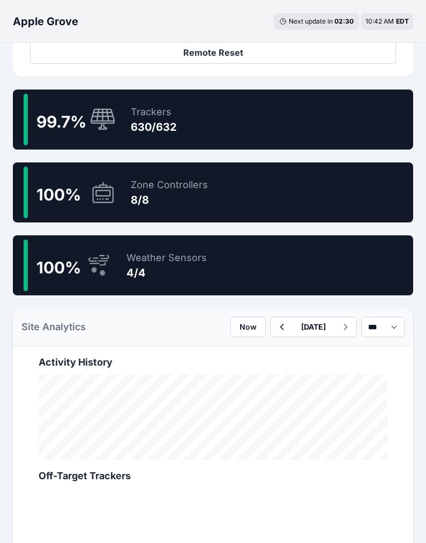
scroll to position [483, 0]
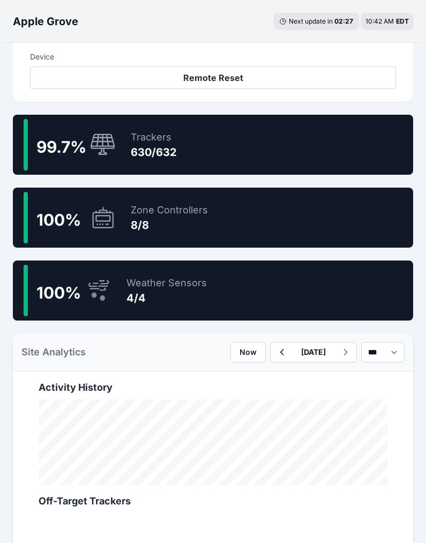
drag, startPoint x: 124, startPoint y: 139, endPoint x: 226, endPoint y: 114, distance: 104.3
click at [232, 41] on div "Apple Grove Next update in 02 : 27 10:42 AM EDT" at bounding box center [213, 21] width 426 height 43
click at [212, 148] on div "99.7 % Trackers 630/632" at bounding box center [213, 145] width 401 height 60
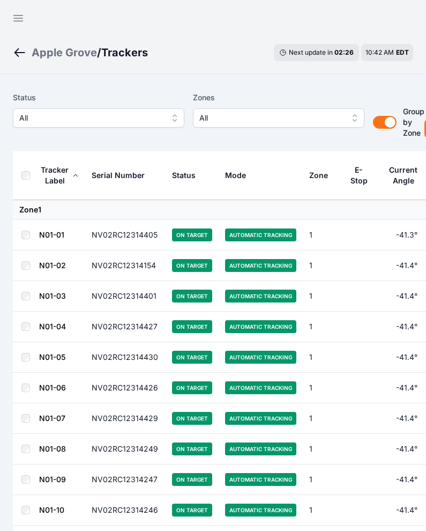
click at [92, 108] on button "All" at bounding box center [99, 117] width 172 height 19
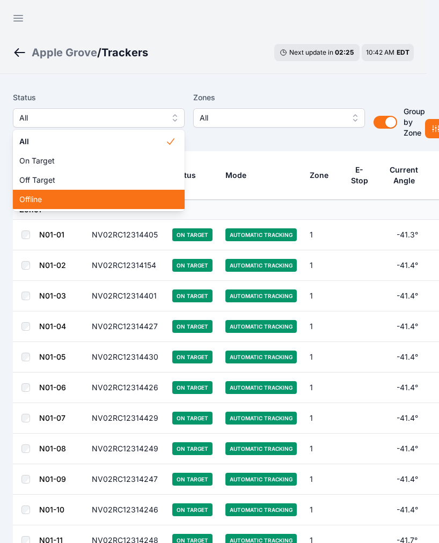
click at [75, 198] on span "Offline" at bounding box center [92, 199] width 146 height 11
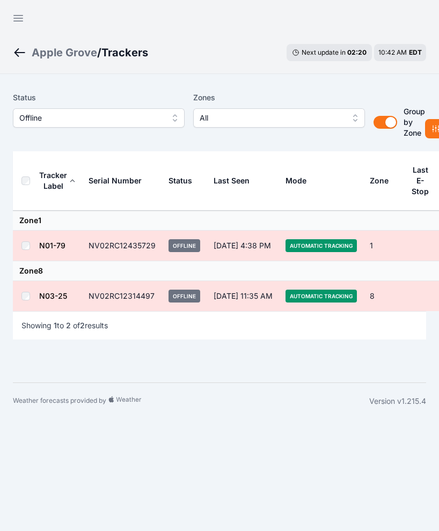
drag, startPoint x: 63, startPoint y: 243, endPoint x: 108, endPoint y: 198, distance: 63.3
click at [108, 198] on th "Serial Number" at bounding box center [122, 181] width 80 height 60
click at [60, 246] on link "N01-79" at bounding box center [52, 245] width 26 height 9
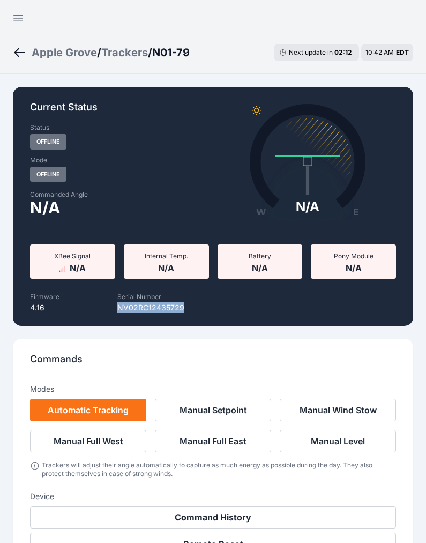
drag, startPoint x: 182, startPoint y: 307, endPoint x: 119, endPoint y: 307, distance: 63.8
click at [119, 307] on div "Serial Number NV02RC12435729" at bounding box center [151, 302] width 166 height 24
copy p "NV02RC12435729"
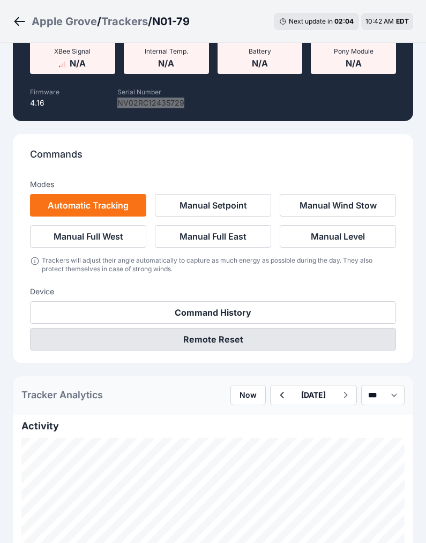
scroll to position [241, 0]
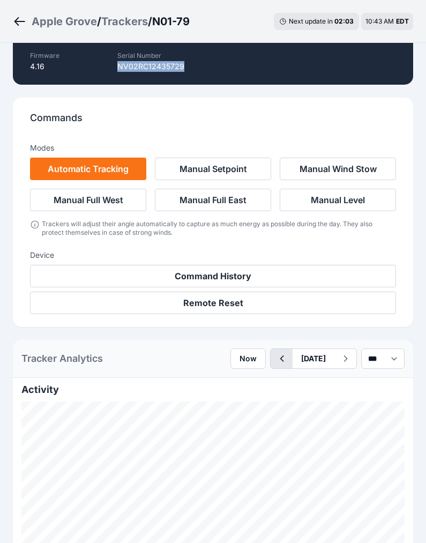
click at [275, 355] on icon "button" at bounding box center [281, 358] width 13 height 13
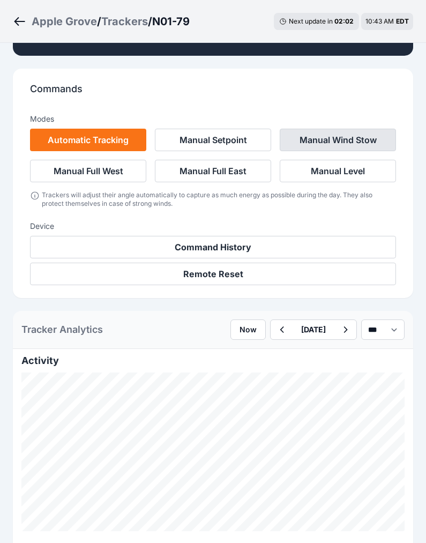
scroll to position [241, 0]
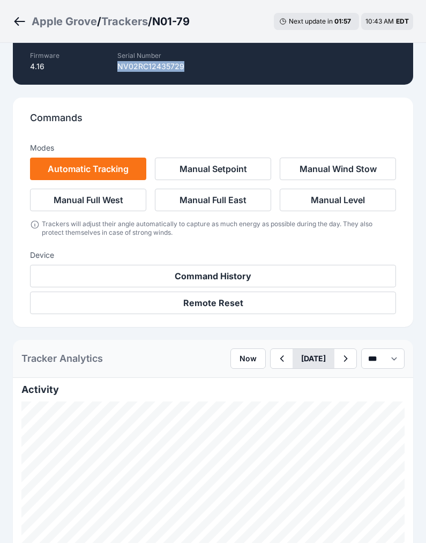
click at [307, 361] on button "August 27" at bounding box center [314, 358] width 42 height 19
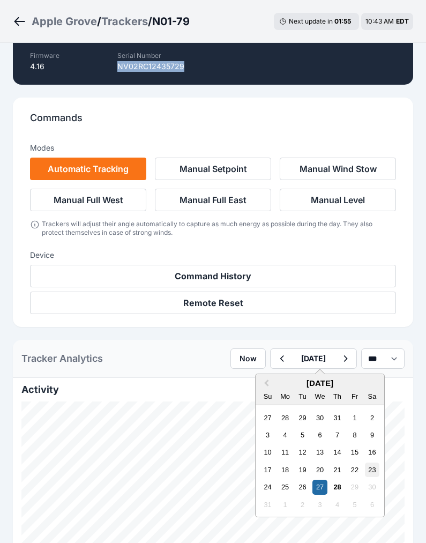
click at [365, 472] on div "23" at bounding box center [372, 470] width 14 height 14
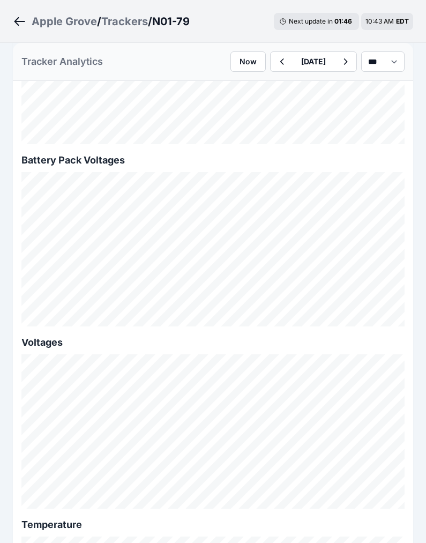
scroll to position [1207, 0]
click at [275, 56] on icon "button" at bounding box center [281, 61] width 13 height 13
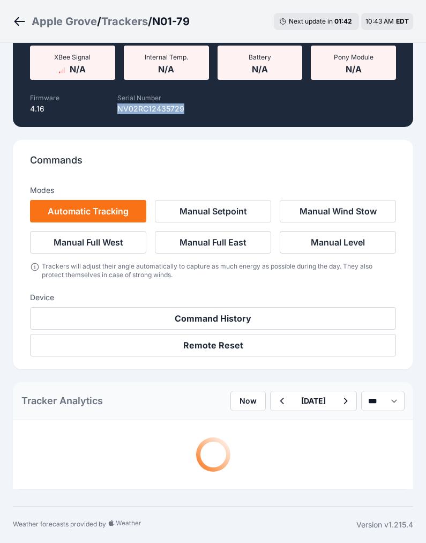
scroll to position [1207, 0]
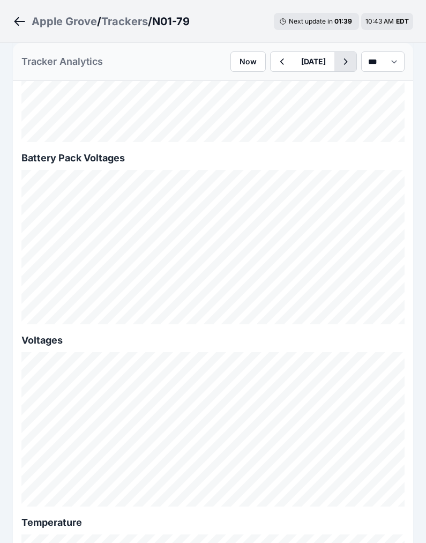
click at [340, 58] on icon "button" at bounding box center [345, 61] width 13 height 13
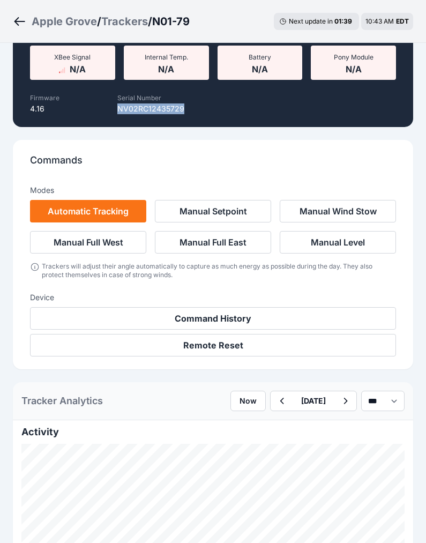
scroll to position [1207, 0]
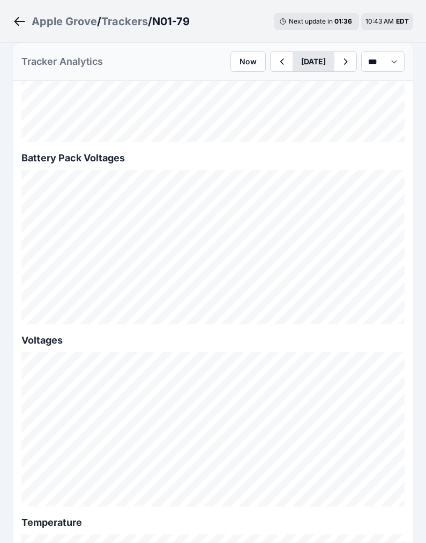
click at [293, 60] on button "August 23" at bounding box center [314, 61] width 42 height 19
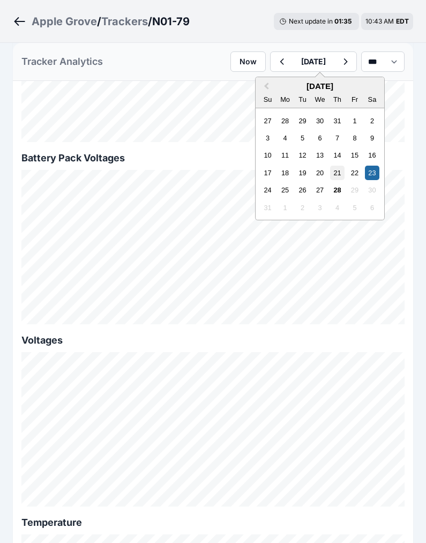
click at [330, 172] on div "21" at bounding box center [337, 173] width 14 height 14
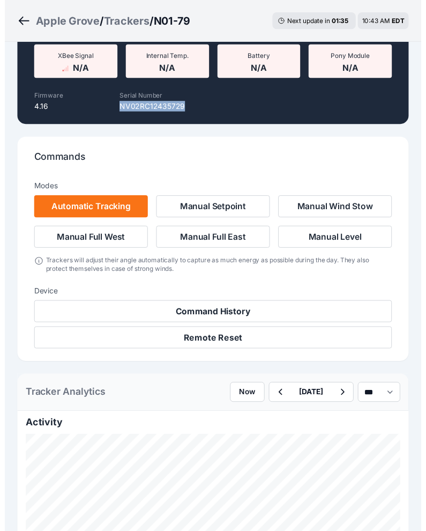
scroll to position [1207, 0]
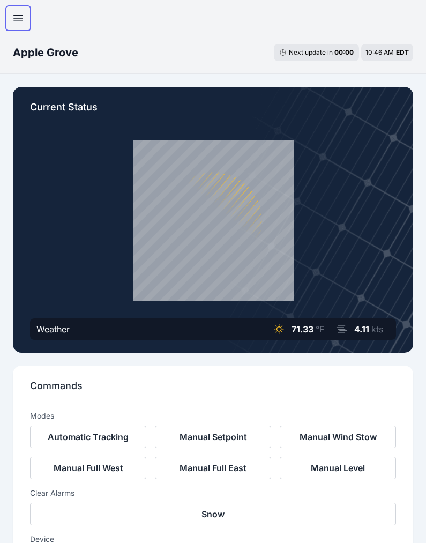
click at [17, 18] on icon "button" at bounding box center [18, 19] width 9 height 6
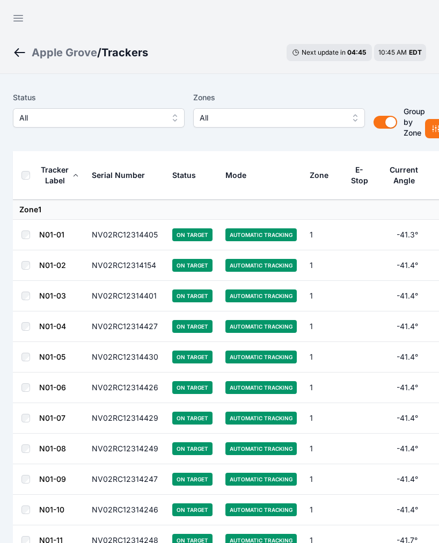
click at [119, 126] on button "All" at bounding box center [99, 117] width 172 height 19
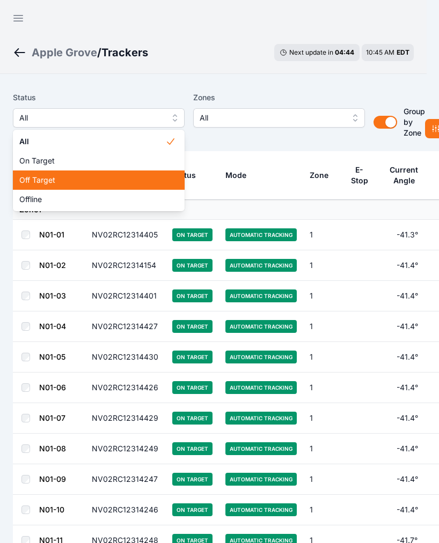
click at [129, 173] on div "Off Target" at bounding box center [99, 180] width 172 height 19
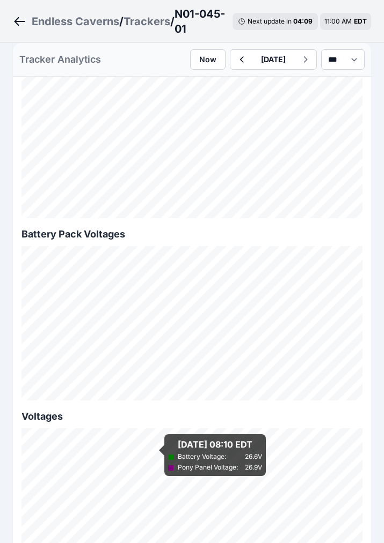
scroll to position [1368, 0]
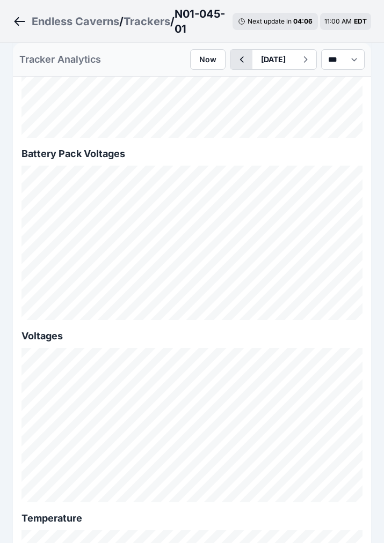
click at [234, 53] on icon "button" at bounding box center [240, 59] width 13 height 13
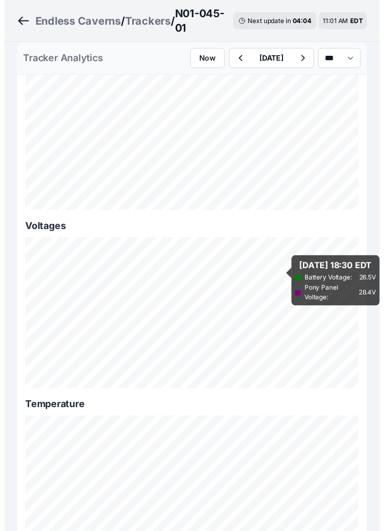
scroll to position [1448, 0]
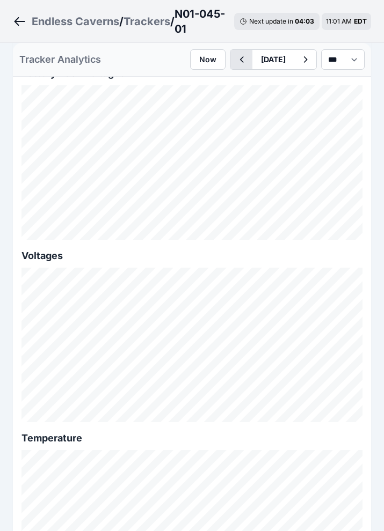
click at [234, 57] on icon "button" at bounding box center [240, 59] width 13 height 13
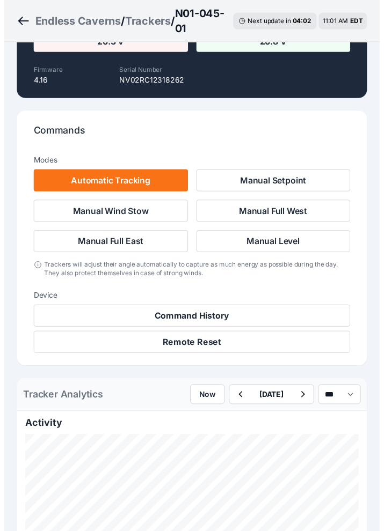
scroll to position [1448, 0]
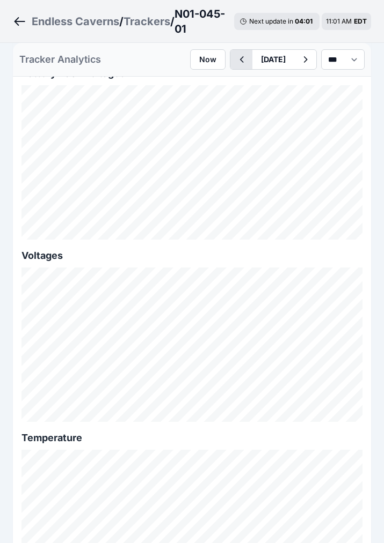
click at [234, 57] on icon "button" at bounding box center [240, 59] width 13 height 13
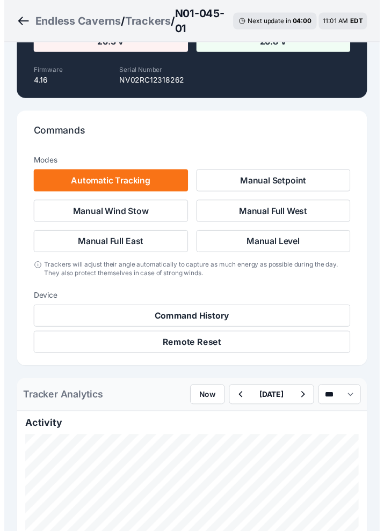
scroll to position [1448, 0]
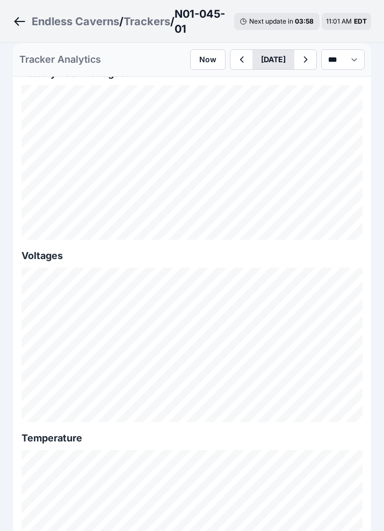
click at [257, 58] on button "[DATE]" at bounding box center [273, 59] width 42 height 19
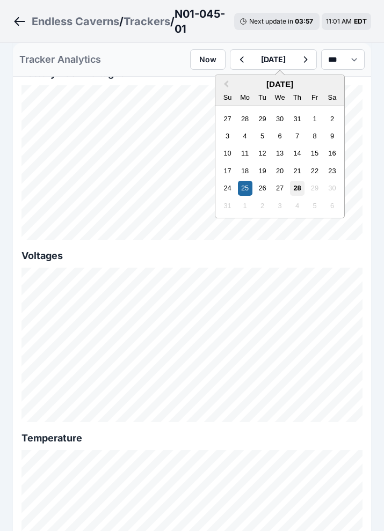
click at [290, 188] on div "28" at bounding box center [297, 188] width 14 height 14
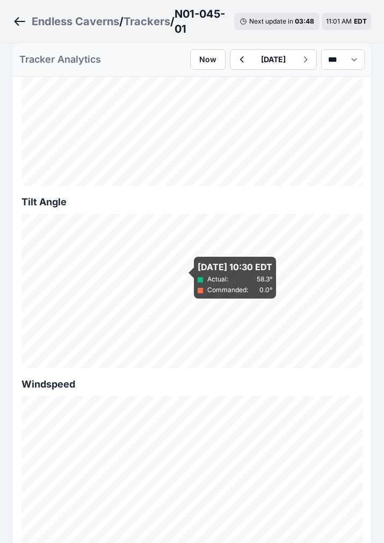
scroll to position [763, 0]
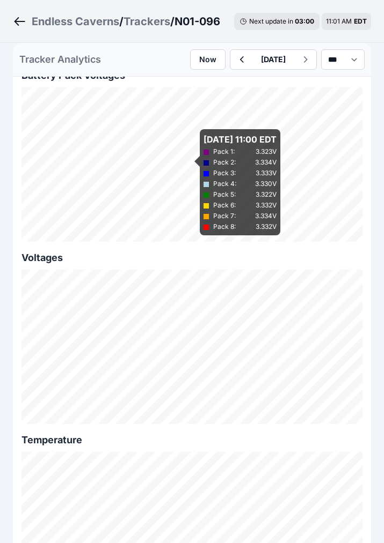
scroll to position [1448, 0]
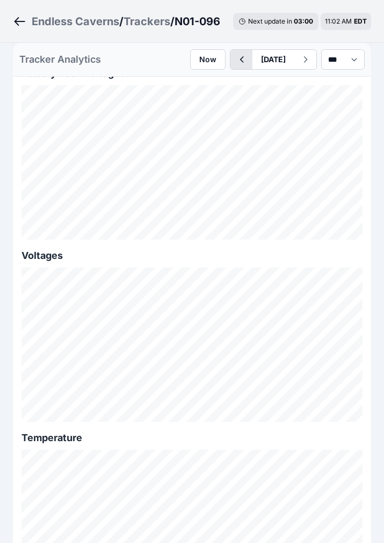
click at [234, 55] on icon "button" at bounding box center [240, 59] width 13 height 13
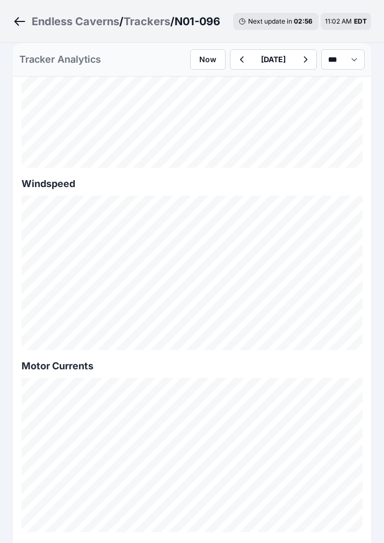
scroll to position [844, 0]
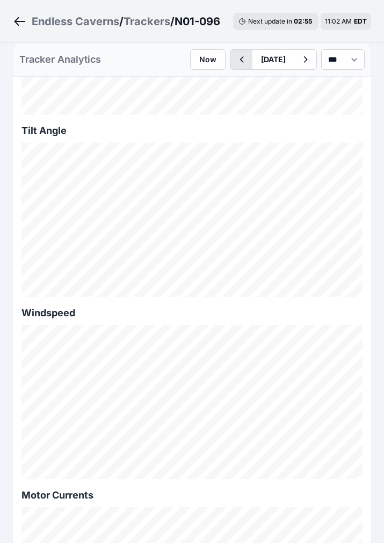
click at [234, 58] on icon "button" at bounding box center [240, 59] width 13 height 13
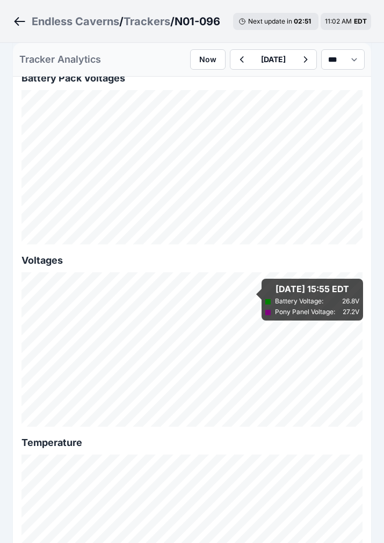
scroll to position [1407, 0]
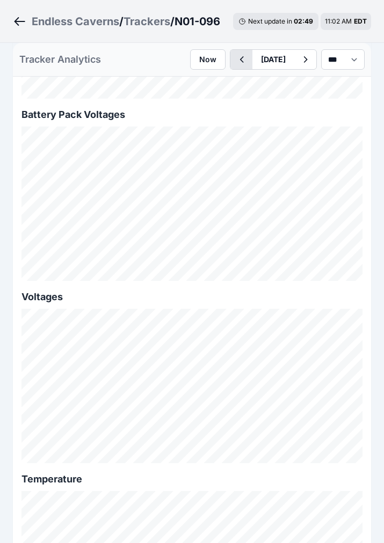
click at [234, 56] on icon "button" at bounding box center [240, 59] width 13 height 13
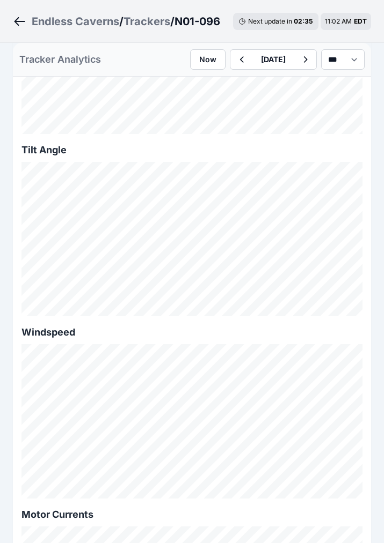
scroll to position [441, 0]
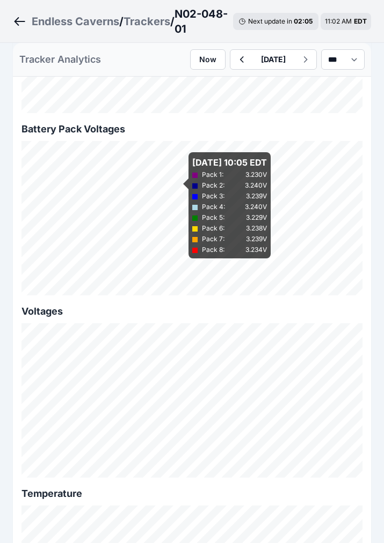
scroll to position [1368, 0]
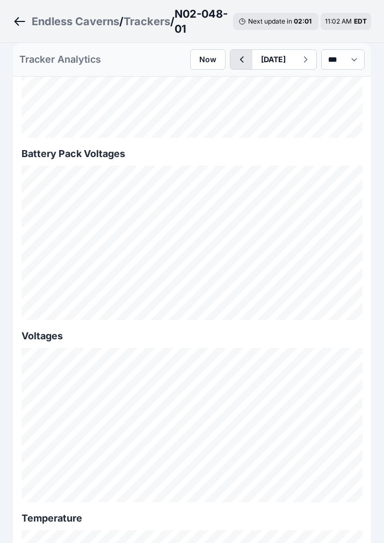
click at [234, 60] on icon "button" at bounding box center [240, 59] width 13 height 13
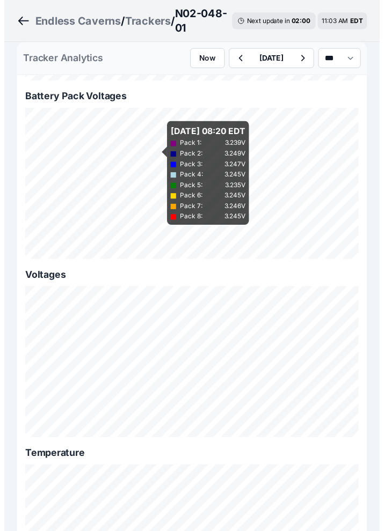
scroll to position [1448, 0]
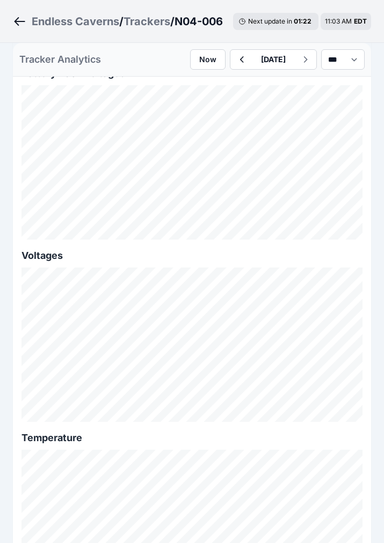
scroll to position [1529, 0]
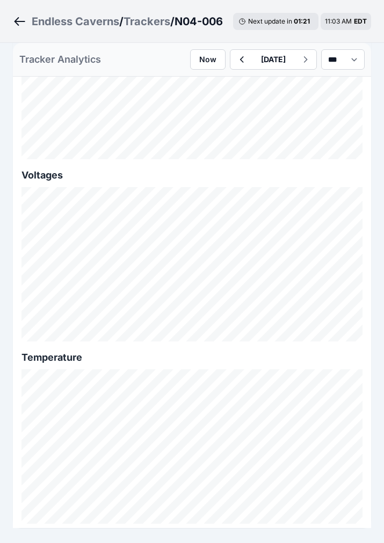
click at [219, 48] on div "Tracker Analytics Now [DATE] *** **** *****" at bounding box center [192, 60] width 358 height 34
click at [240, 57] on icon "button" at bounding box center [242, 59] width 4 height 6
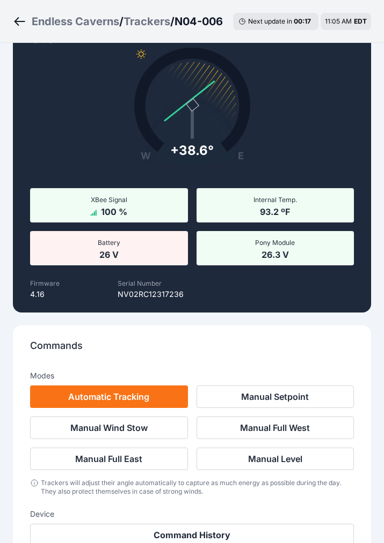
scroll to position [120, 0]
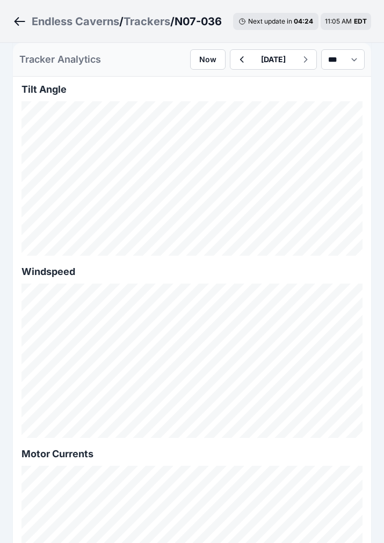
scroll to position [805, 0]
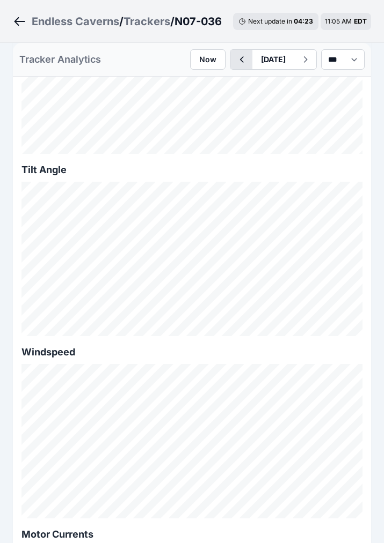
click at [240, 60] on icon "button" at bounding box center [242, 59] width 4 height 6
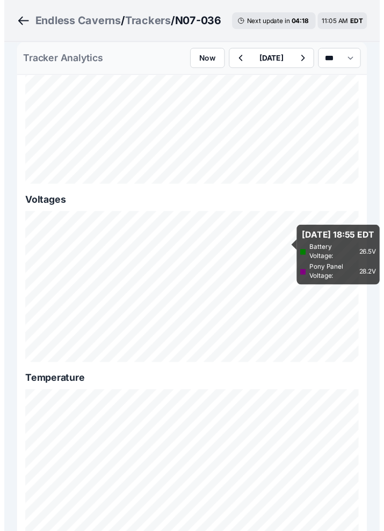
scroll to position [1568, 0]
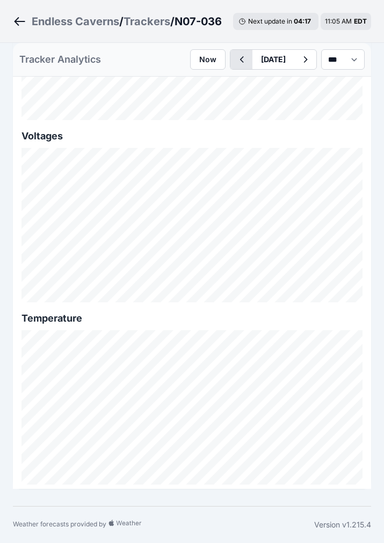
click at [234, 53] on icon "button" at bounding box center [240, 59] width 13 height 13
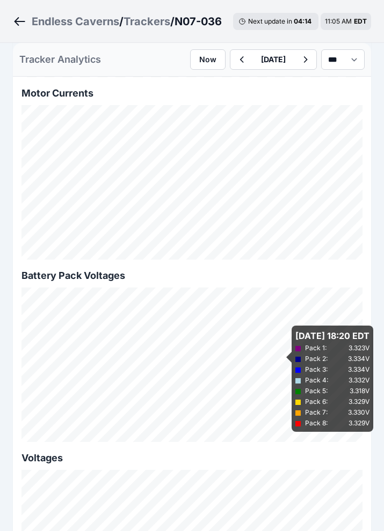
scroll to position [1580, 0]
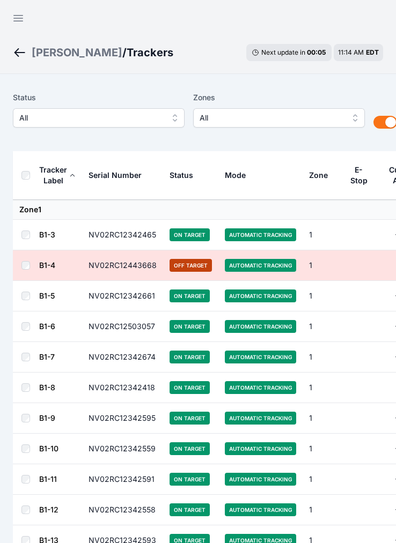
click at [99, 123] on span "All" at bounding box center [91, 118] width 144 height 13
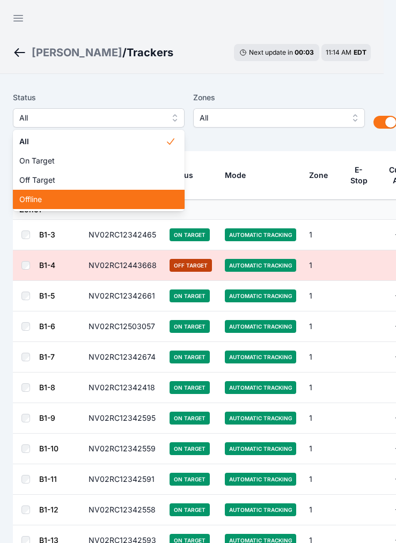
click at [81, 197] on span "Offline" at bounding box center [92, 199] width 146 height 11
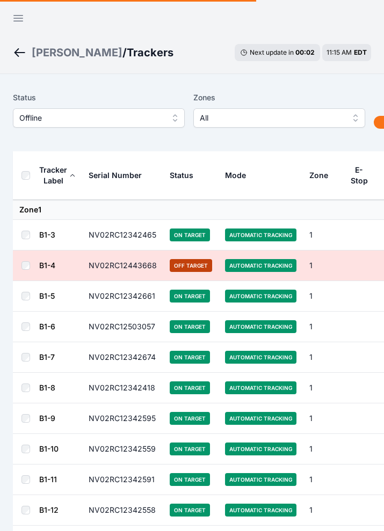
click at [101, 115] on span "Offline" at bounding box center [91, 118] width 144 height 13
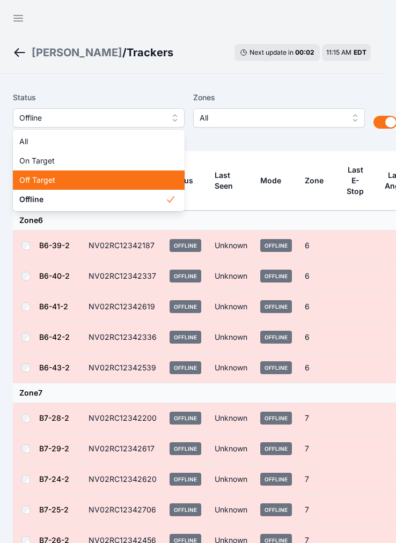
click at [79, 178] on span "Off Target" at bounding box center [92, 180] width 146 height 11
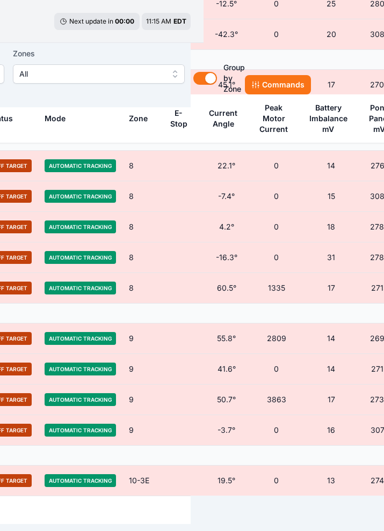
scroll to position [984, 180]
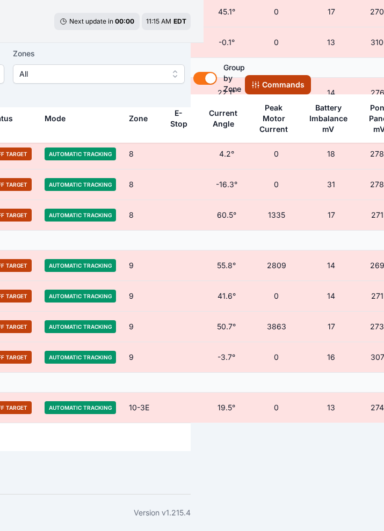
click at [263, 84] on button "Commands" at bounding box center [278, 84] width 66 height 19
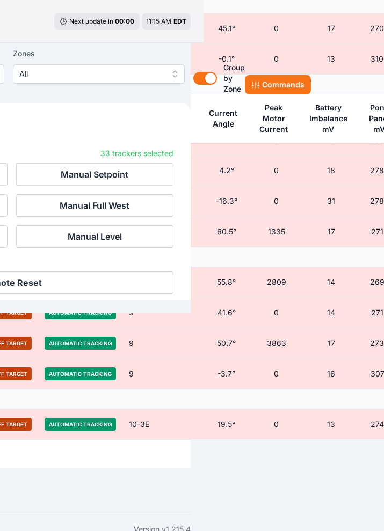
scroll to position [1197, 180]
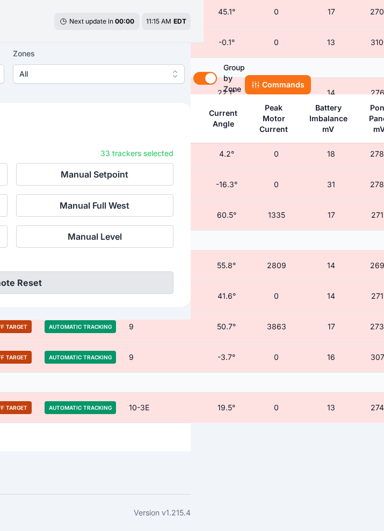
click at [77, 285] on button "Remote Reset" at bounding box center [11, 282] width 323 height 23
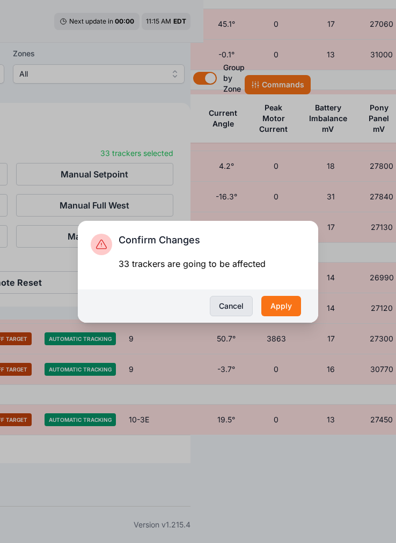
click at [232, 304] on button "Cancel" at bounding box center [231, 306] width 43 height 20
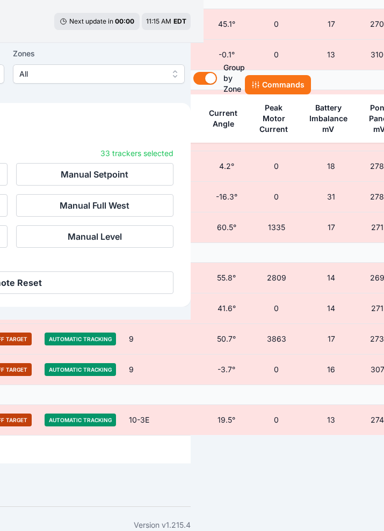
scroll to position [1184, 116]
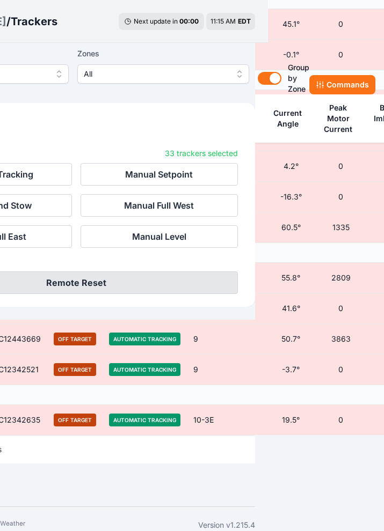
click at [87, 285] on button "Remote Reset" at bounding box center [75, 282] width 323 height 23
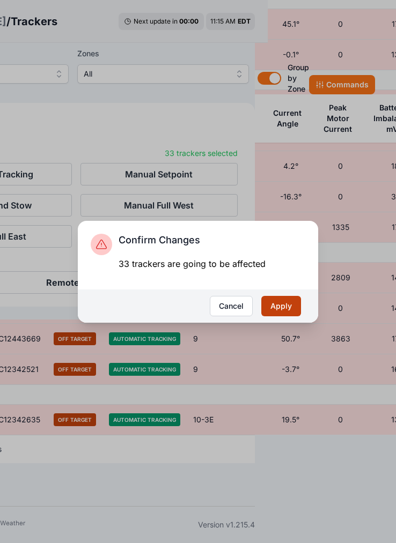
click at [274, 306] on button "Apply" at bounding box center [281, 306] width 40 height 20
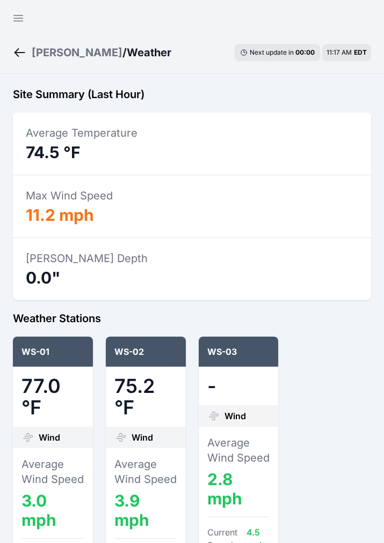
click at [17, 52] on icon "Breadcrumb" at bounding box center [19, 52] width 11 height 1
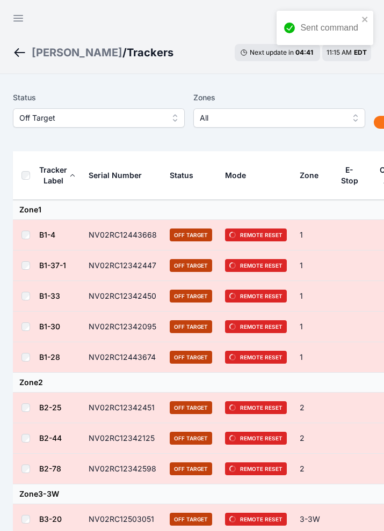
click at [50, 119] on span "Off Target" at bounding box center [91, 118] width 144 height 13
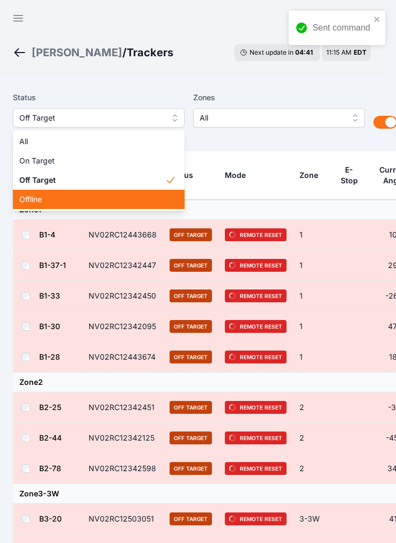
click at [52, 198] on span "Offline" at bounding box center [92, 199] width 146 height 11
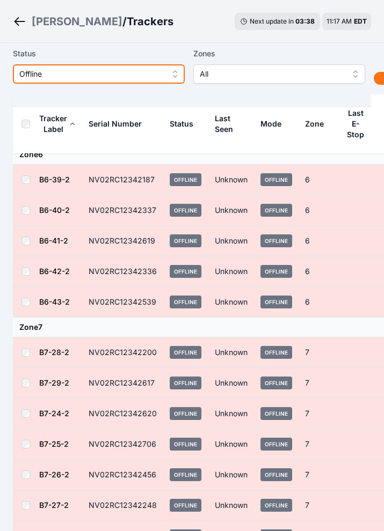
scroll to position [80, 0]
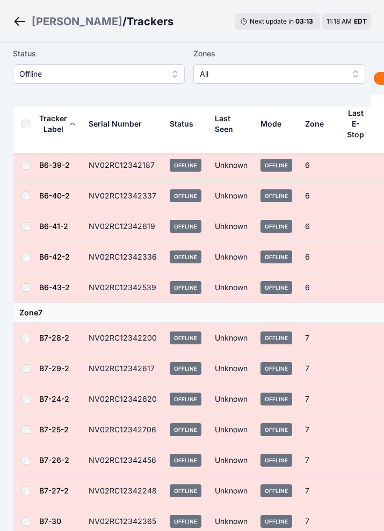
click at [175, 25] on div "[PERSON_NAME] / Trackers Next update in 03 : 13 11:18 AM EDT" at bounding box center [192, 21] width 384 height 43
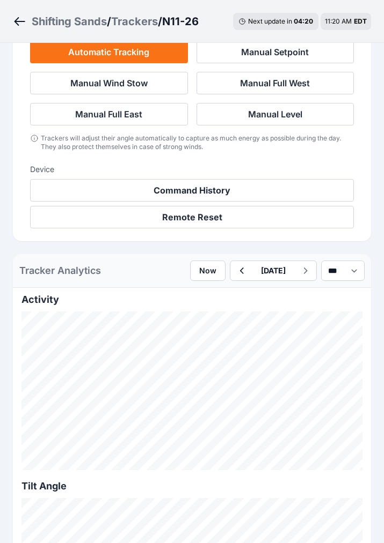
scroll to position [483, 0]
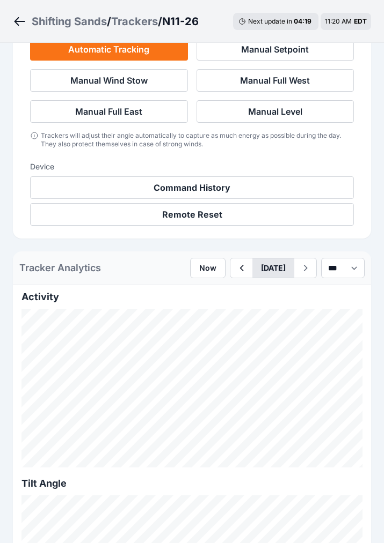
click at [252, 266] on button "[DATE]" at bounding box center [273, 268] width 42 height 19
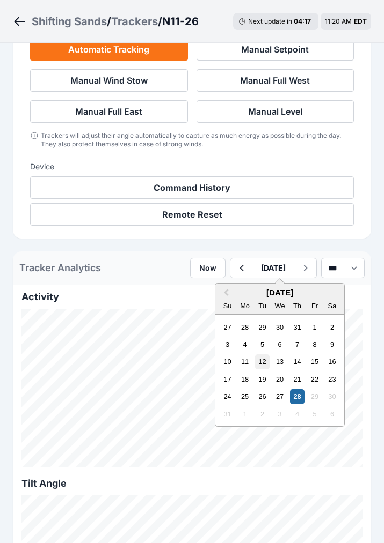
click at [255, 360] on div "12" at bounding box center [262, 362] width 14 height 14
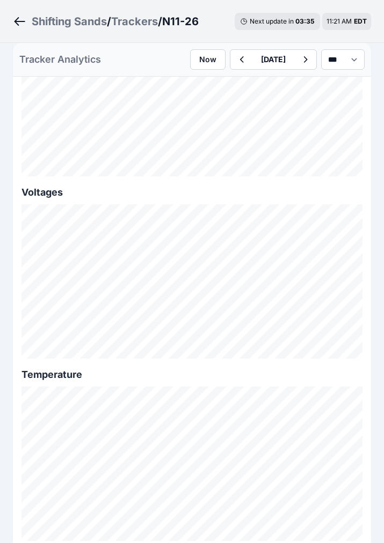
scroll to position [1529, 0]
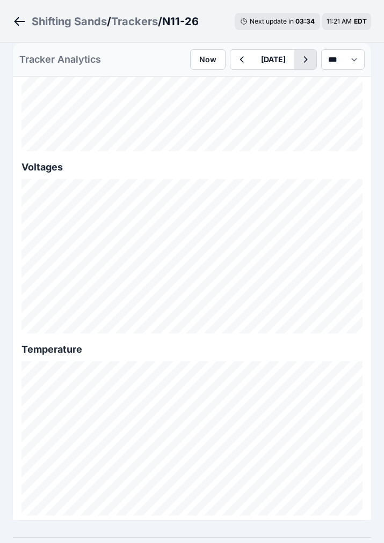
click at [298, 62] on icon "button" at bounding box center [304, 59] width 13 height 13
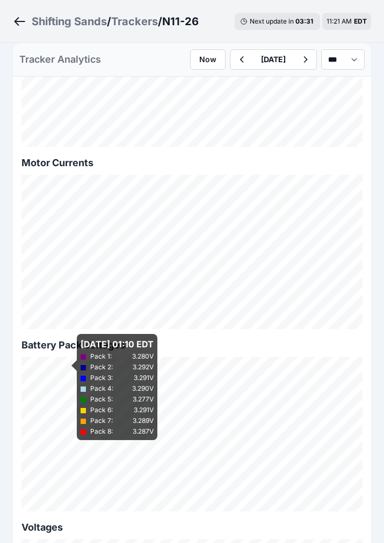
scroll to position [1207, 0]
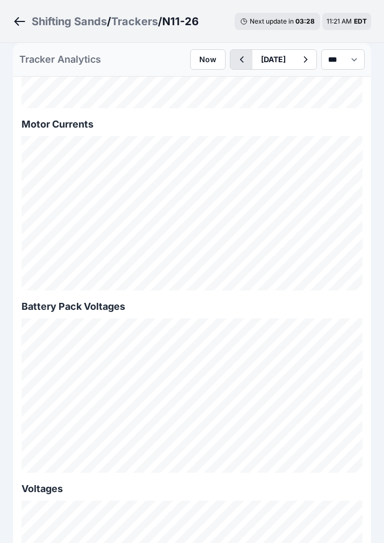
click at [234, 63] on icon "button" at bounding box center [240, 59] width 13 height 13
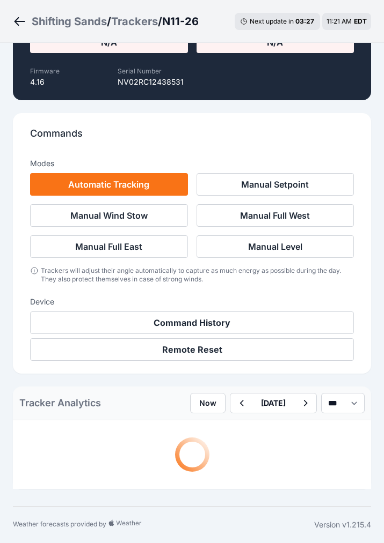
scroll to position [1207, 0]
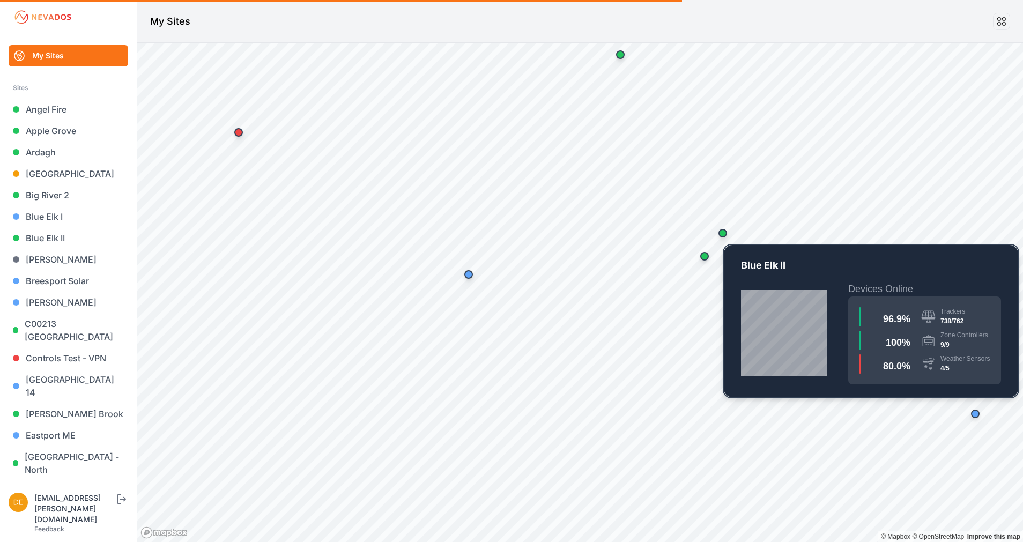
click at [727, 237] on div "Map marker" at bounding box center [722, 233] width 21 height 21
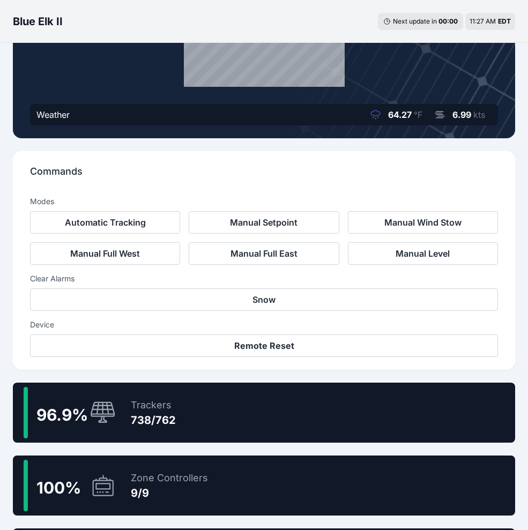
scroll to position [241, 0]
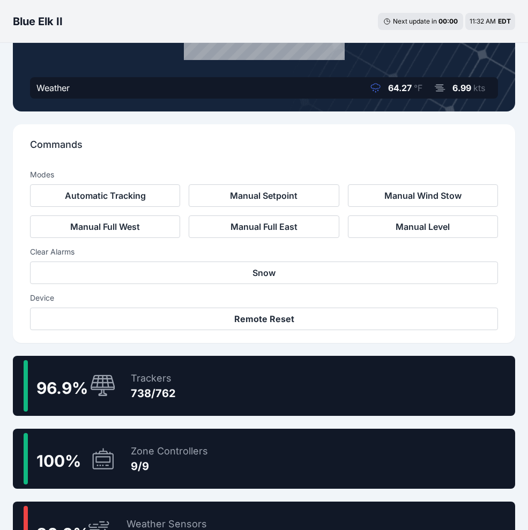
click at [215, 385] on div "96.9 % Trackers 738/762" at bounding box center [264, 386] width 503 height 60
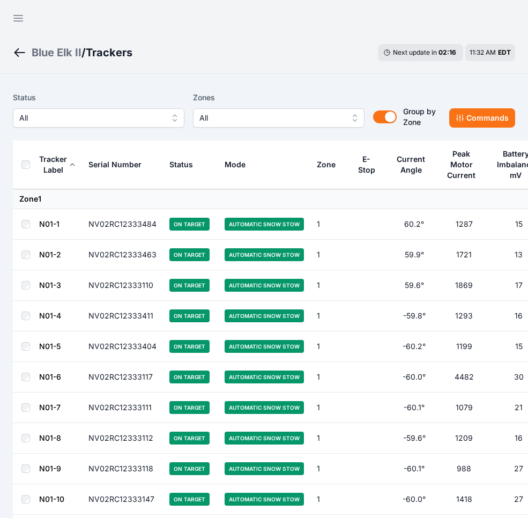
click at [149, 114] on span "All" at bounding box center [91, 118] width 144 height 13
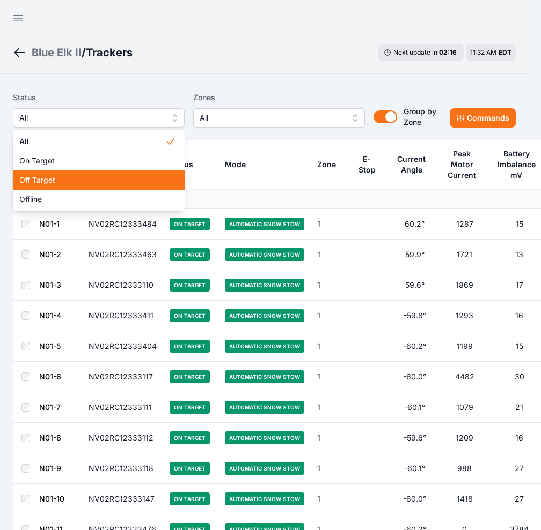
click at [64, 179] on span "Off Target" at bounding box center [92, 180] width 146 height 11
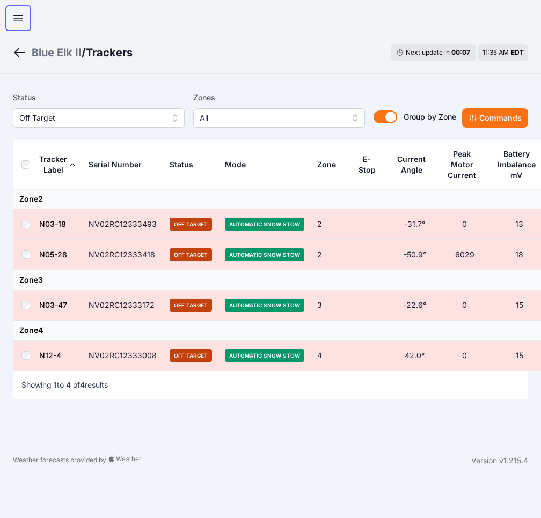
click at [23, 20] on icon "button" at bounding box center [18, 18] width 13 height 13
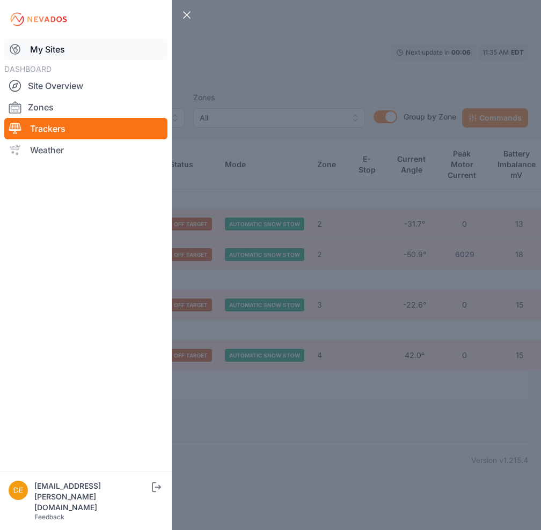
click at [53, 42] on link "My Sites" at bounding box center [85, 49] width 163 height 21
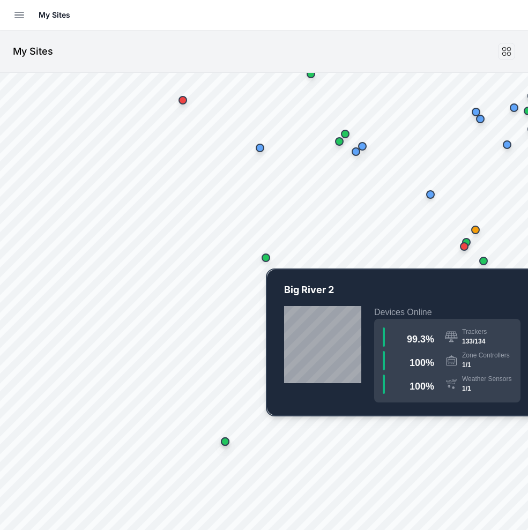
click at [269, 259] on div "Map marker" at bounding box center [266, 258] width 9 height 9
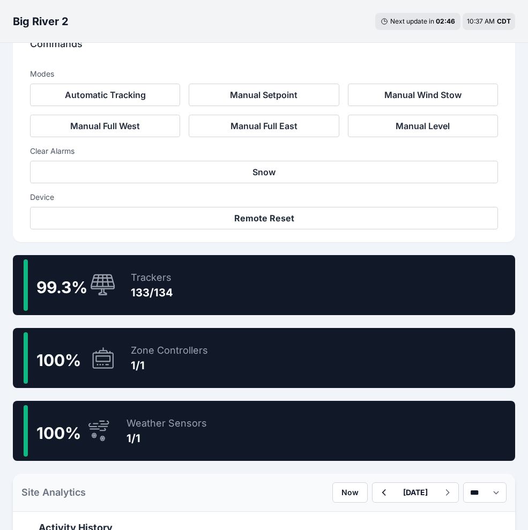
scroll to position [402, 0]
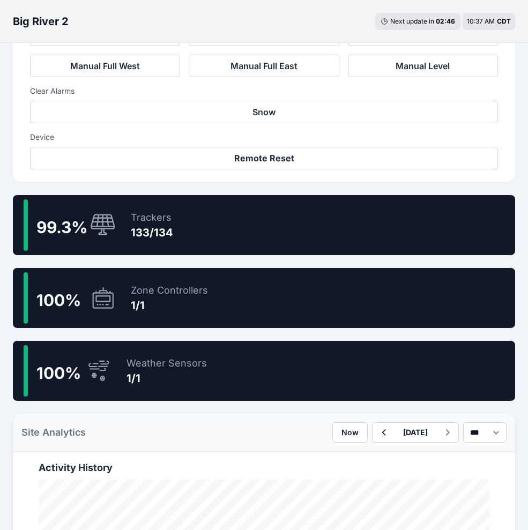
drag, startPoint x: 186, startPoint y: 220, endPoint x: 311, endPoint y: 261, distance: 131.5
click at [186, 220] on div "99.3 % Trackers 133/134" at bounding box center [264, 225] width 503 height 60
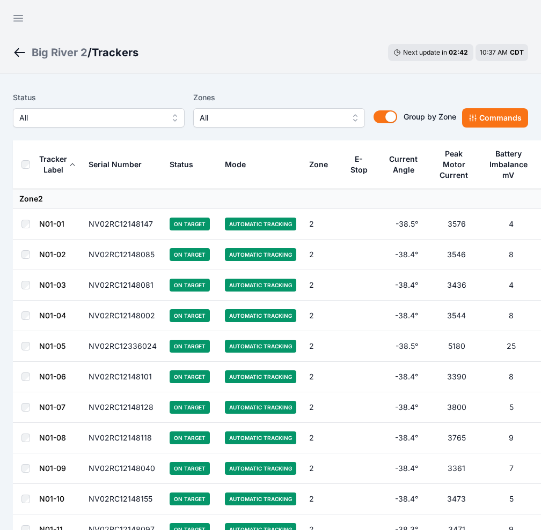
click at [116, 108] on button "All" at bounding box center [99, 117] width 172 height 19
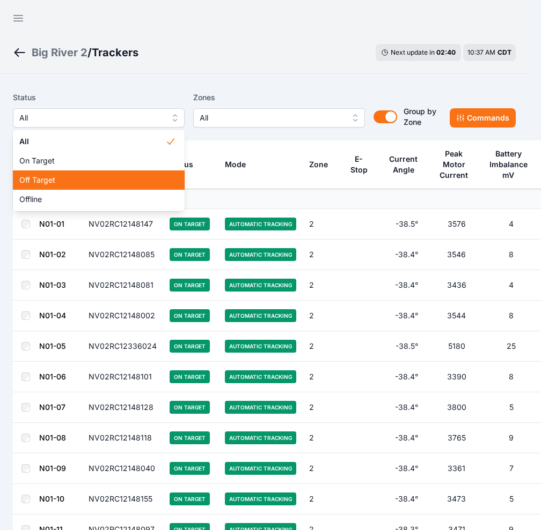
click at [94, 178] on span "Off Target" at bounding box center [92, 180] width 146 height 11
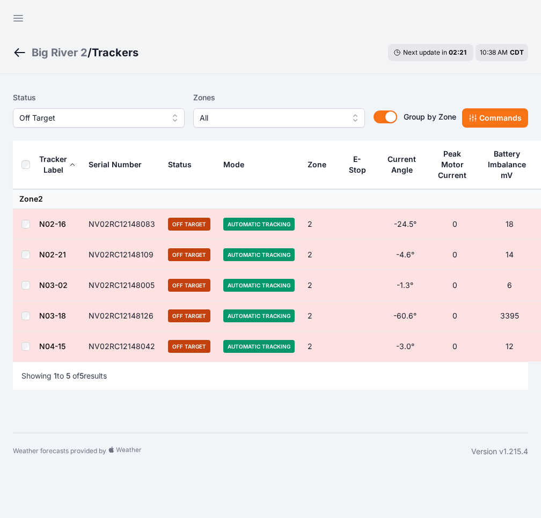
click at [21, 51] on icon "Breadcrumb" at bounding box center [19, 52] width 13 height 13
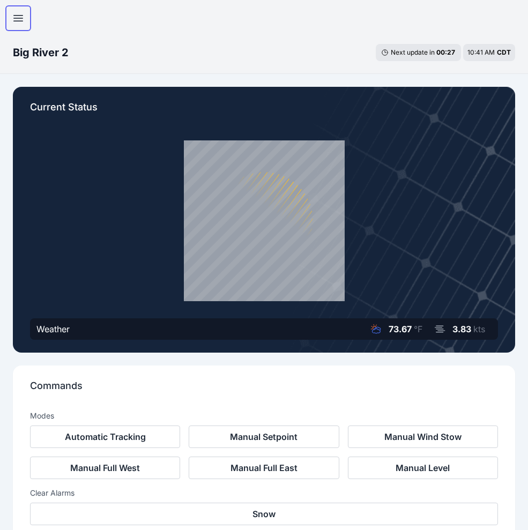
click at [17, 16] on icon "button" at bounding box center [18, 19] width 9 height 6
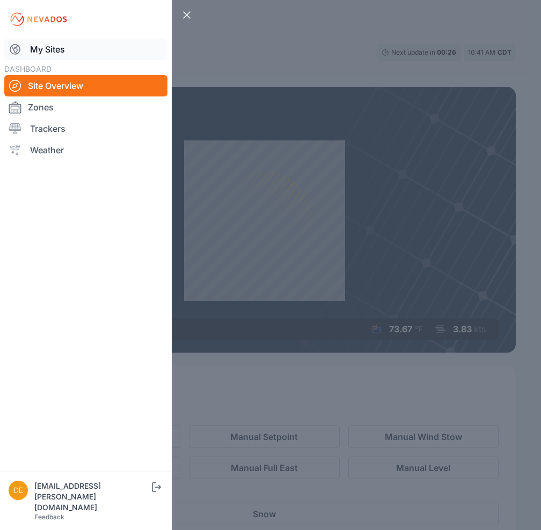
drag, startPoint x: 35, startPoint y: 42, endPoint x: 122, endPoint y: 47, distance: 87.6
click at [35, 42] on link "My Sites" at bounding box center [85, 49] width 163 height 21
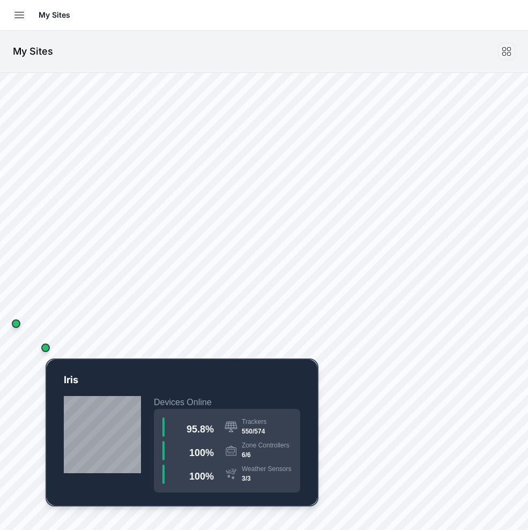
click at [49, 349] on div "Map marker" at bounding box center [45, 348] width 9 height 9
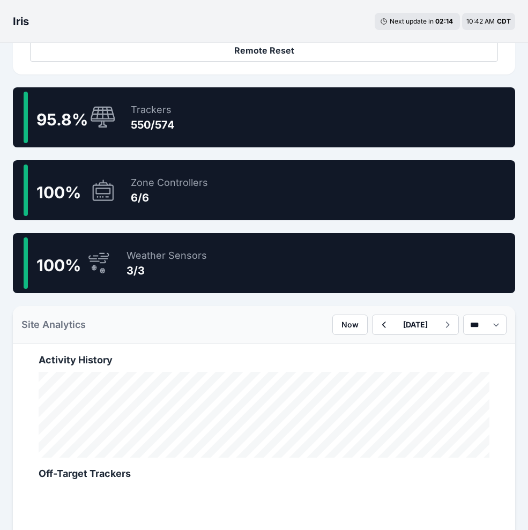
scroll to position [483, 0]
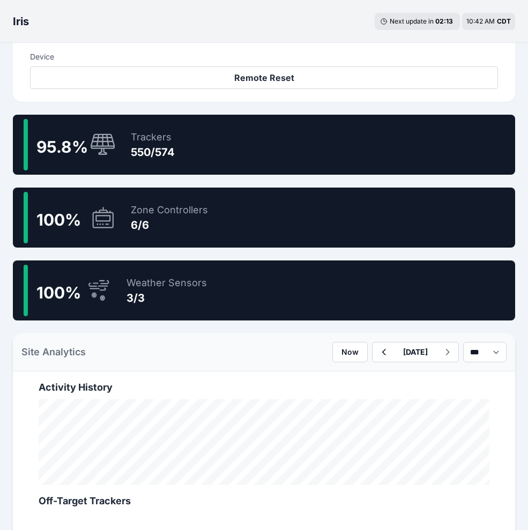
click at [203, 133] on div "95.8 % Trackers 550/574" at bounding box center [264, 145] width 503 height 60
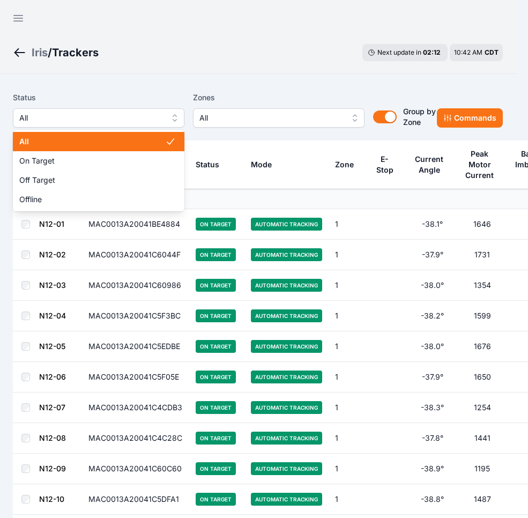
click at [151, 109] on button "All" at bounding box center [99, 117] width 172 height 19
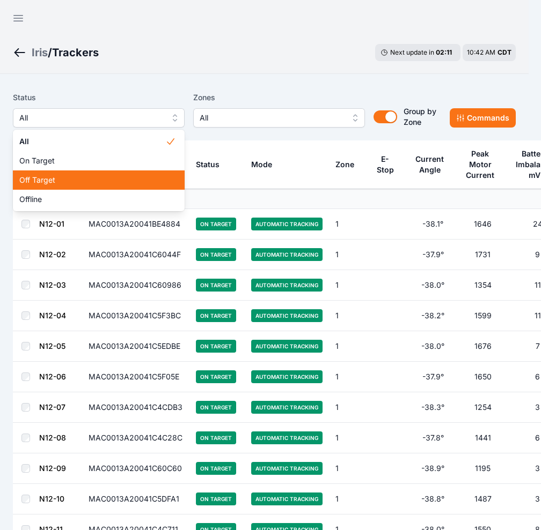
click at [131, 174] on div "Off Target" at bounding box center [99, 180] width 172 height 19
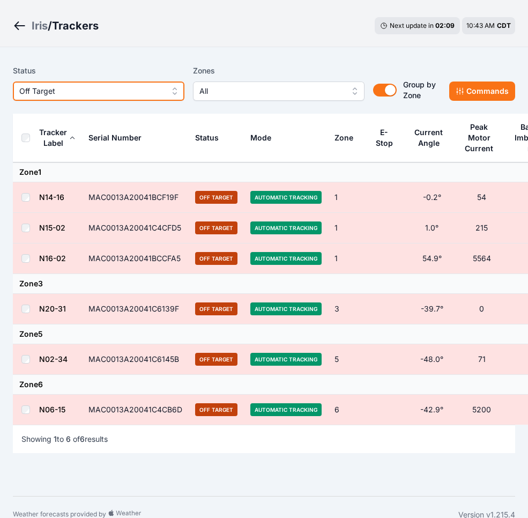
scroll to position [42, 0]
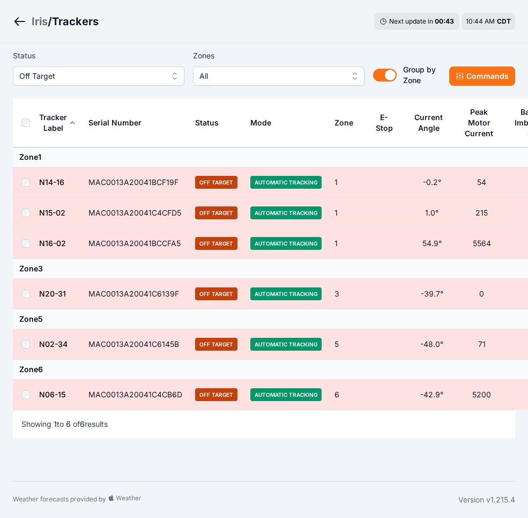
drag, startPoint x: 19, startPoint y: 17, endPoint x: 47, endPoint y: 21, distance: 28.8
click at [19, 17] on icon "Breadcrumb" at bounding box center [19, 21] width 13 height 13
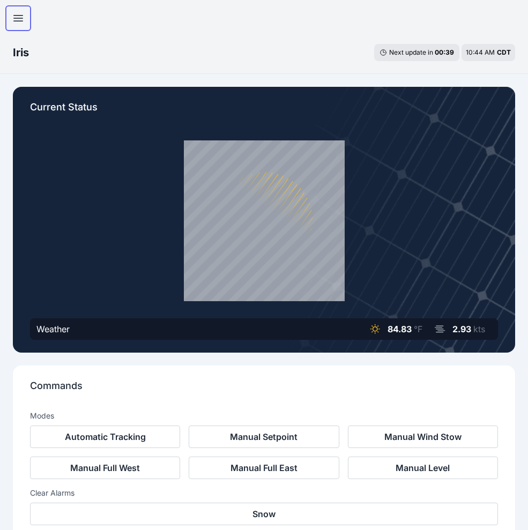
click at [13, 12] on icon "button" at bounding box center [18, 18] width 13 height 13
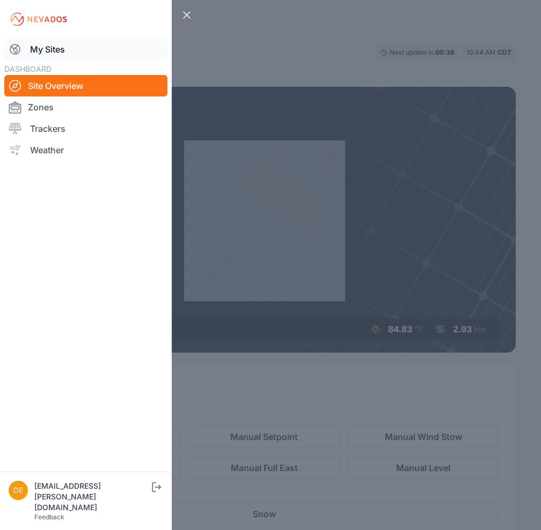
click at [56, 45] on link "My Sites" at bounding box center [85, 49] width 163 height 21
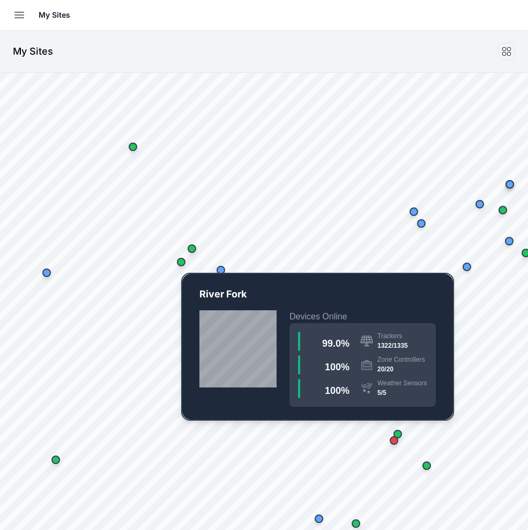
click at [185, 264] on div "Map marker" at bounding box center [181, 262] width 9 height 9
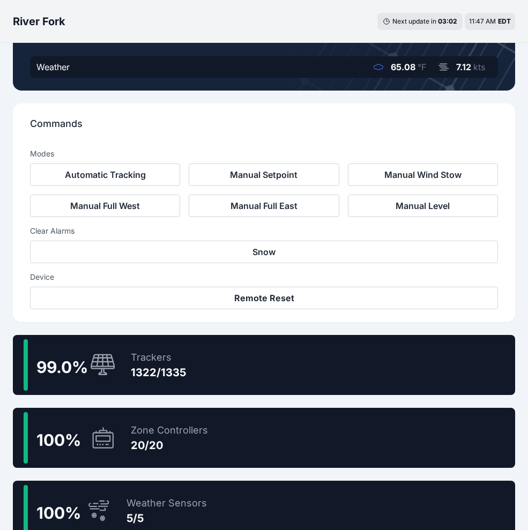
scroll to position [322, 0]
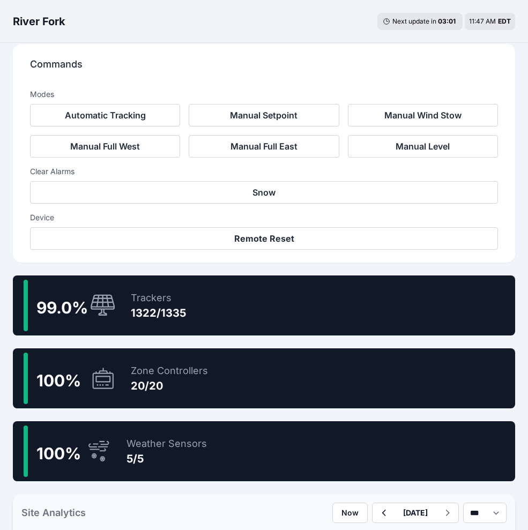
click at [205, 305] on div "99.0 % Trackers 1322/1335" at bounding box center [264, 306] width 503 height 60
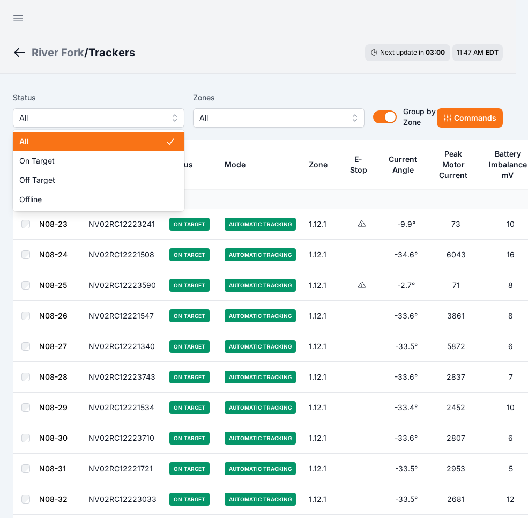
click at [119, 114] on span "All" at bounding box center [91, 118] width 144 height 13
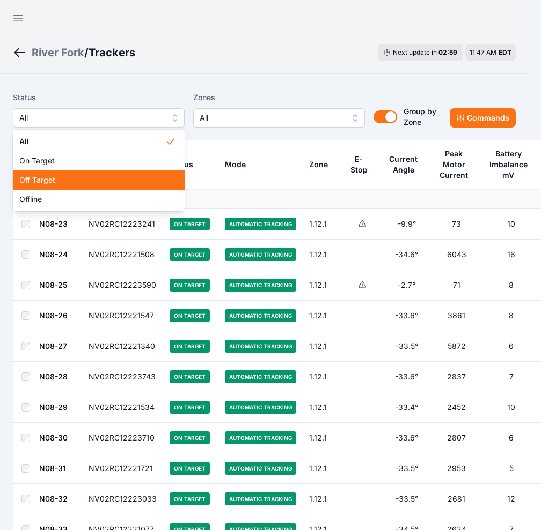
click at [95, 175] on span "Off Target" at bounding box center [92, 180] width 146 height 11
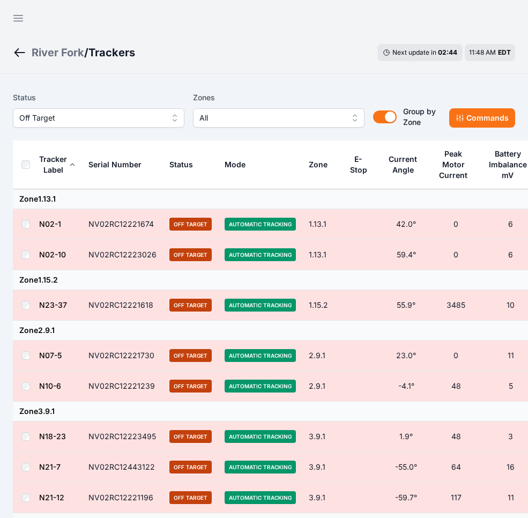
click at [69, 165] on icon at bounding box center [72, 164] width 6 height 6
click at [72, 164] on icon at bounding box center [72, 164] width 6 height 6
click at [72, 164] on icon at bounding box center [72, 165] width 4 height 3
click at [72, 164] on icon at bounding box center [72, 164] width 6 height 6
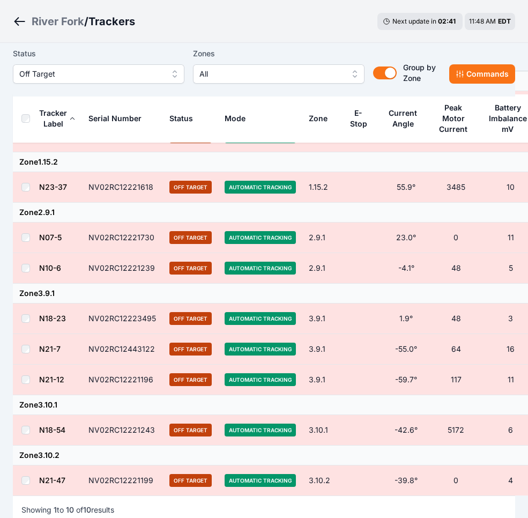
scroll to position [204, 0]
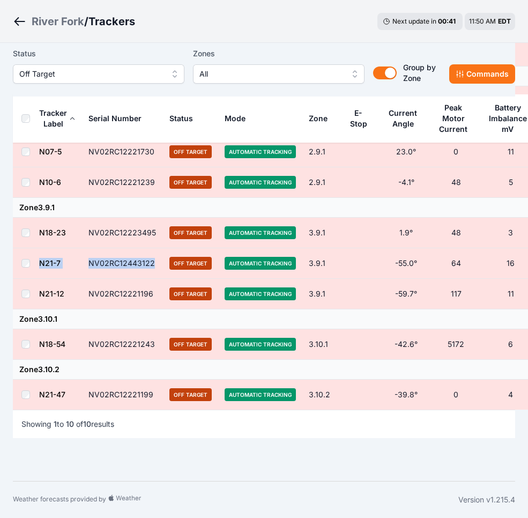
drag, startPoint x: 158, startPoint y: 260, endPoint x: 42, endPoint y: 257, distance: 116.4
click at [42, 257] on tr "N21-7 NV02RC12443122 Off Target Automatic Tracking 3.9.1 -55.0° 64 16 27040" at bounding box center [298, 263] width 570 height 31
copy tr "N21-7 NV02RC12443122"
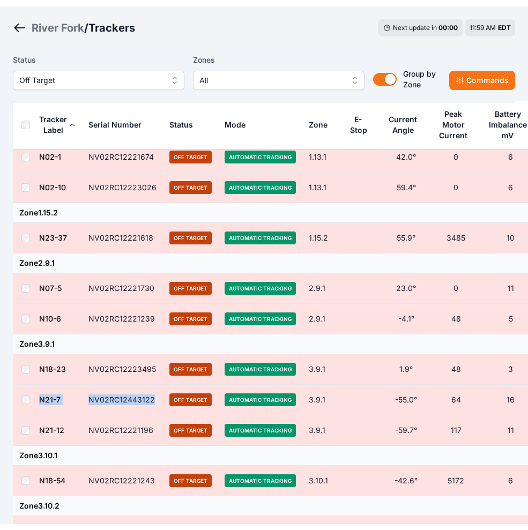
scroll to position [0, 0]
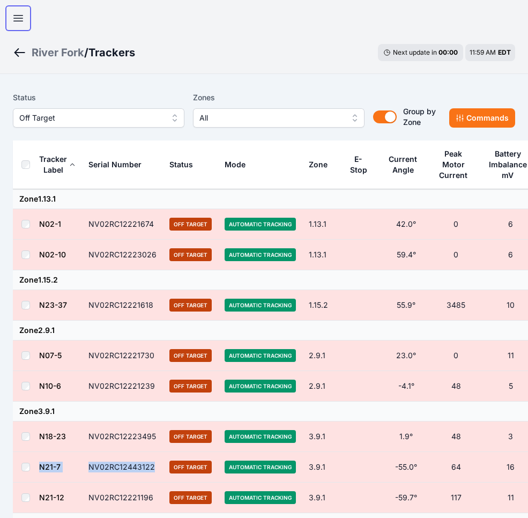
click at [20, 20] on icon "button" at bounding box center [18, 19] width 9 height 6
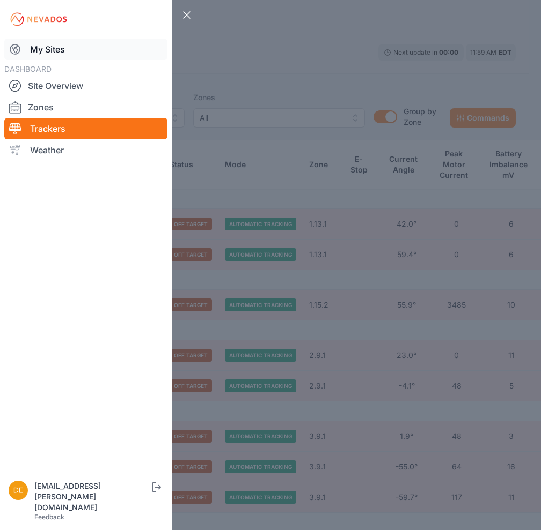
click at [33, 44] on link "My Sites" at bounding box center [85, 49] width 163 height 21
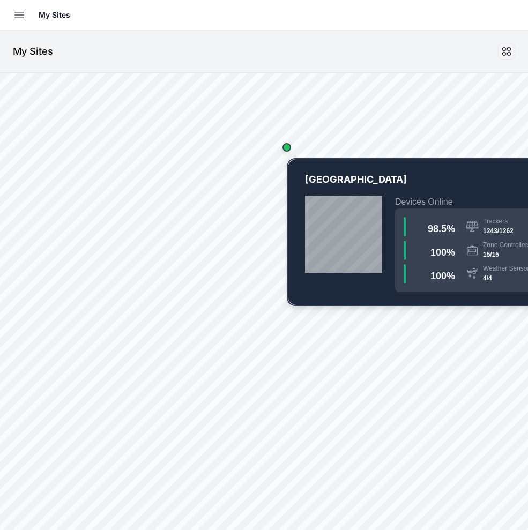
click at [290, 144] on div "Map marker" at bounding box center [287, 147] width 9 height 9
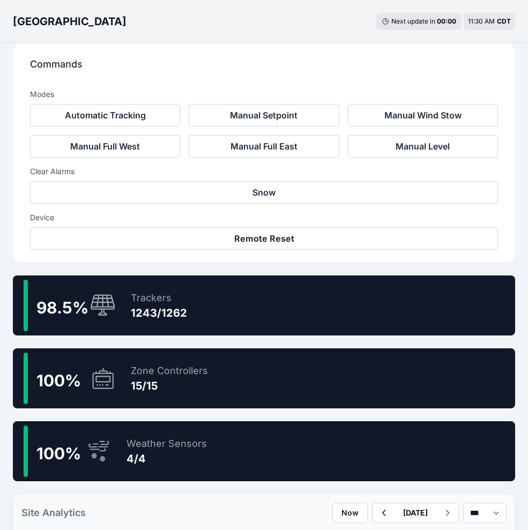
scroll to position [402, 0]
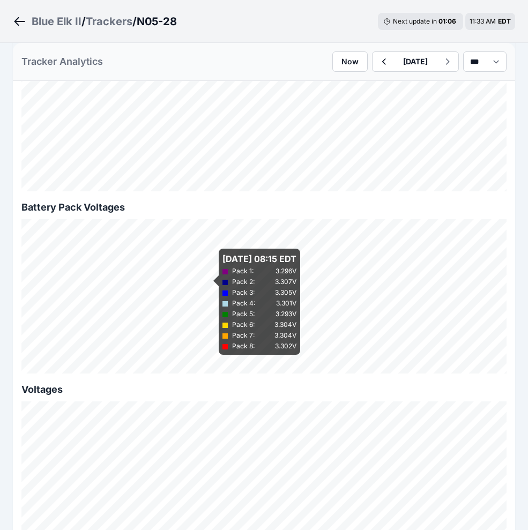
scroll to position [1183, 0]
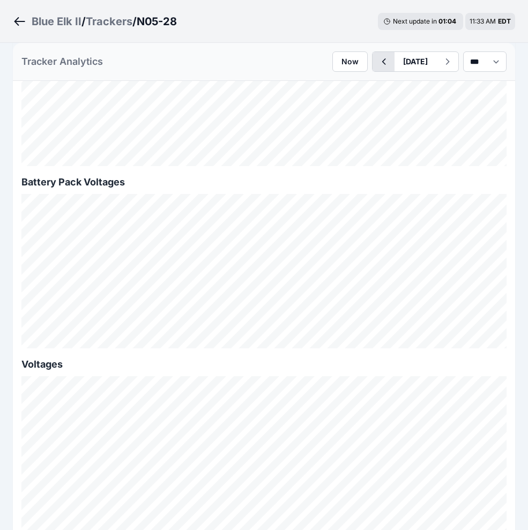
click at [382, 63] on icon "button" at bounding box center [384, 61] width 4 height 6
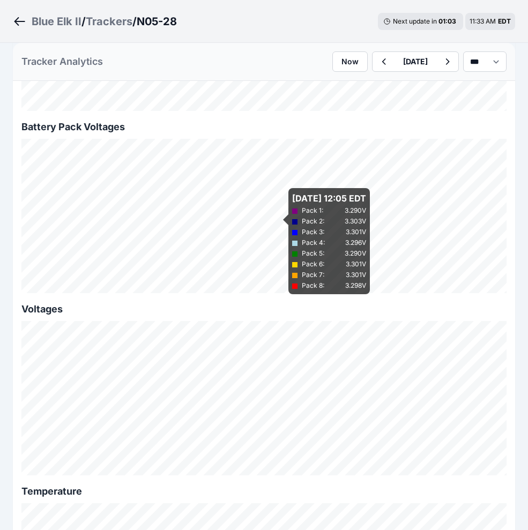
scroll to position [1263, 0]
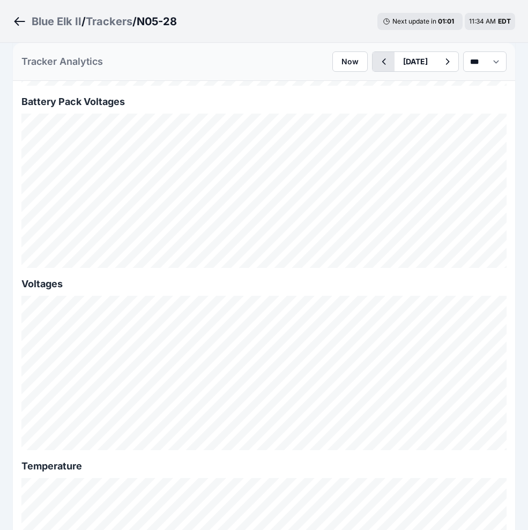
click at [377, 67] on icon "button" at bounding box center [383, 61] width 13 height 13
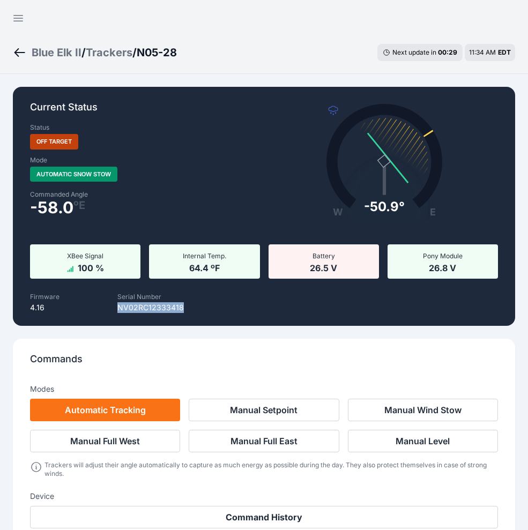
drag, startPoint x: 180, startPoint y: 305, endPoint x: 117, endPoint y: 305, distance: 63.3
click at [117, 305] on p "NV02RC12333418" at bounding box center [150, 308] width 67 height 11
copy p "NV02RC12333418"
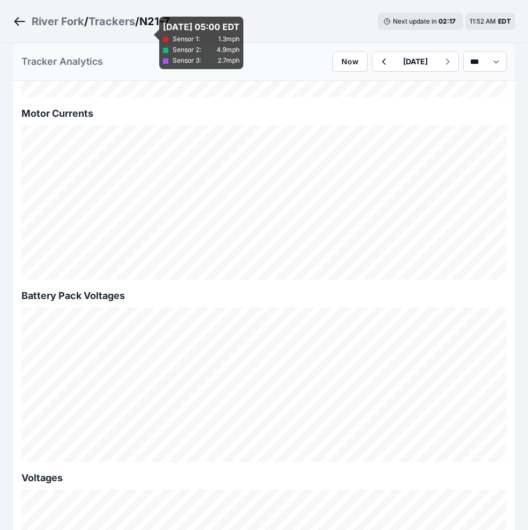
scroll to position [1126, 0]
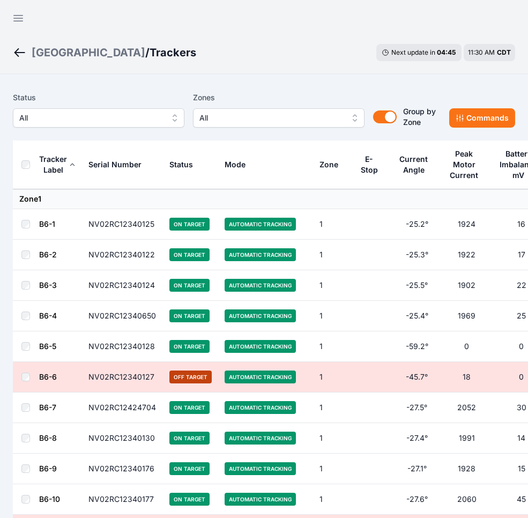
click at [108, 106] on div "Status All" at bounding box center [99, 109] width 172 height 36
click at [110, 120] on span "All" at bounding box center [91, 118] width 144 height 13
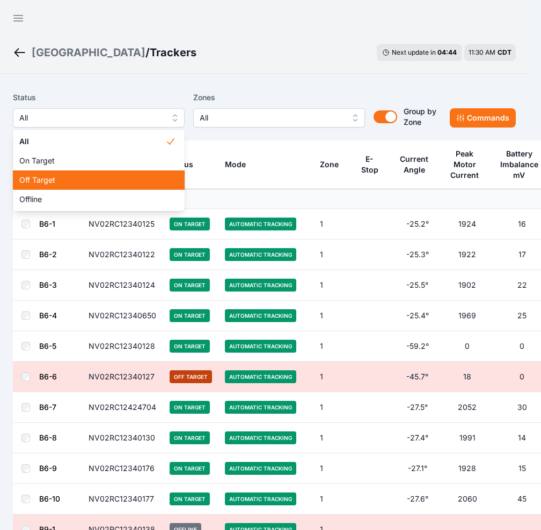
click at [105, 185] on span "Off Target" at bounding box center [92, 180] width 146 height 11
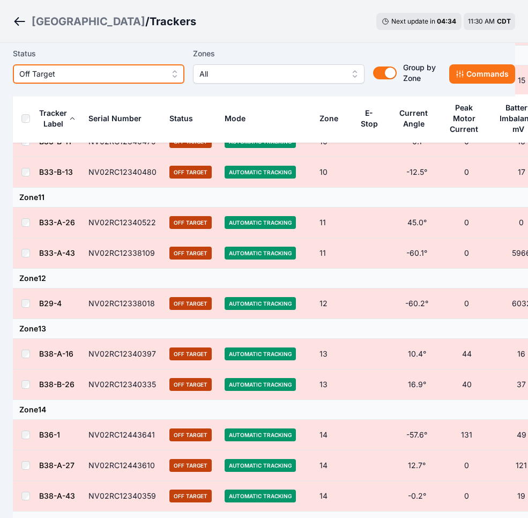
scroll to position [1086, 0]
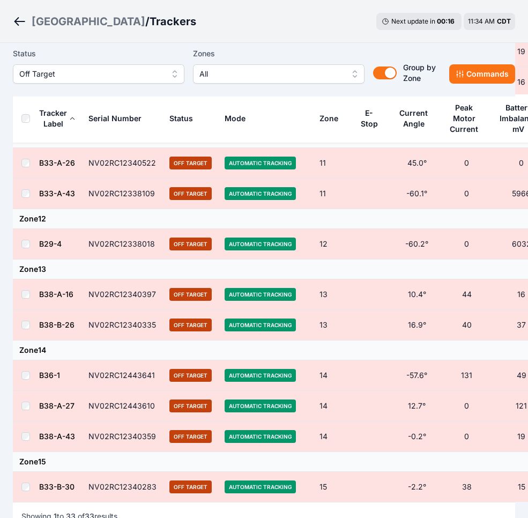
scroll to position [1046, 0]
